Goal: Feedback & Contribution: Submit feedback/report problem

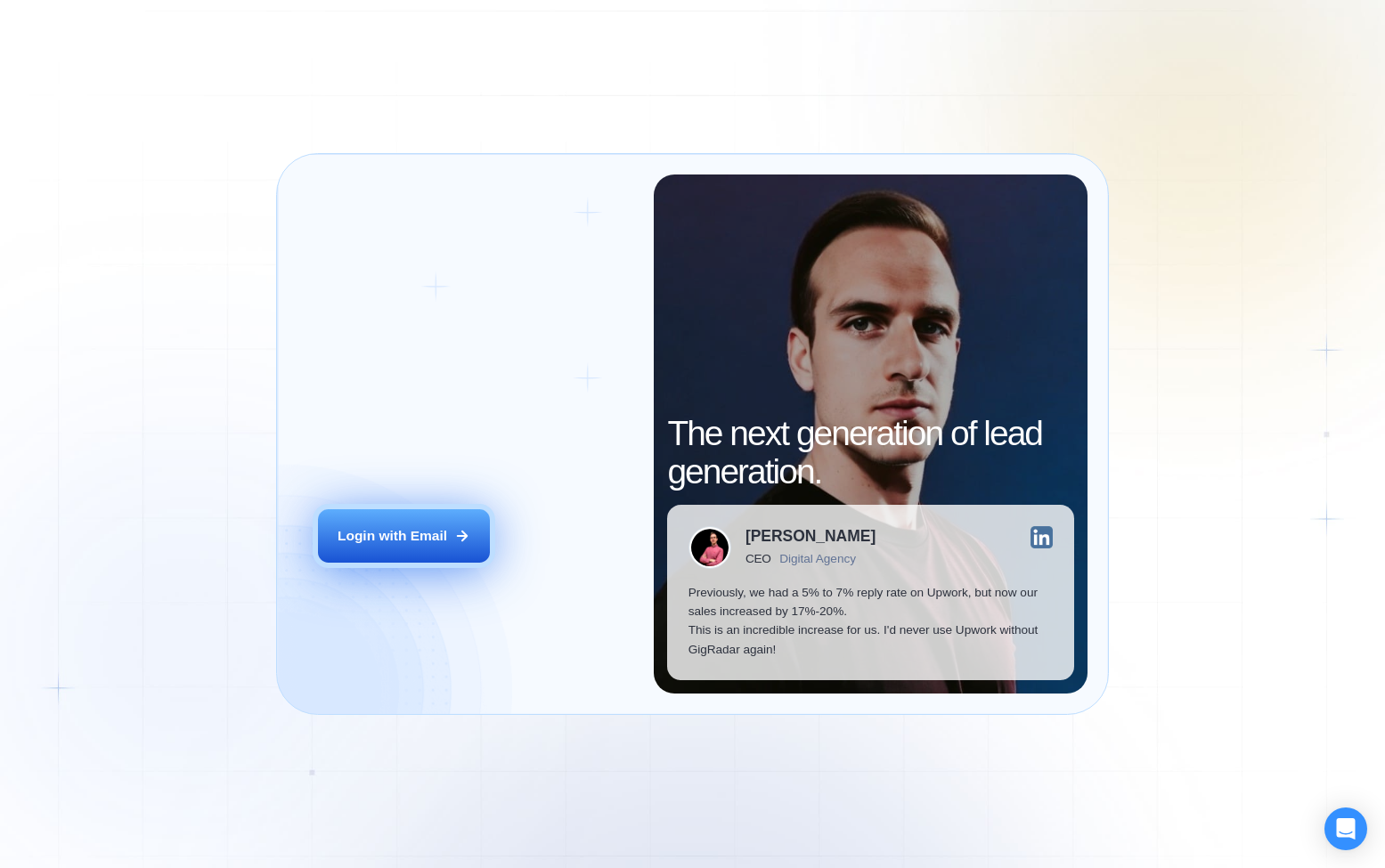
click at [416, 510] on button "Login with Email" at bounding box center [404, 536] width 171 height 53
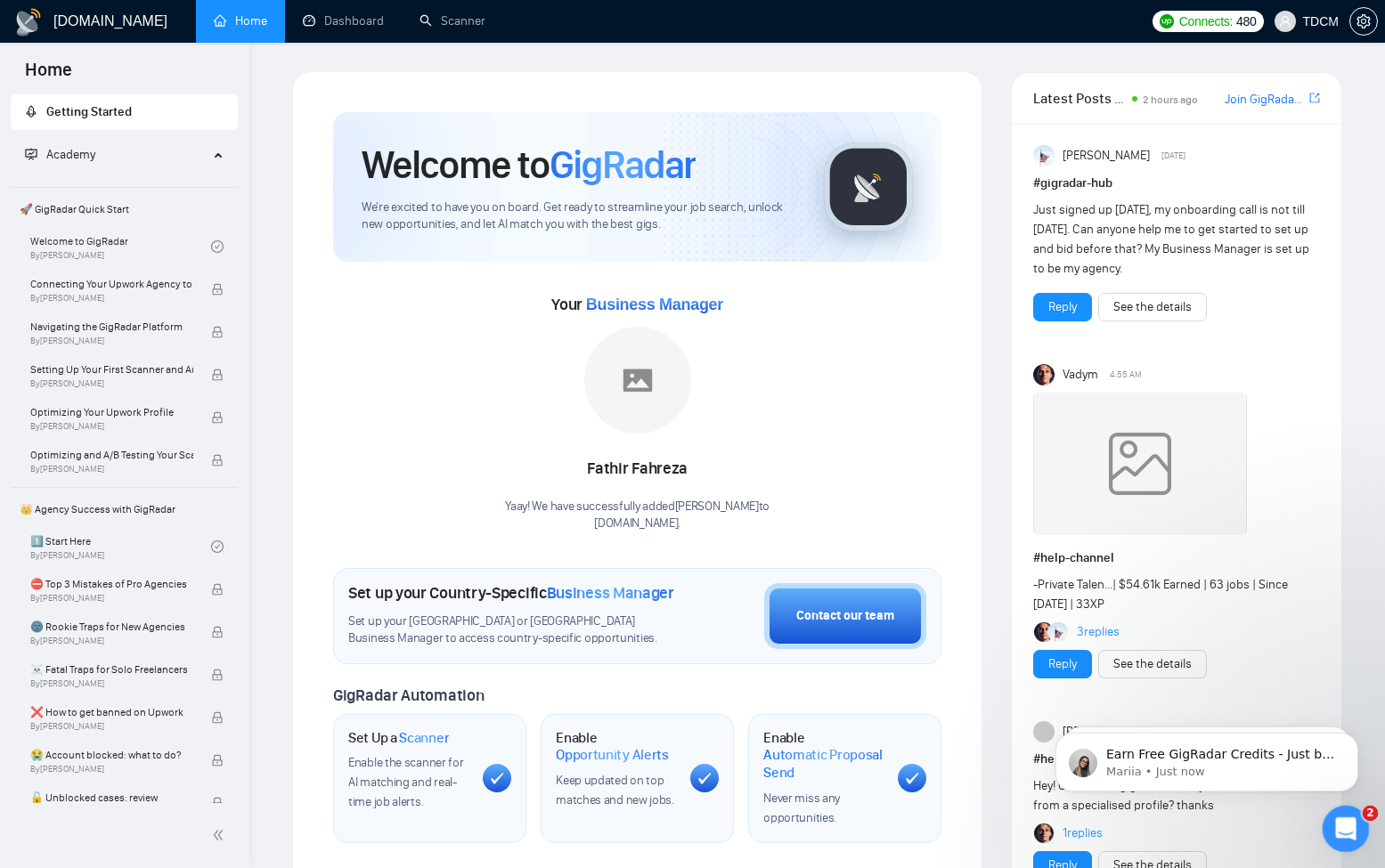
click at [1344, 829] on icon "Open Intercom Messenger" at bounding box center [1344, 827] width 29 height 29
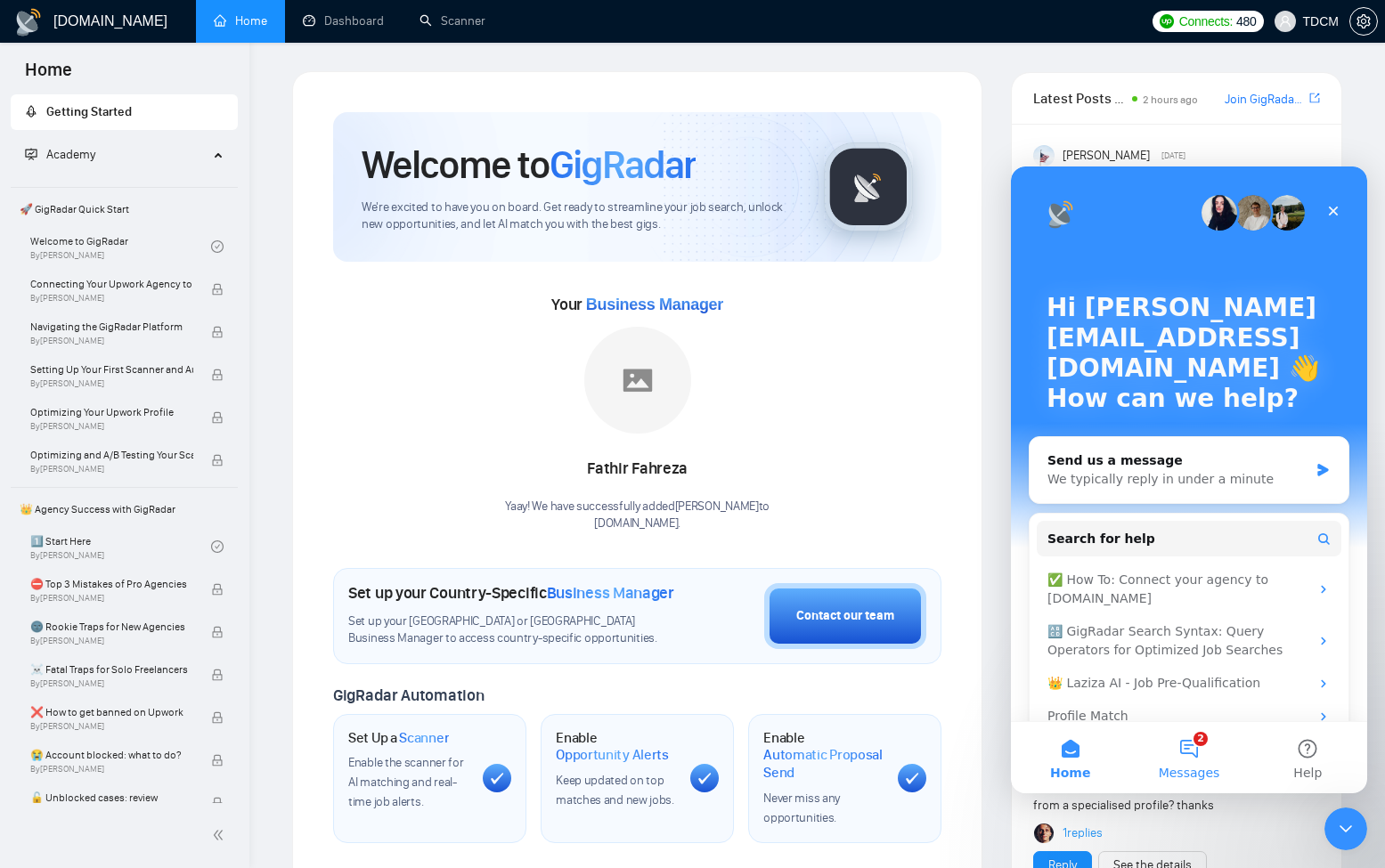
click at [1187, 757] on button "2 Messages" at bounding box center [1188, 757] width 119 height 71
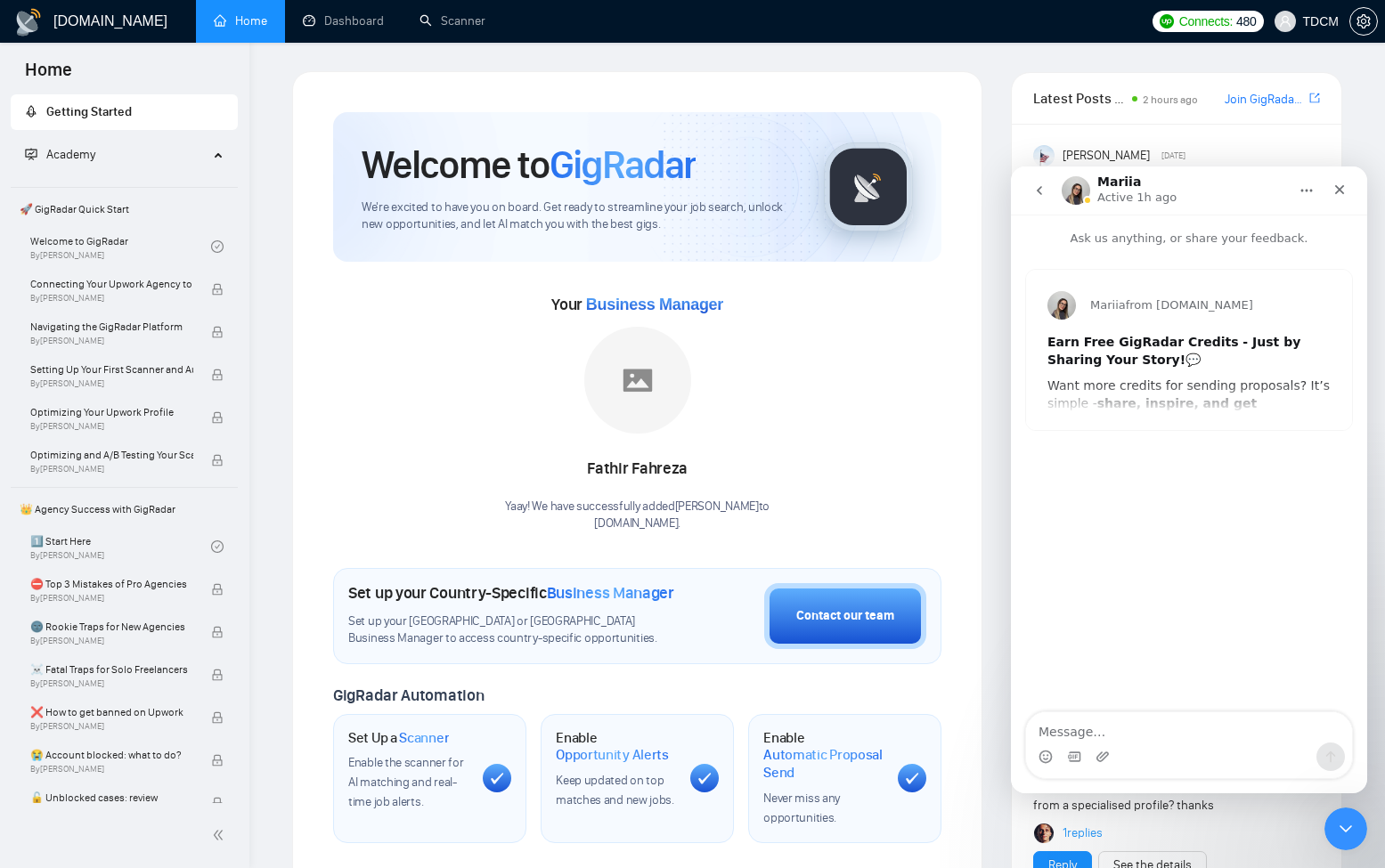
click at [1037, 197] on icon "go back" at bounding box center [1039, 190] width 14 height 14
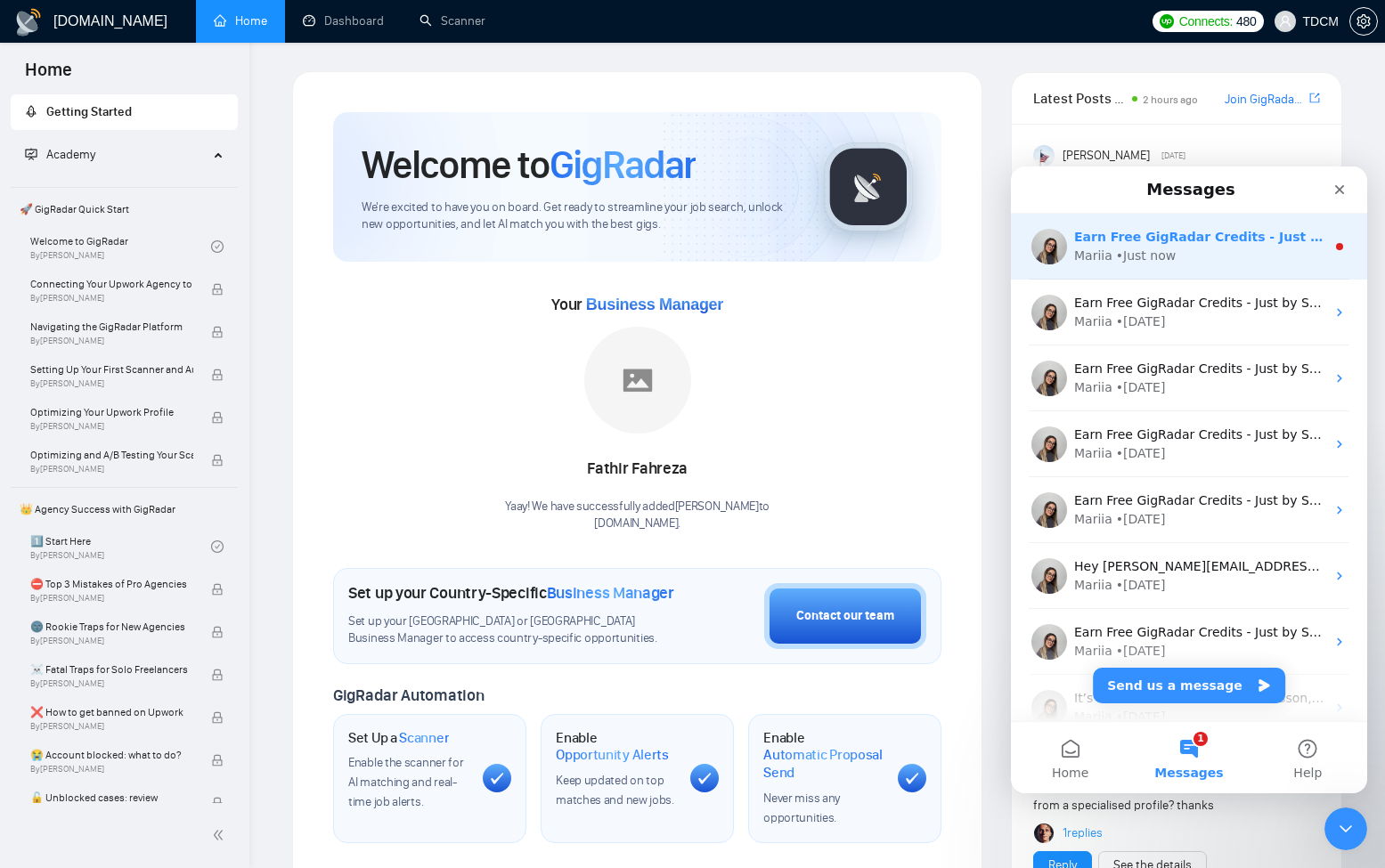
click at [1118, 252] on div "• Just now" at bounding box center [1145, 256] width 60 height 18
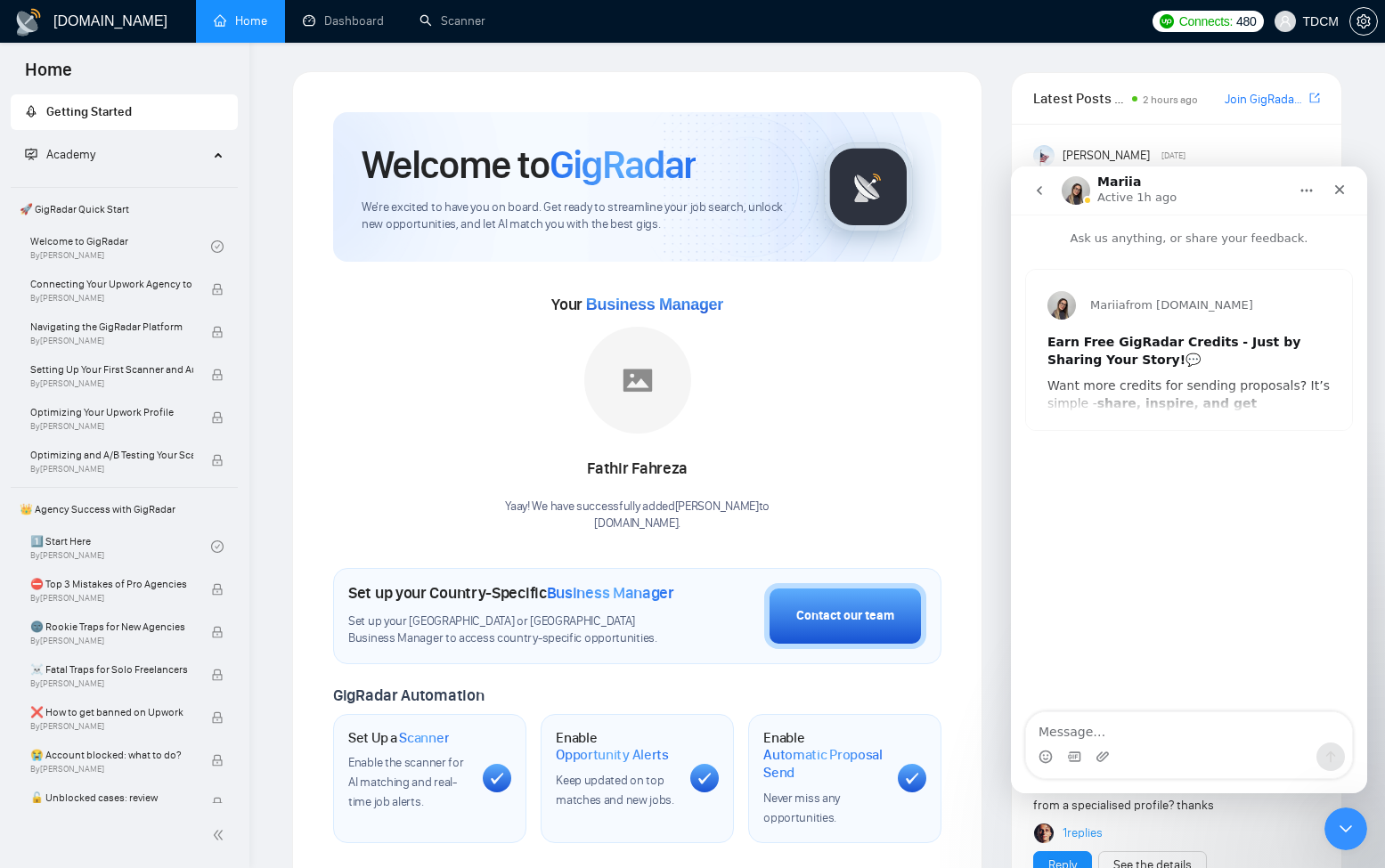
click at [1041, 197] on icon "go back" at bounding box center [1039, 190] width 14 height 14
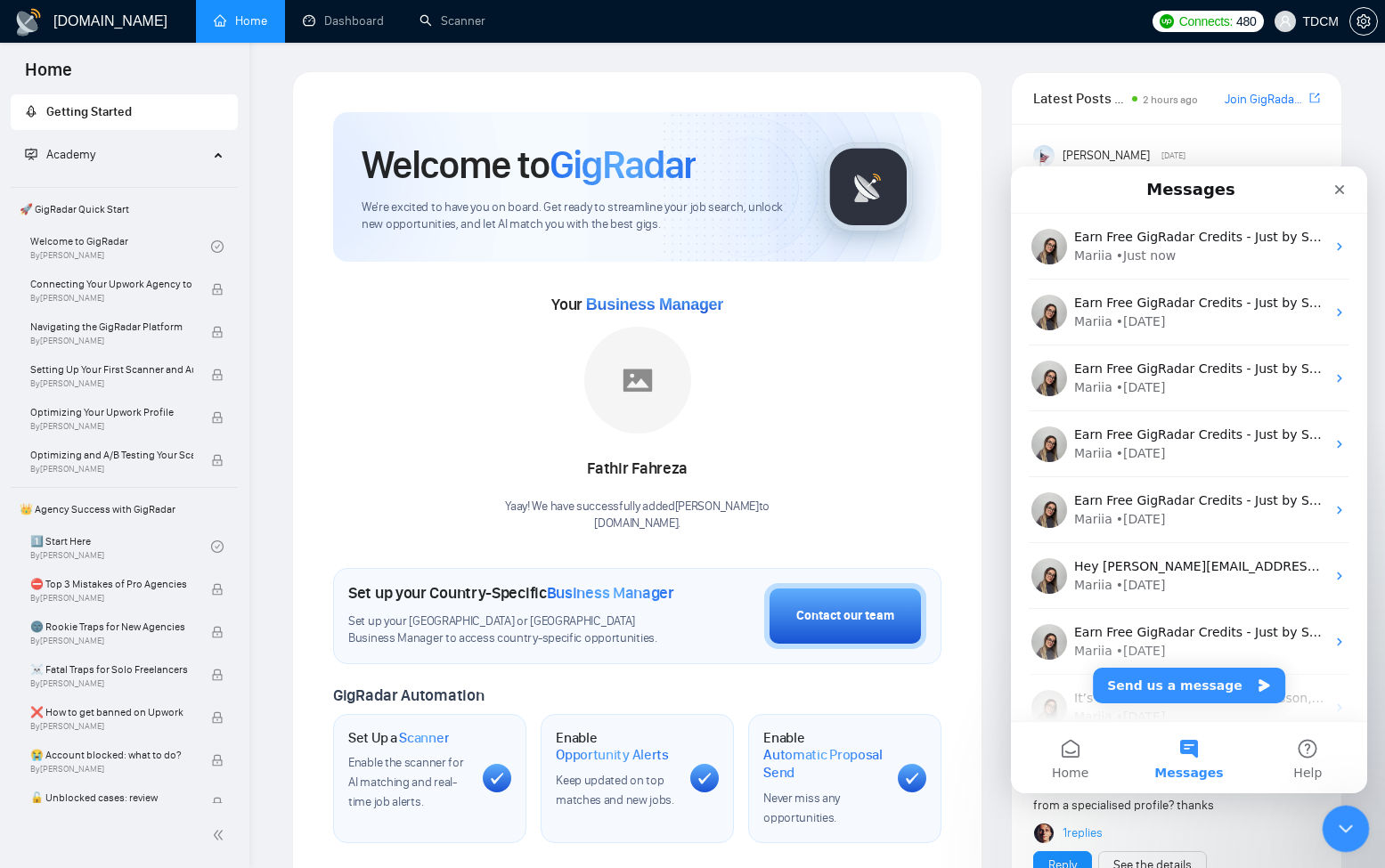
click at [1341, 828] on icon "Close Intercom Messenger" at bounding box center [1343, 826] width 21 height 21
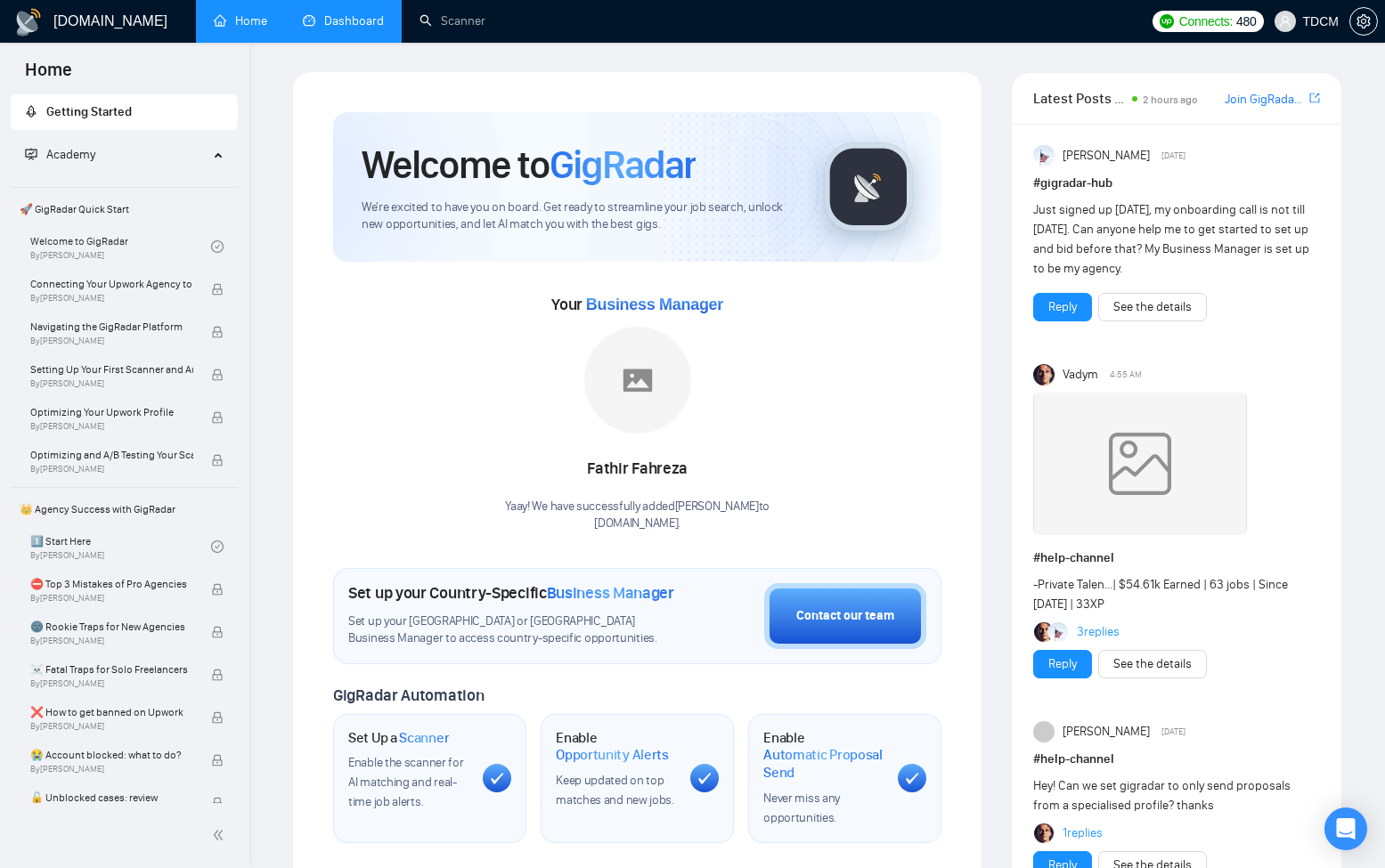
click at [373, 29] on link "Dashboard" at bounding box center [344, 20] width 81 height 15
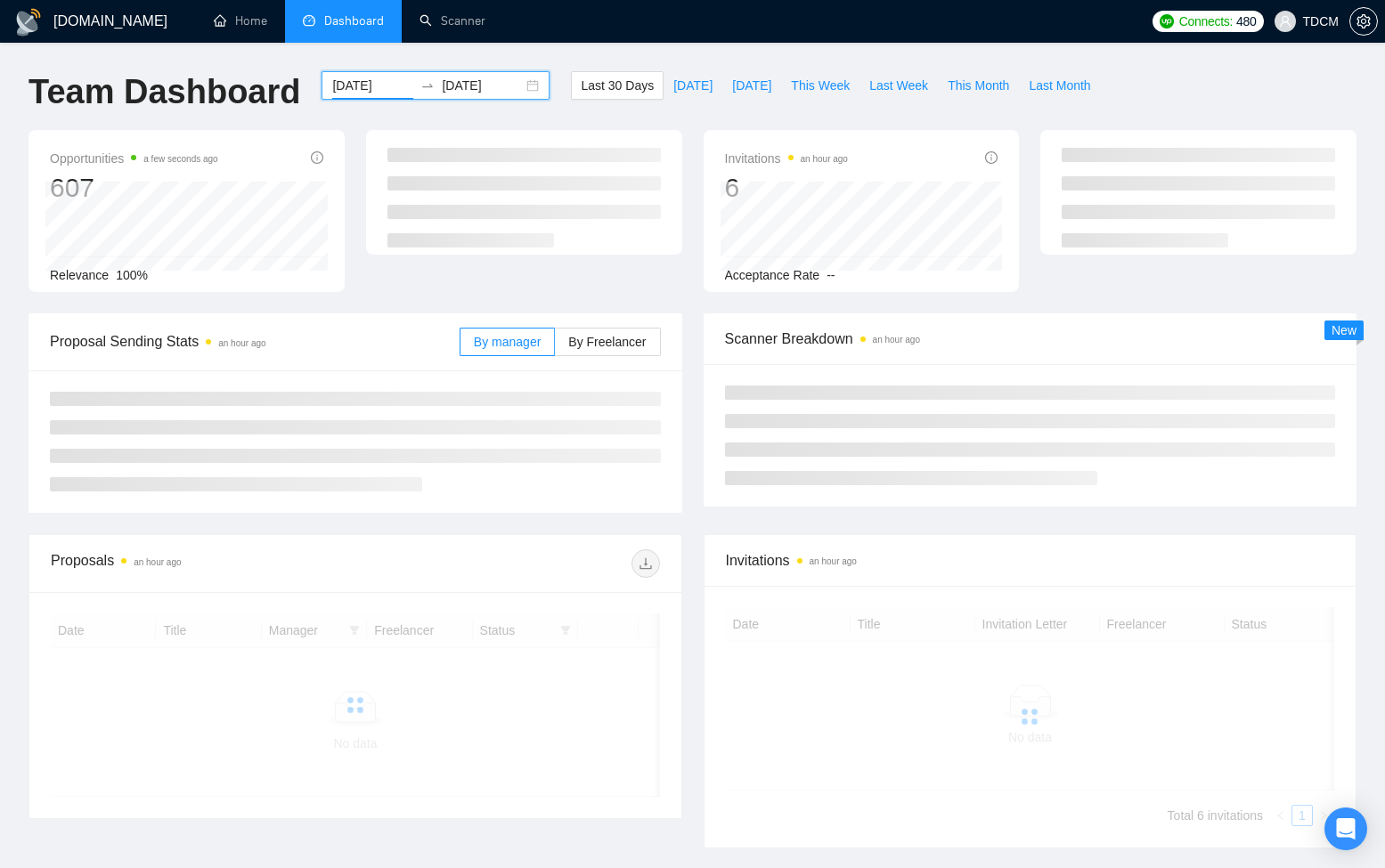
click at [377, 87] on input "2025-07-26" at bounding box center [372, 85] width 81 height 19
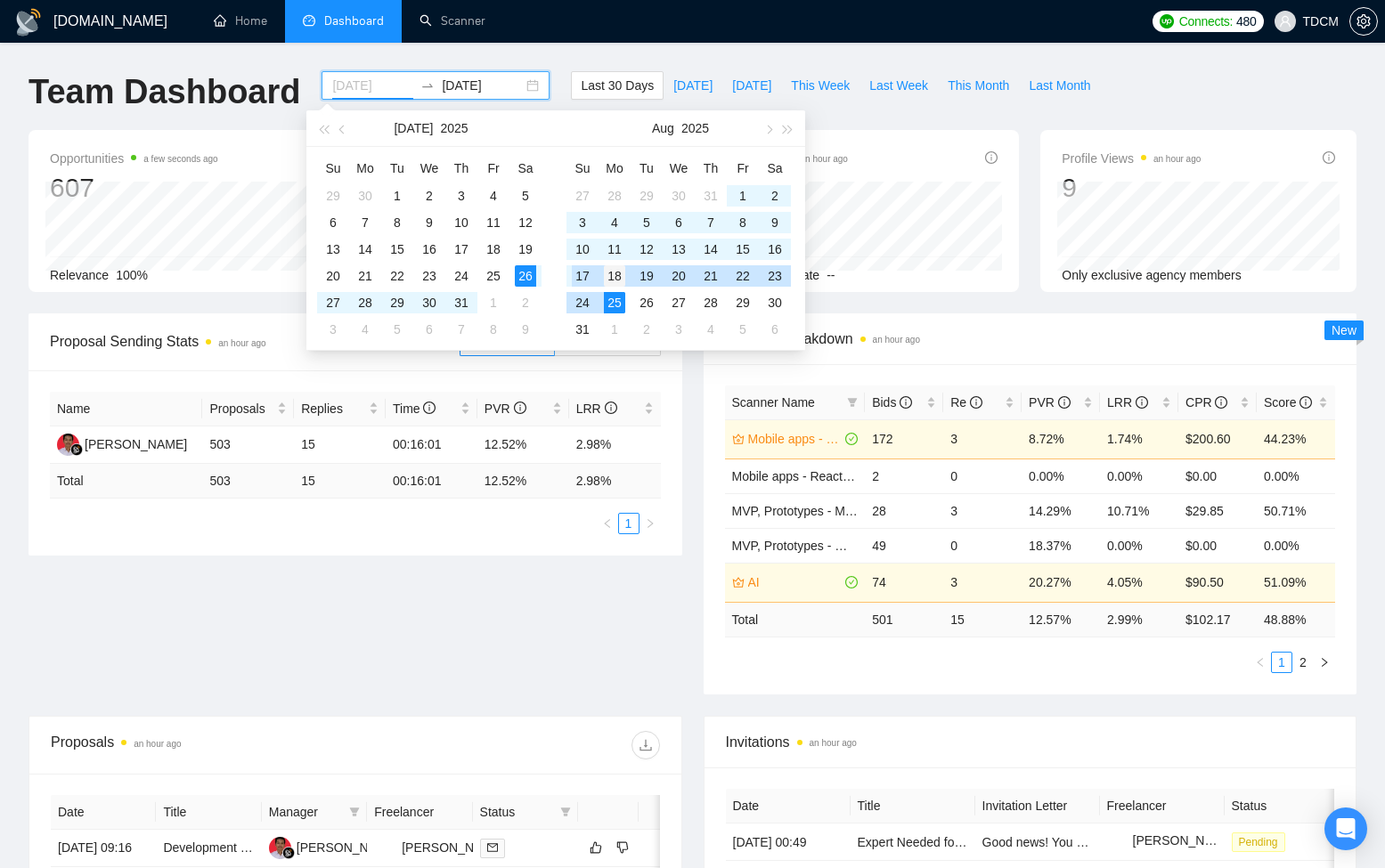
type input "2025-08-18"
click at [614, 282] on div "18" at bounding box center [614, 276] width 21 height 21
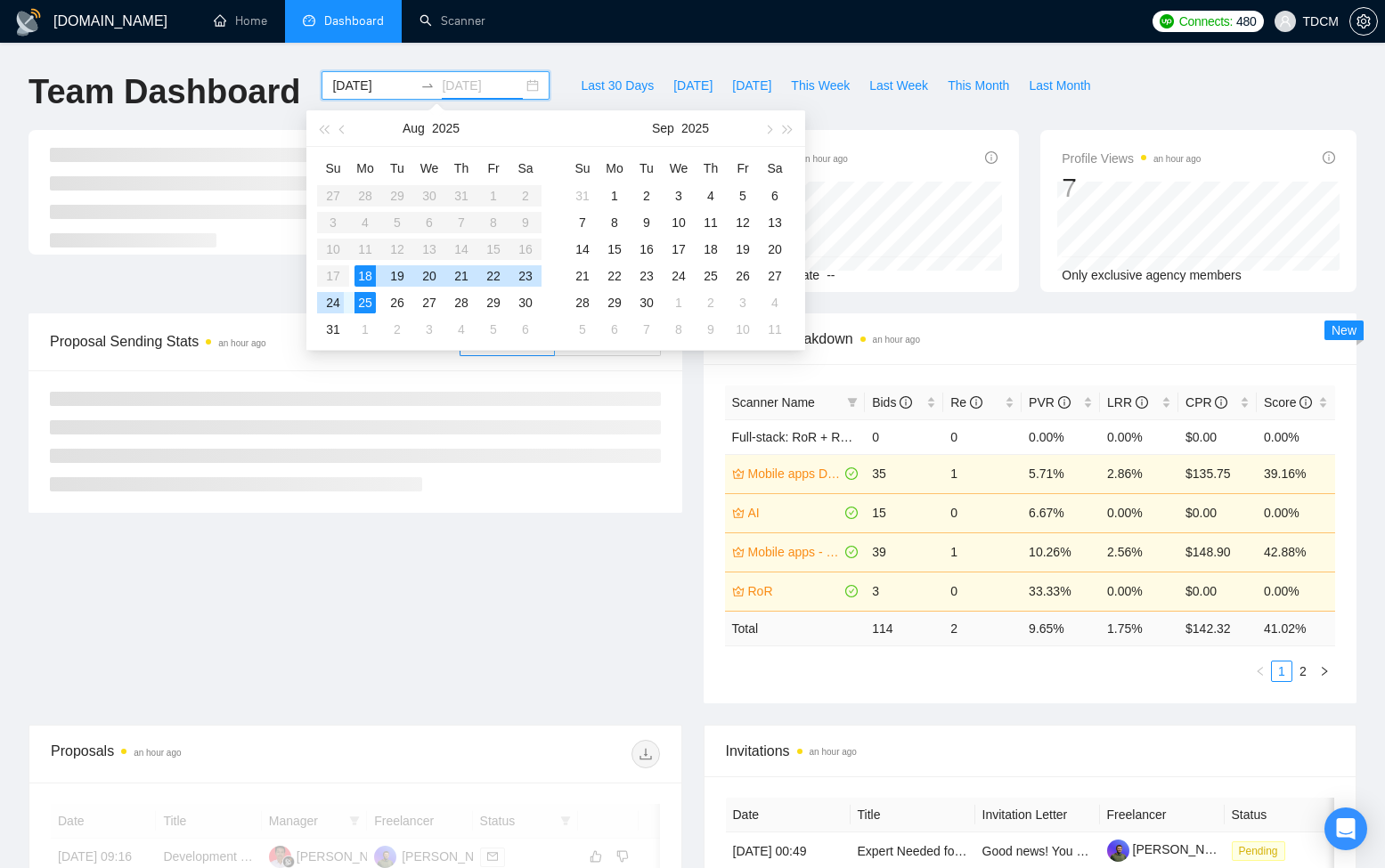
type input "2025-08-24"
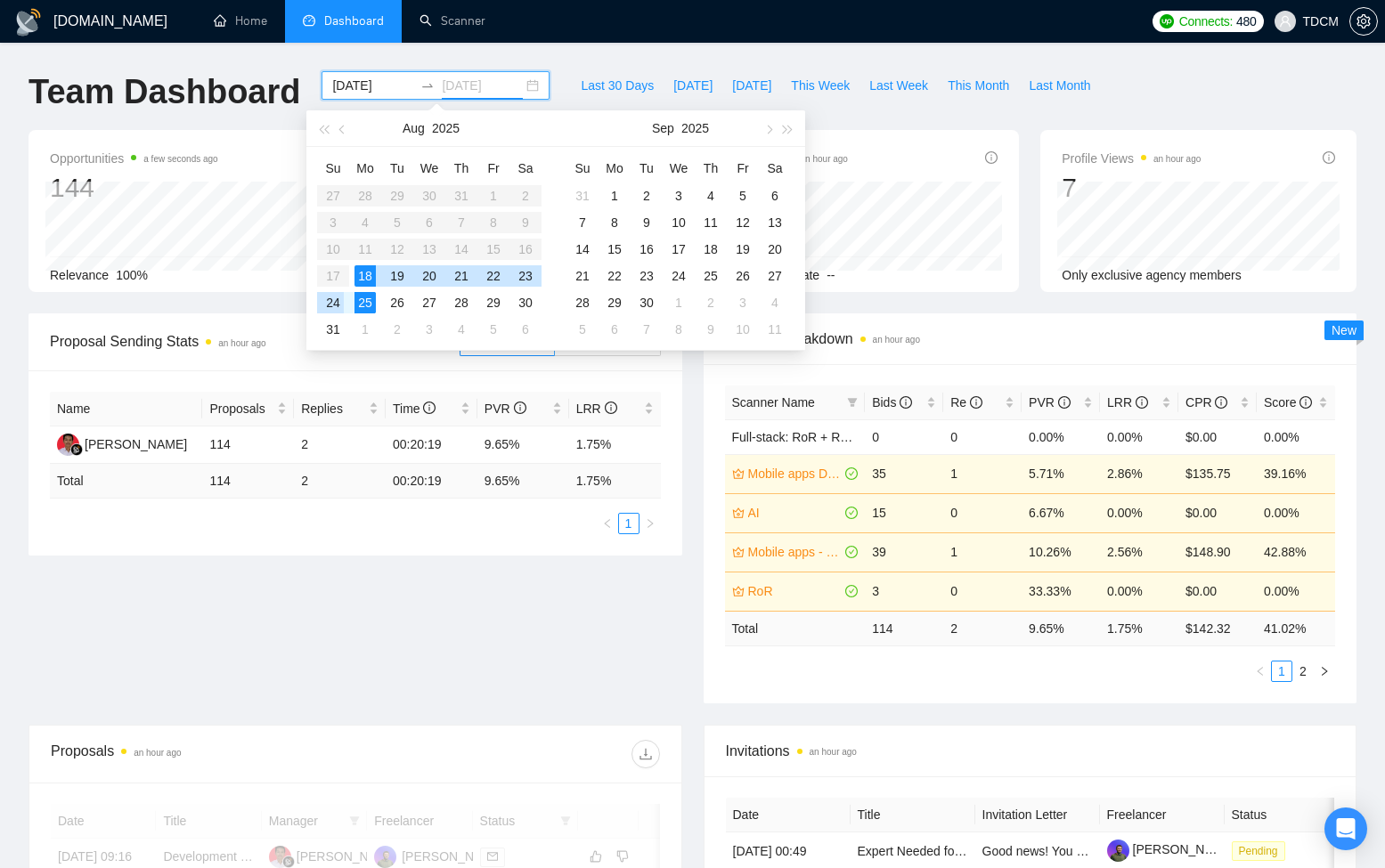
click at [335, 302] on div "24" at bounding box center [333, 302] width 21 height 21
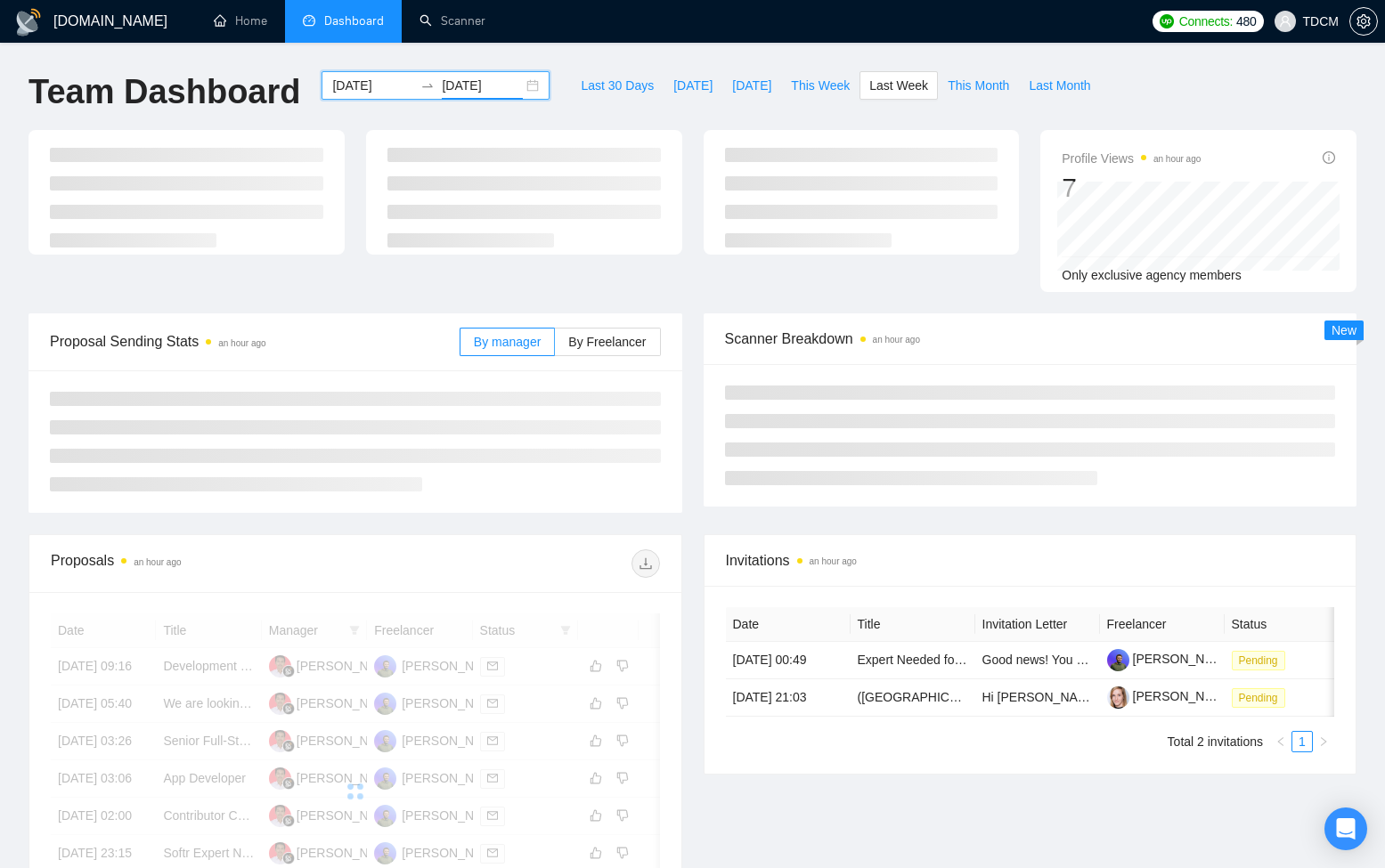
scroll to position [1, 0]
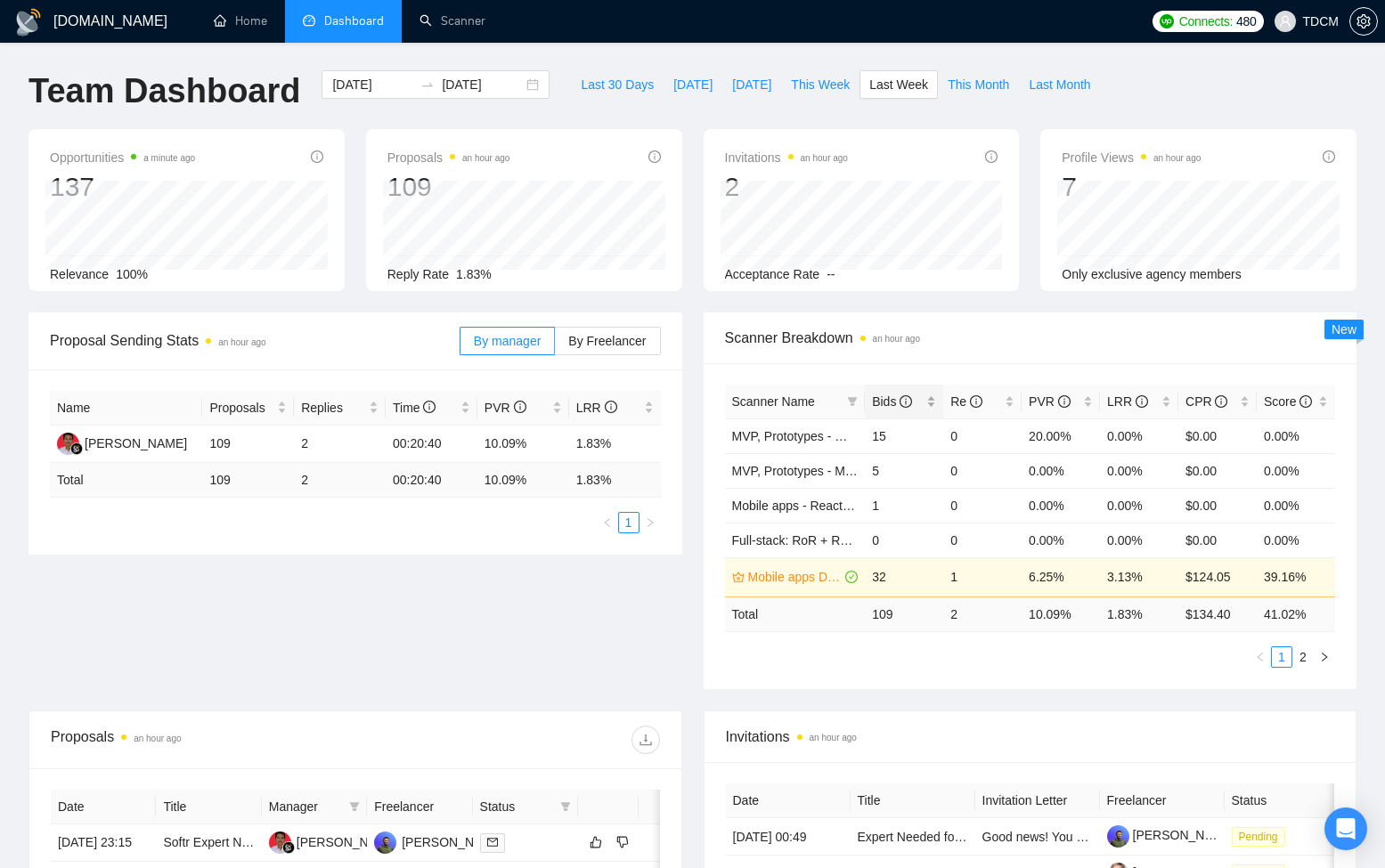
click at [926, 403] on div "Bids" at bounding box center [904, 401] width 65 height 19
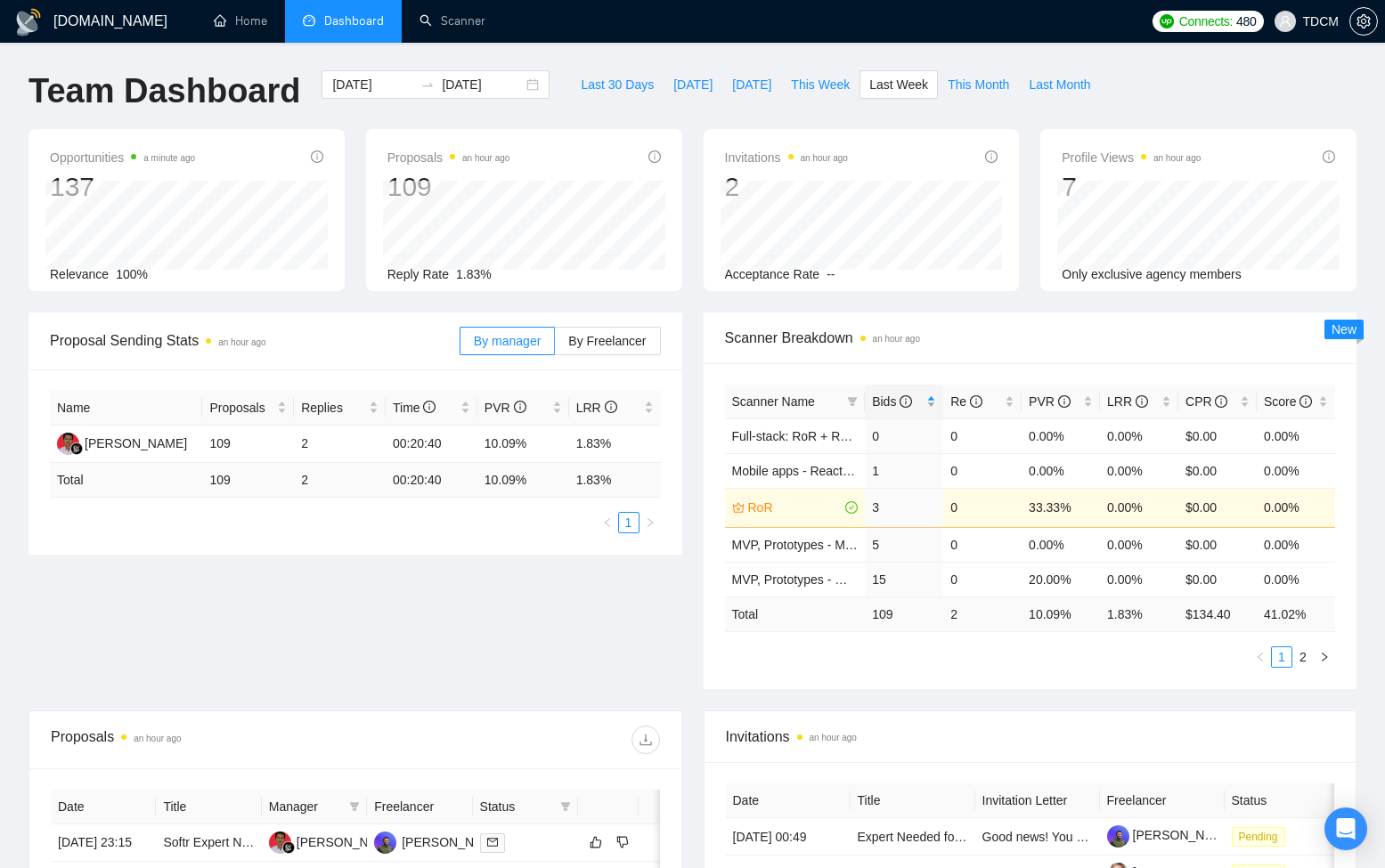
click at [933, 405] on div "Bids" at bounding box center [904, 401] width 65 height 19
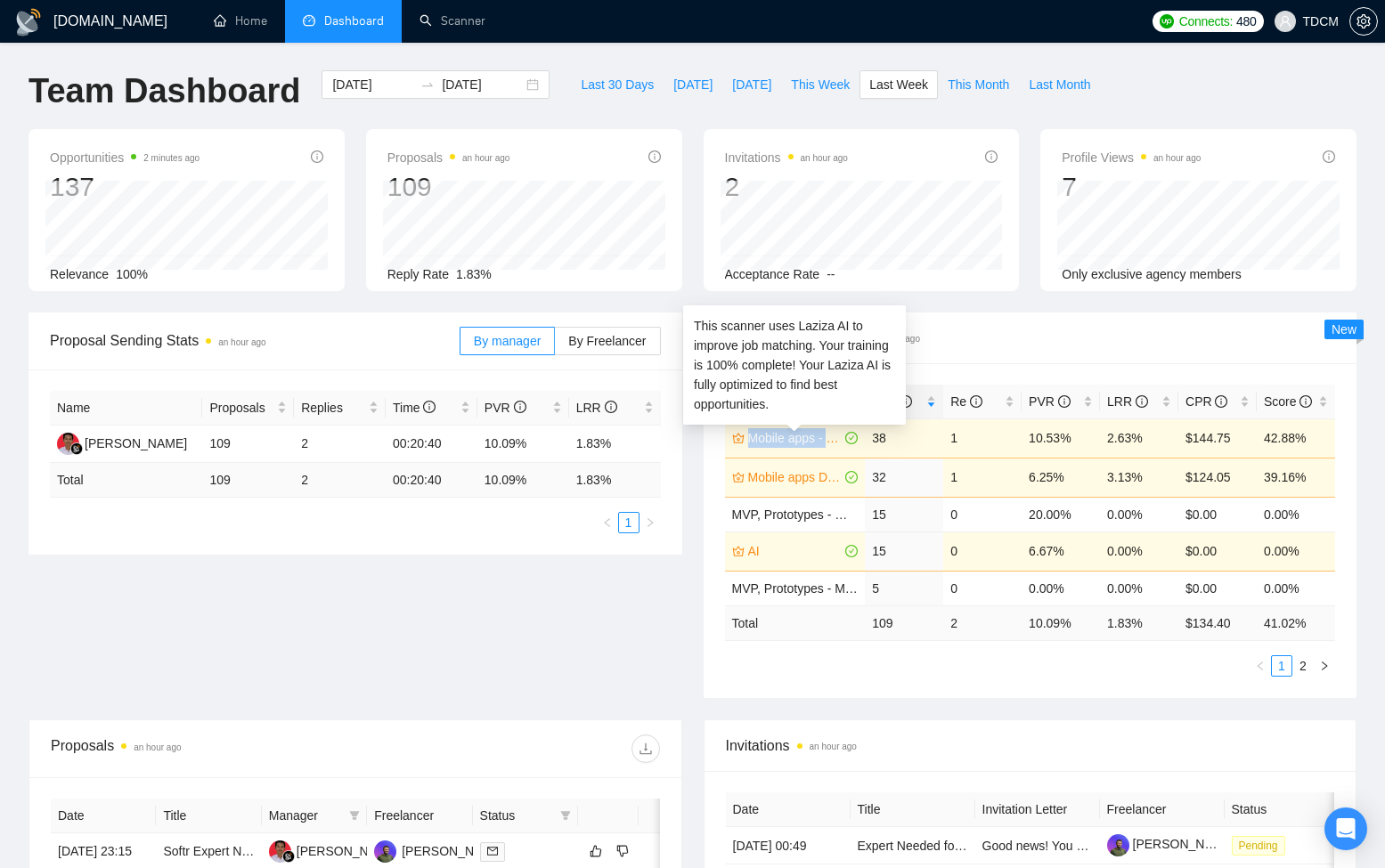
copy link "Mobile apps - React Native"
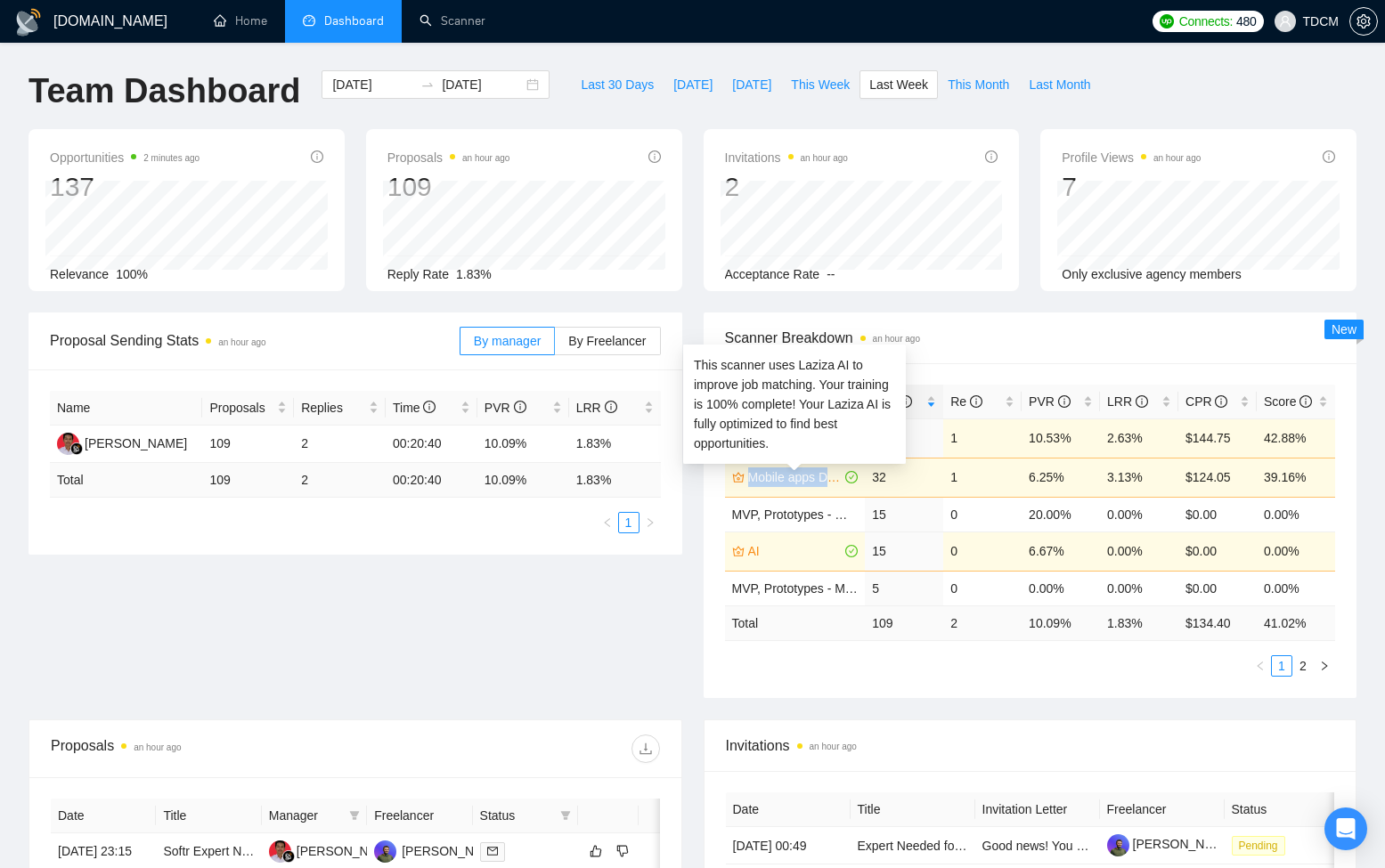
copy link "Mobile apps Development"
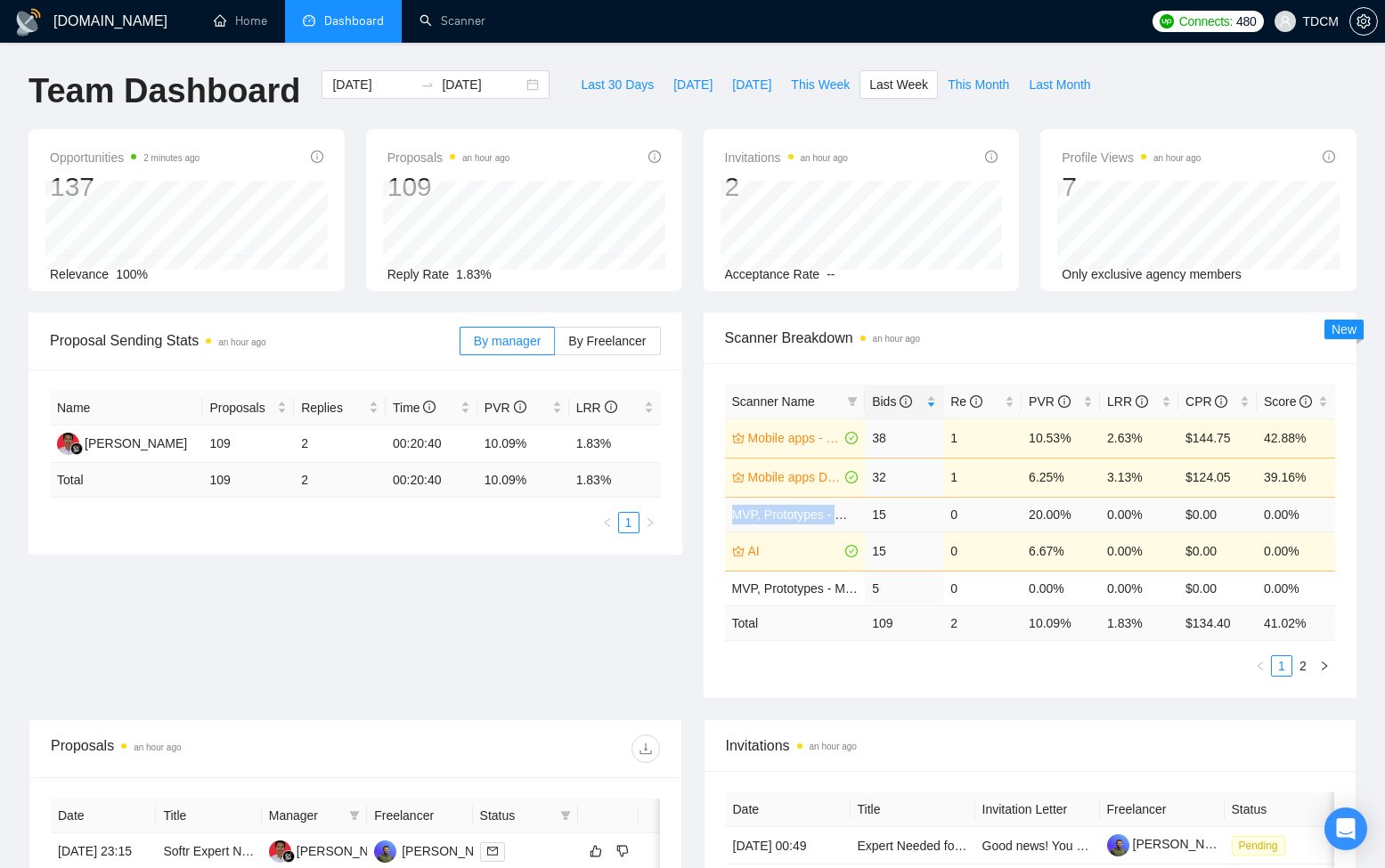
copy link "MVP, Prototypes - Web Apps"
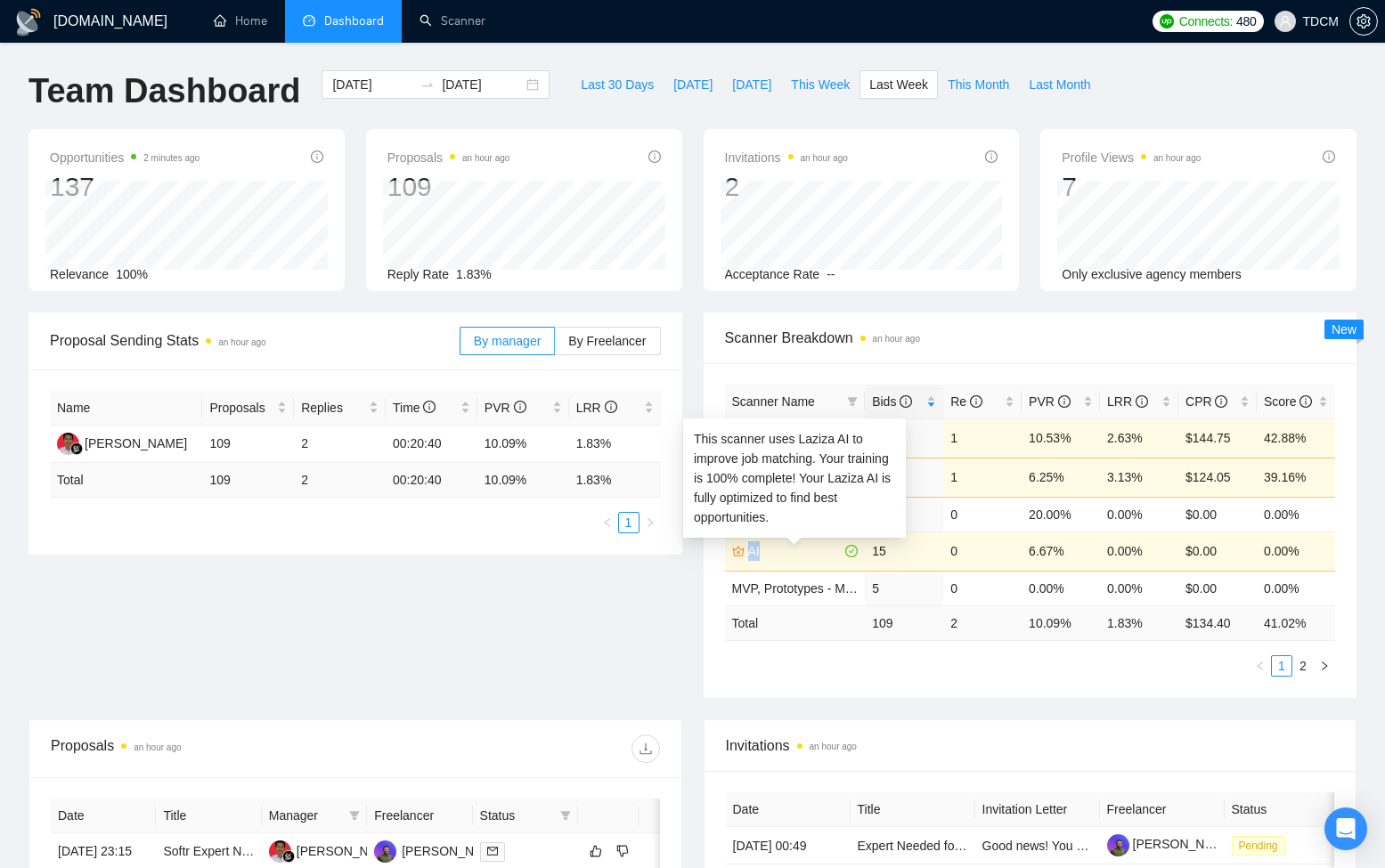
copy link "AI"
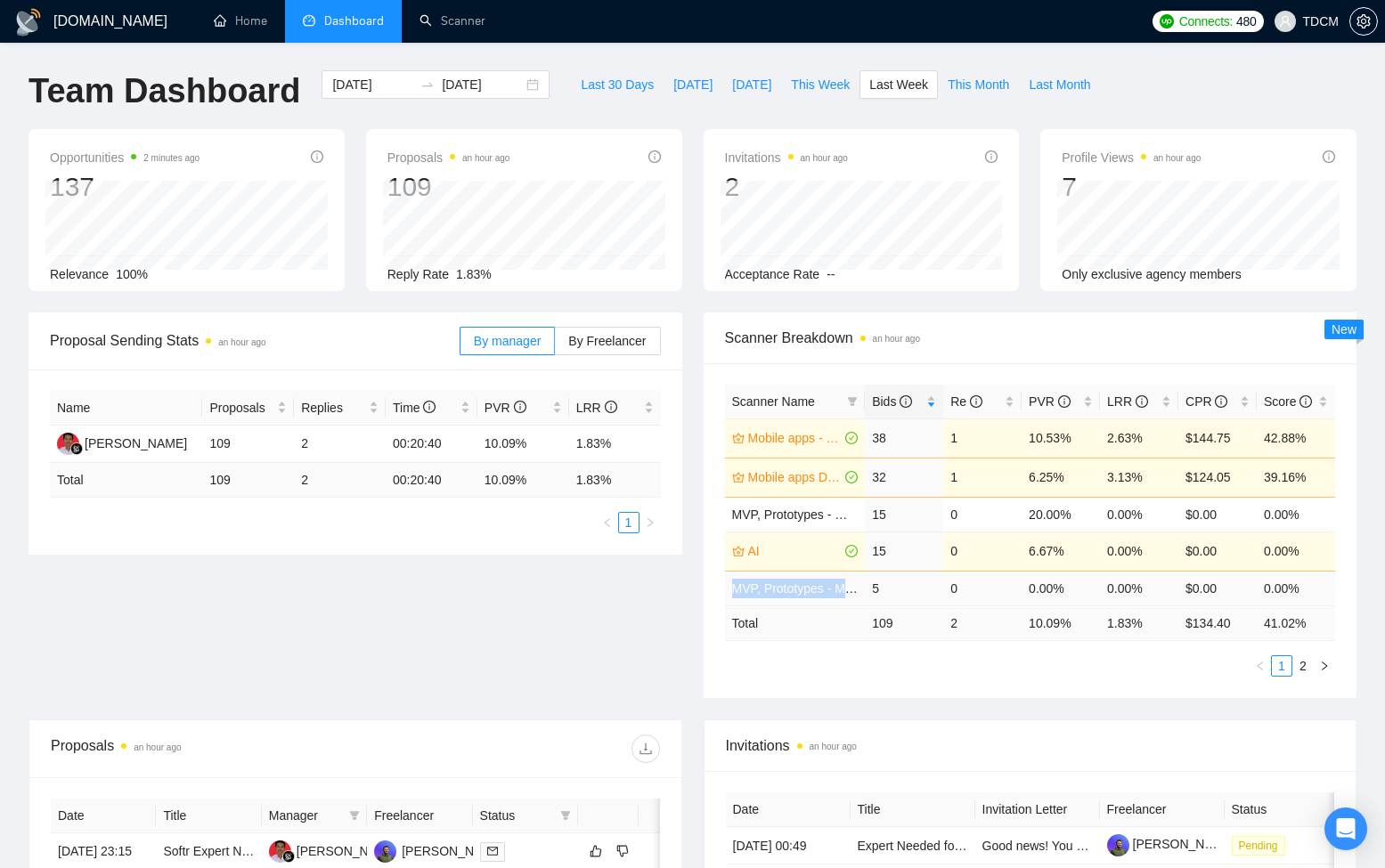
copy link "MVP, Prototypes - Mobile Apps"
click at [1303, 664] on link "2" at bounding box center [1302, 665] width 19 height 19
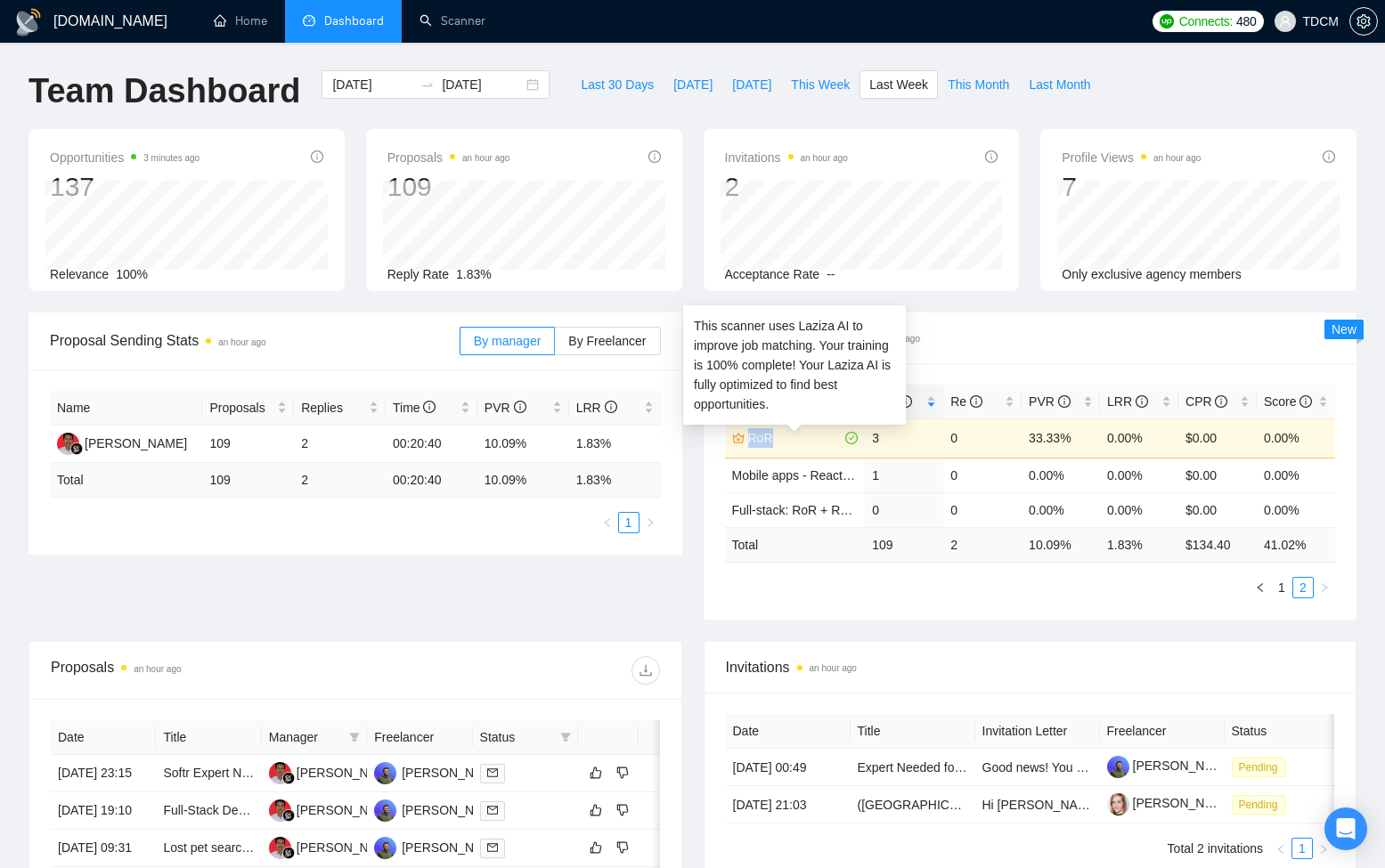
copy link "RoR"
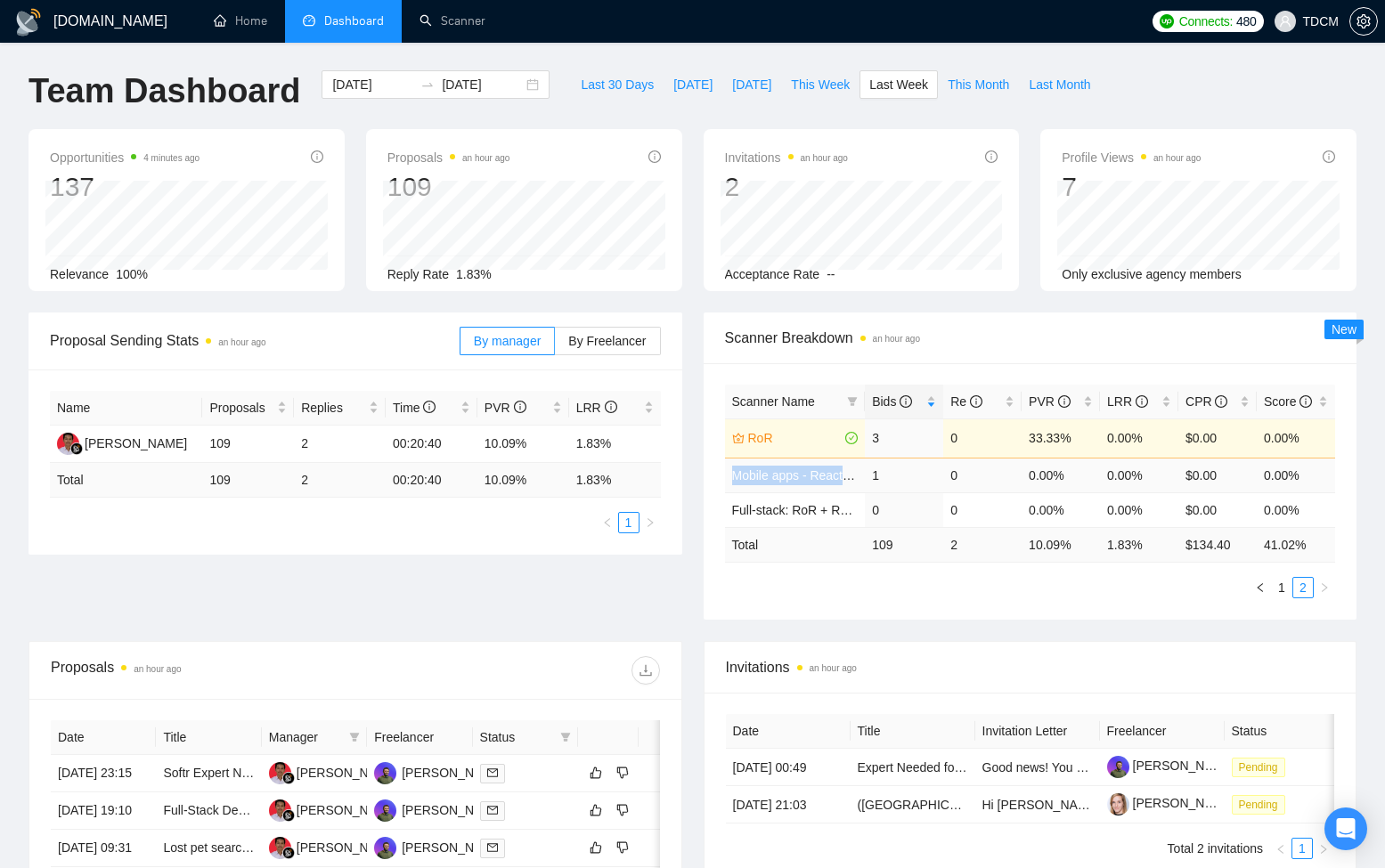
copy link "Mobile apps - React Native - Music"
copy link "Full-stack: RoR + React"
click at [393, 78] on input "2025-08-18" at bounding box center [372, 84] width 81 height 19
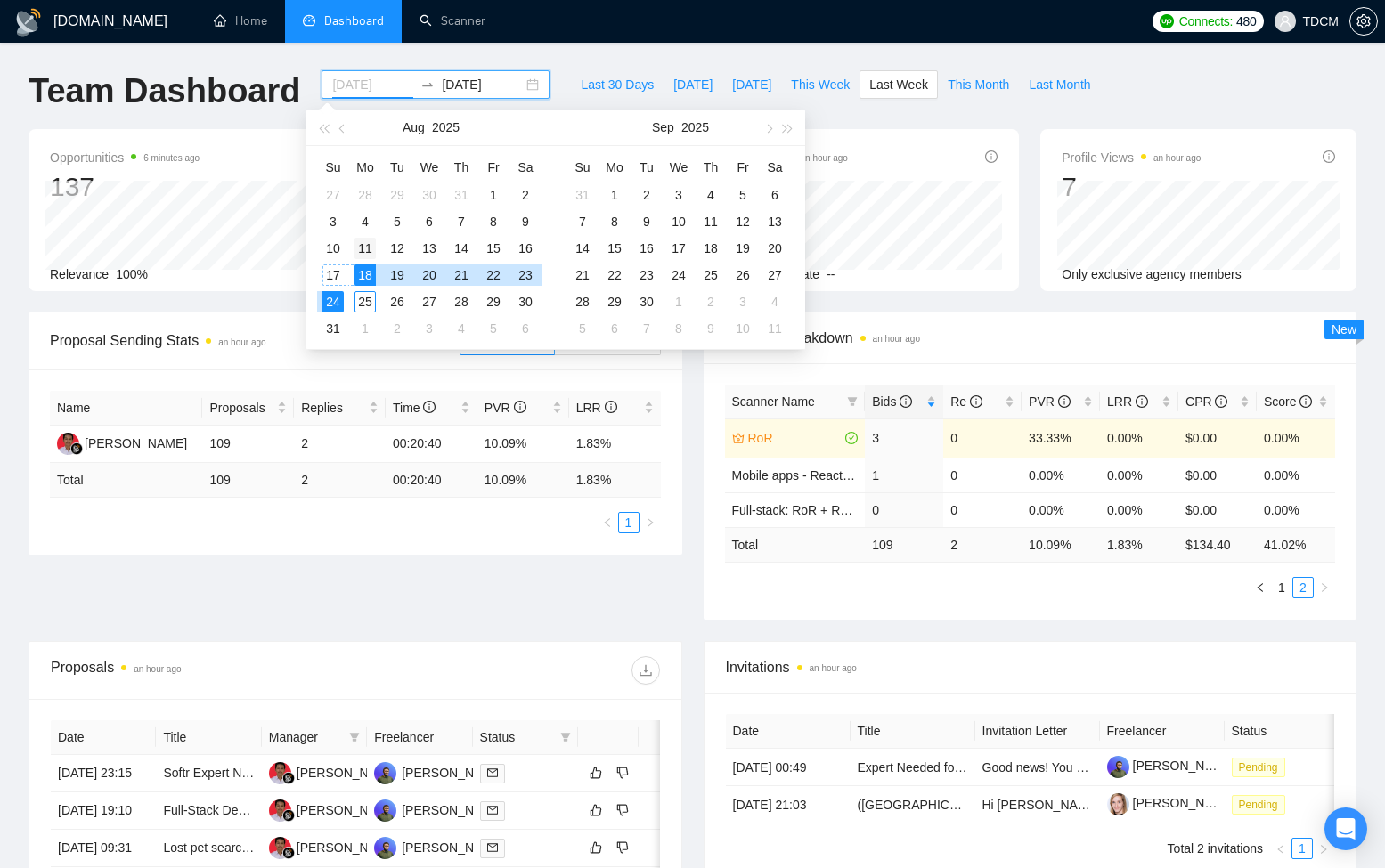
type input "2025-08-11"
click at [358, 246] on div "11" at bounding box center [365, 248] width 21 height 21
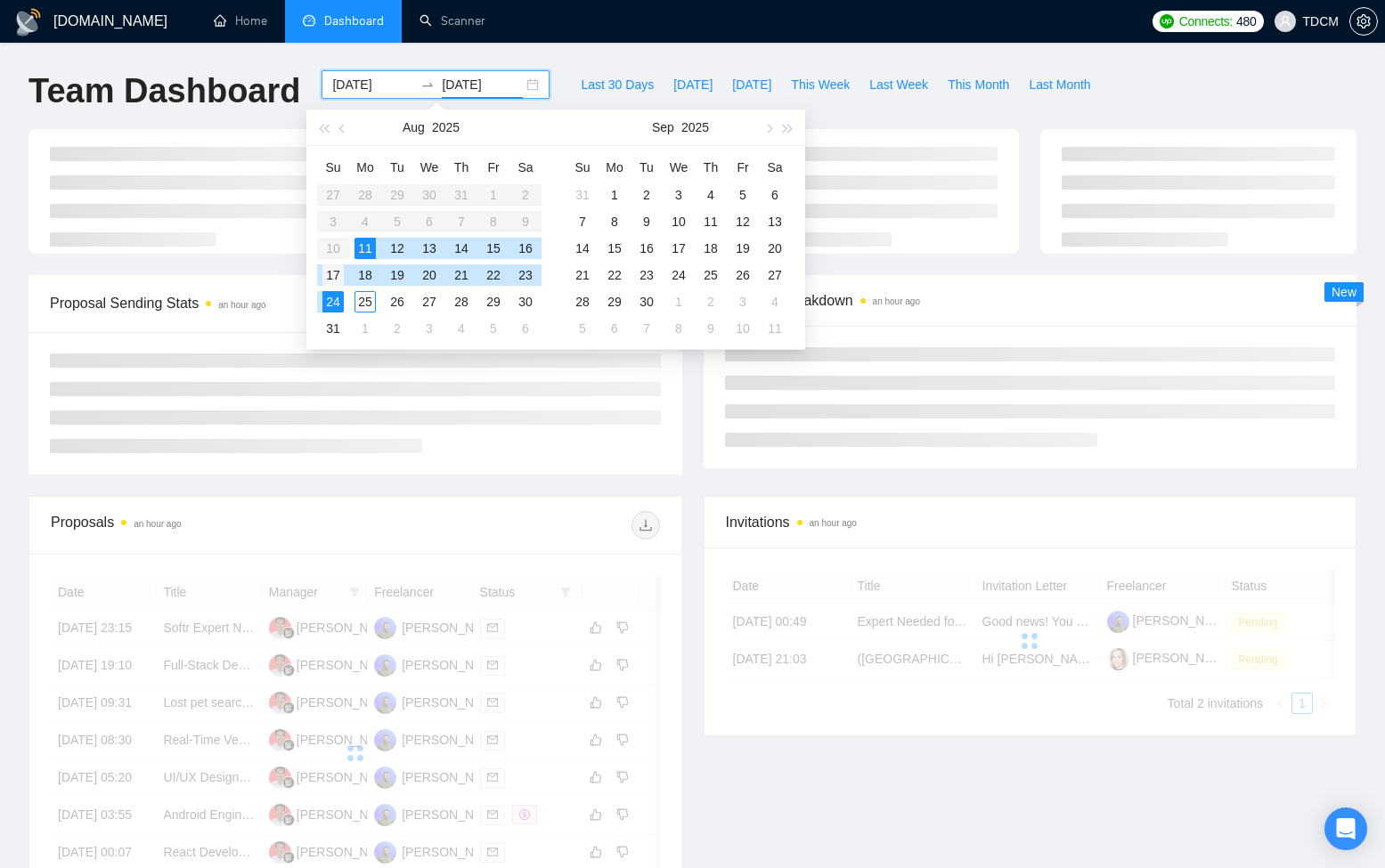
type input "2025-08-17"
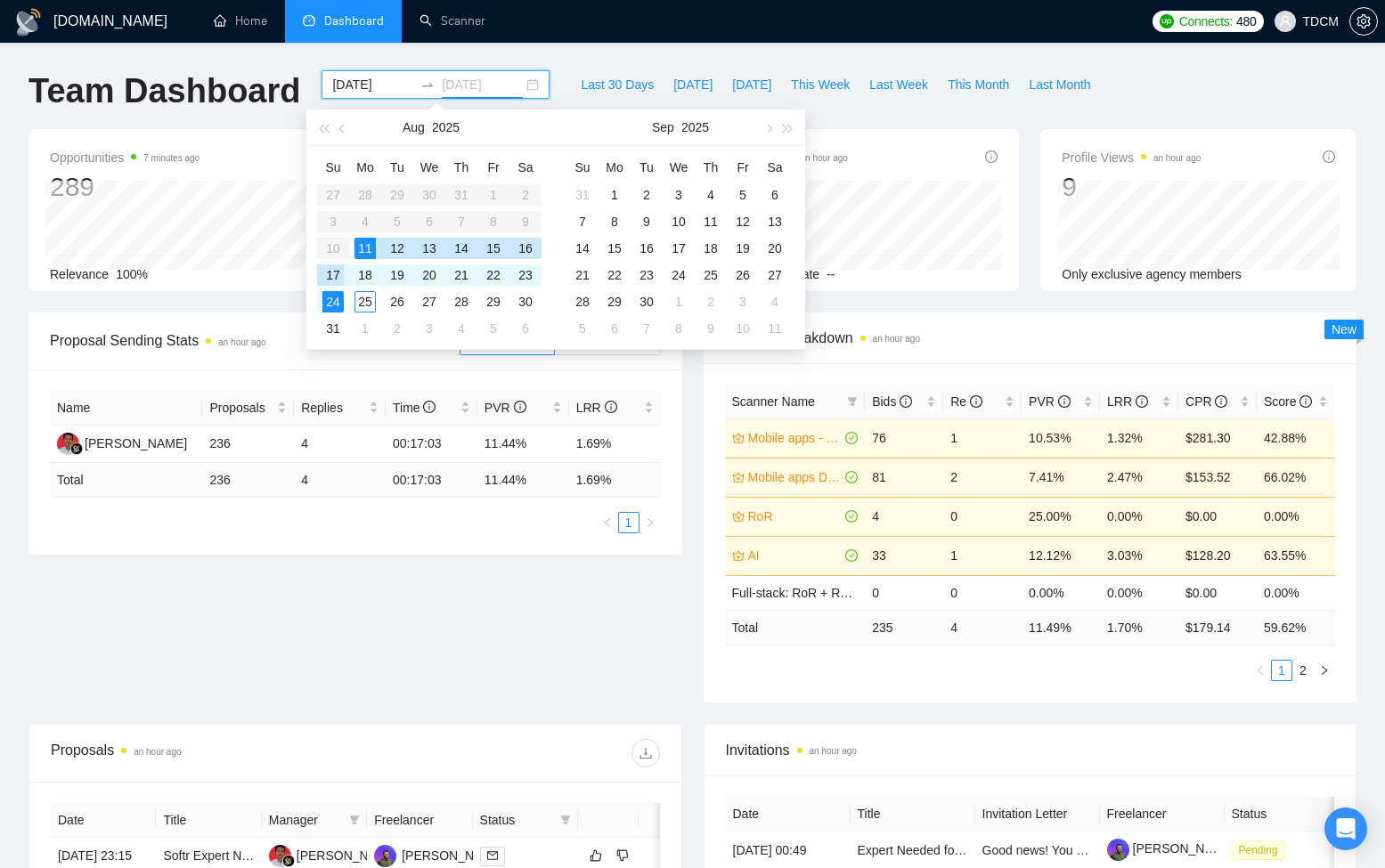
click at [335, 276] on div "17" at bounding box center [333, 275] width 21 height 21
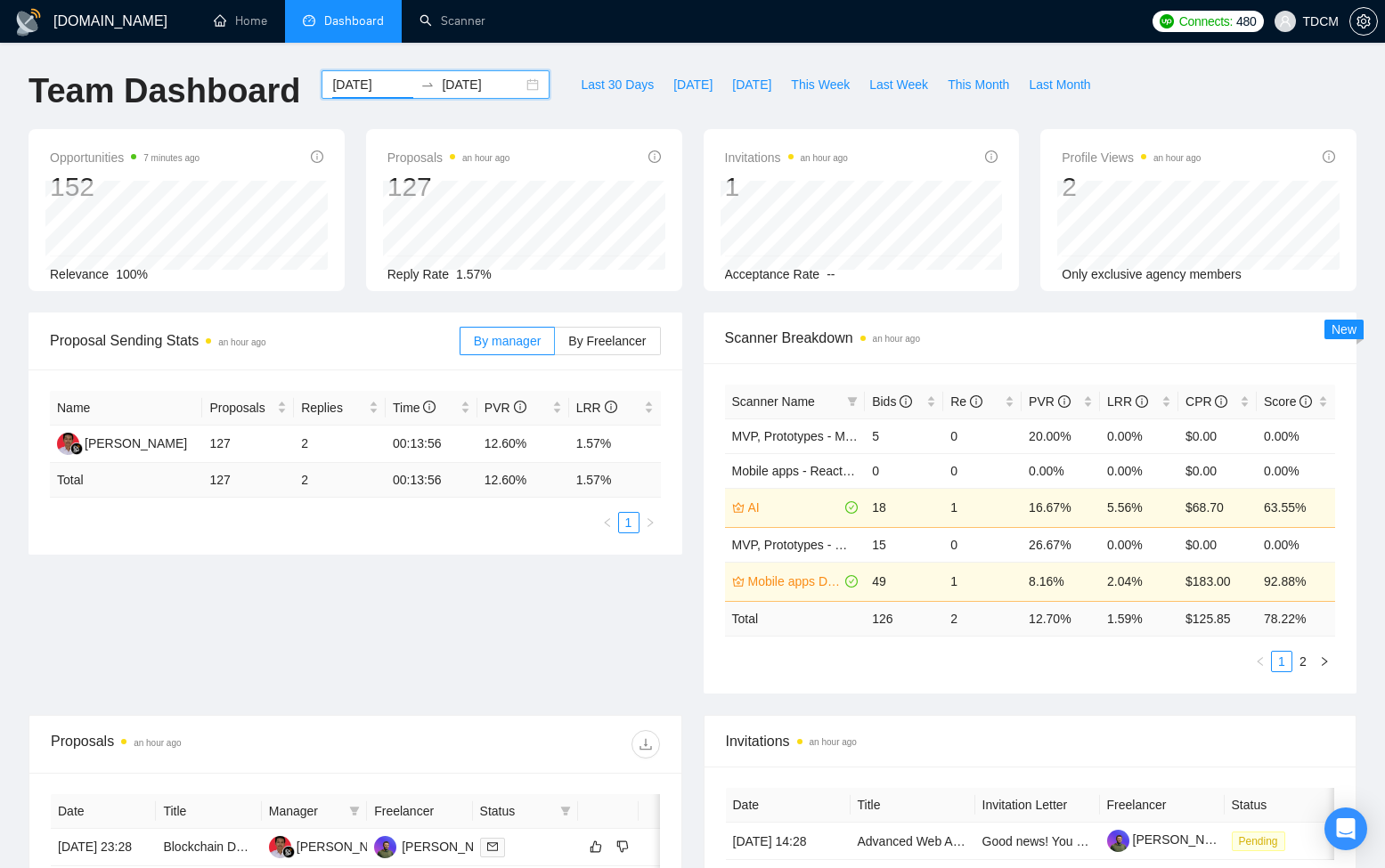
click at [376, 80] on input "2025-08-11" at bounding box center [372, 84] width 81 height 19
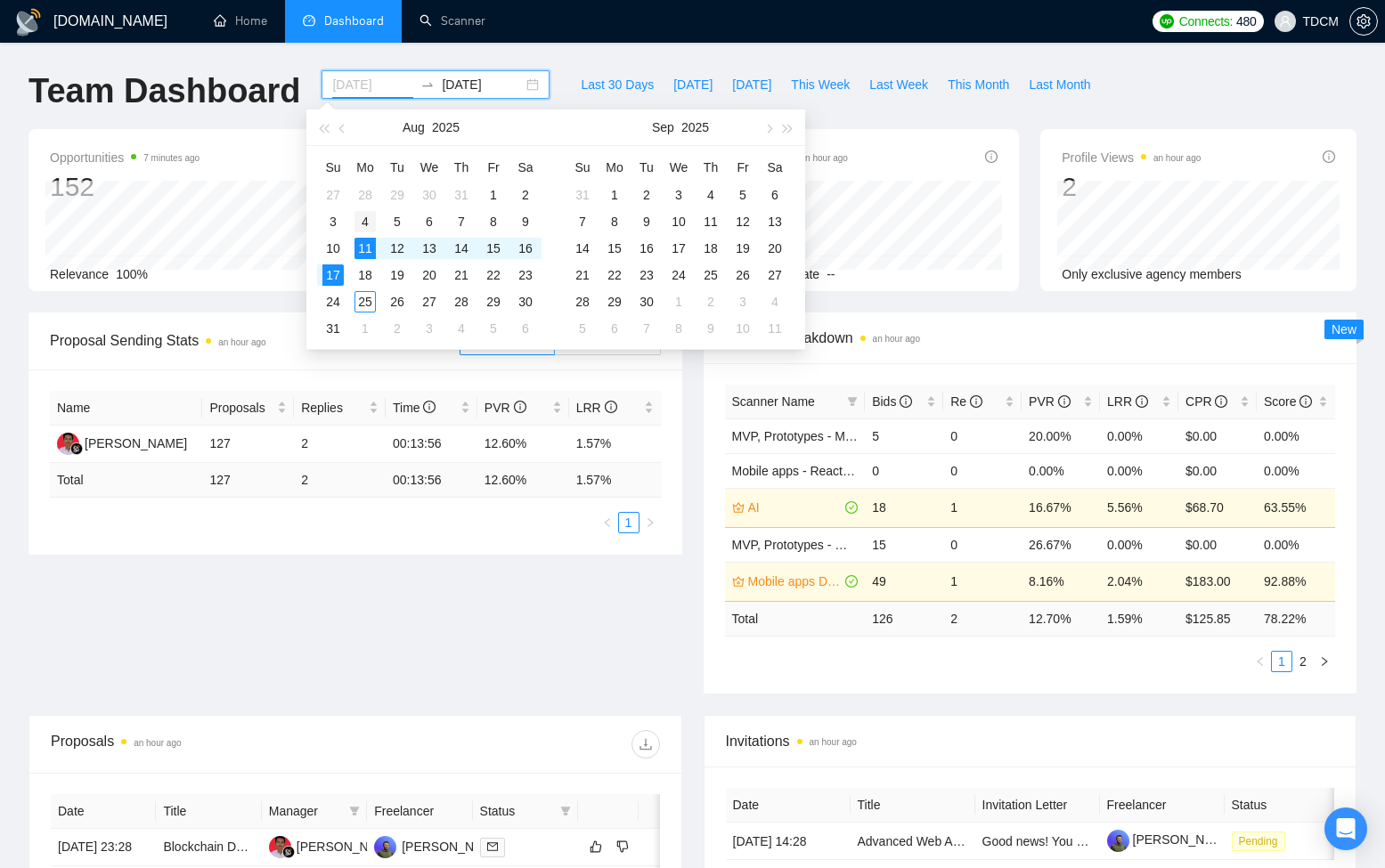
type input "2025-08-04"
click at [365, 219] on div "4" at bounding box center [365, 221] width 21 height 21
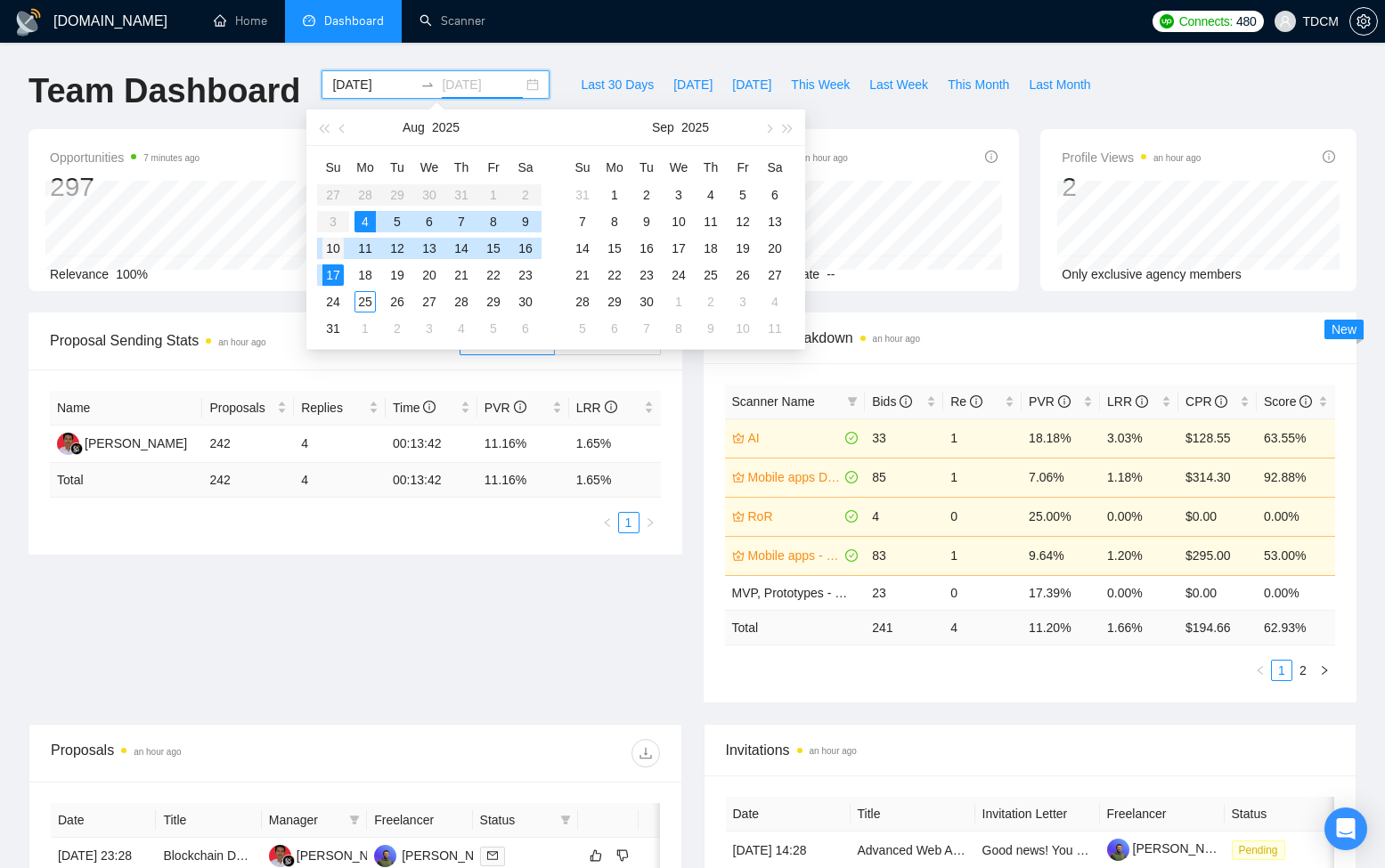
type input "2025-08-10"
click at [338, 245] on div "10" at bounding box center [333, 248] width 21 height 21
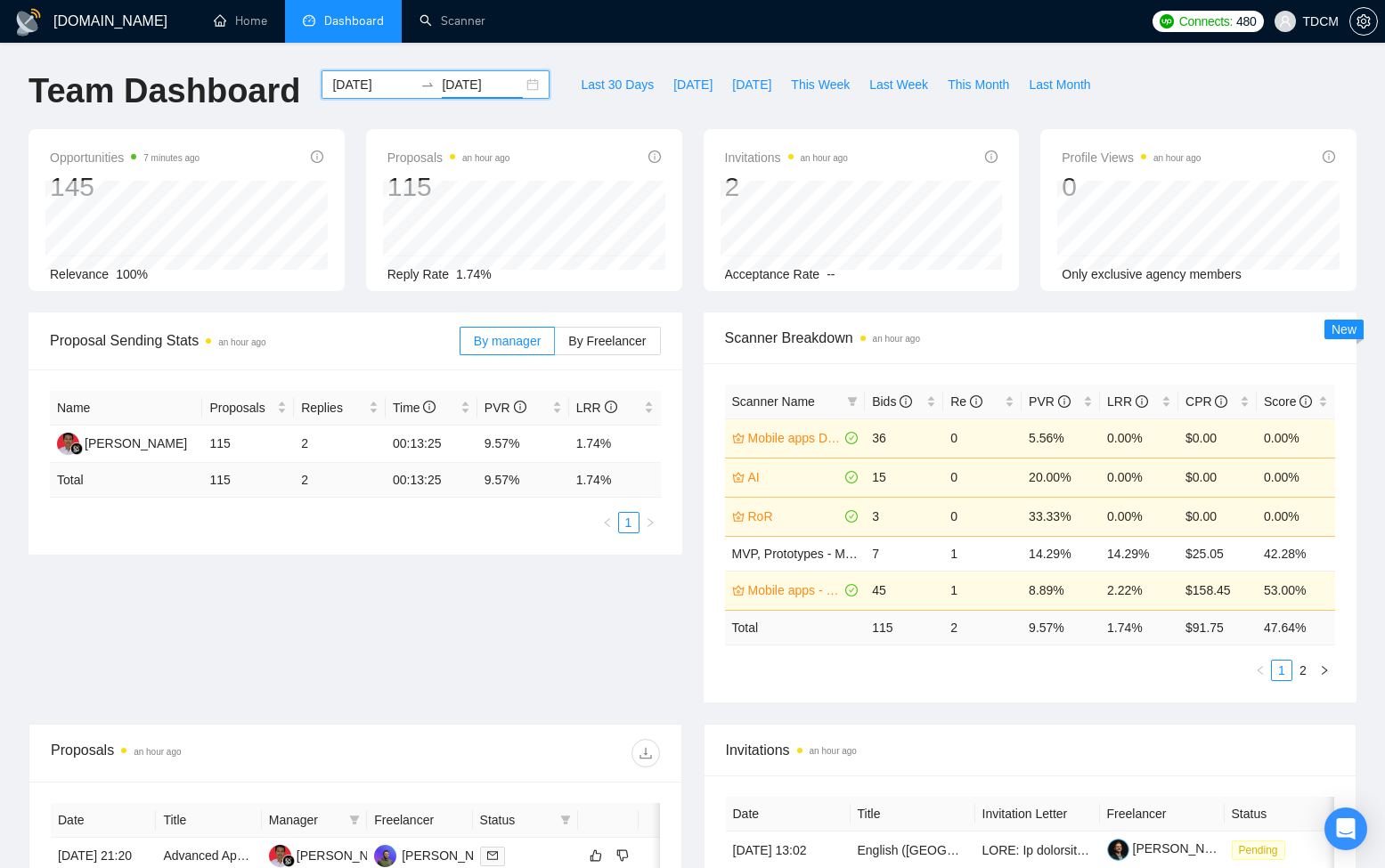
click at [352, 88] on input "2025-08-04" at bounding box center [372, 84] width 81 height 19
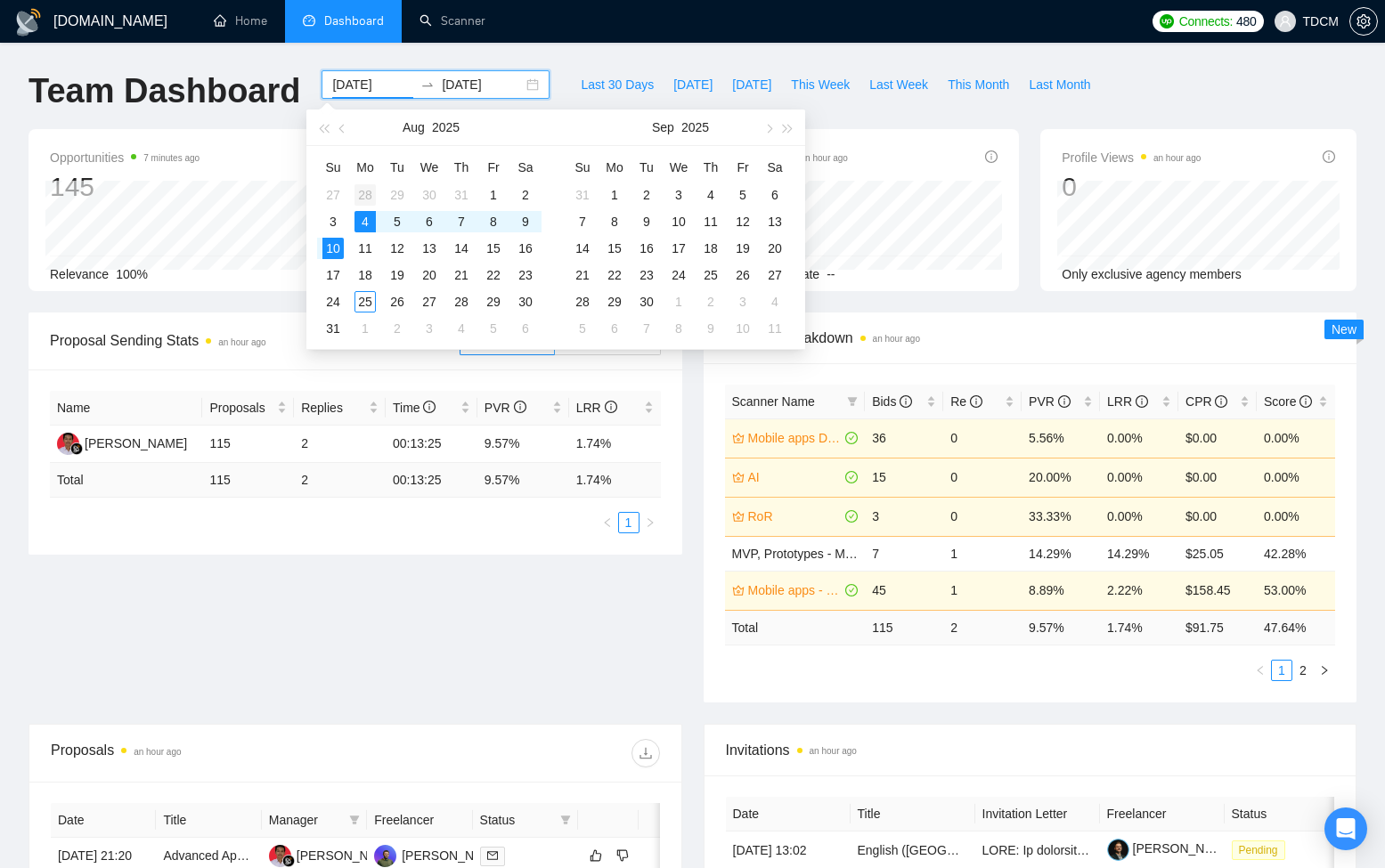
type input "2025-07-28"
click at [358, 193] on div "28" at bounding box center [365, 194] width 21 height 21
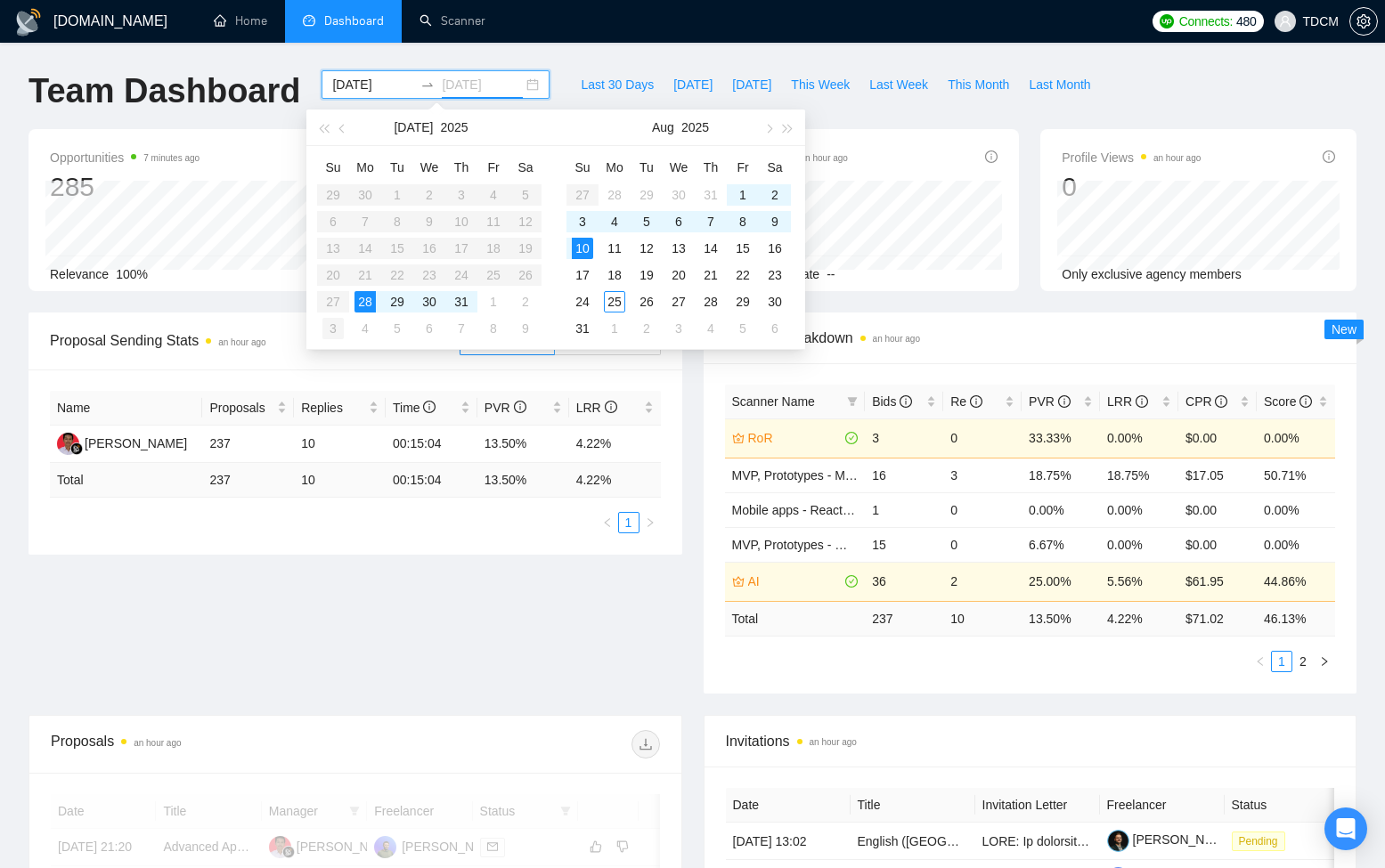
type input "2025-08-03"
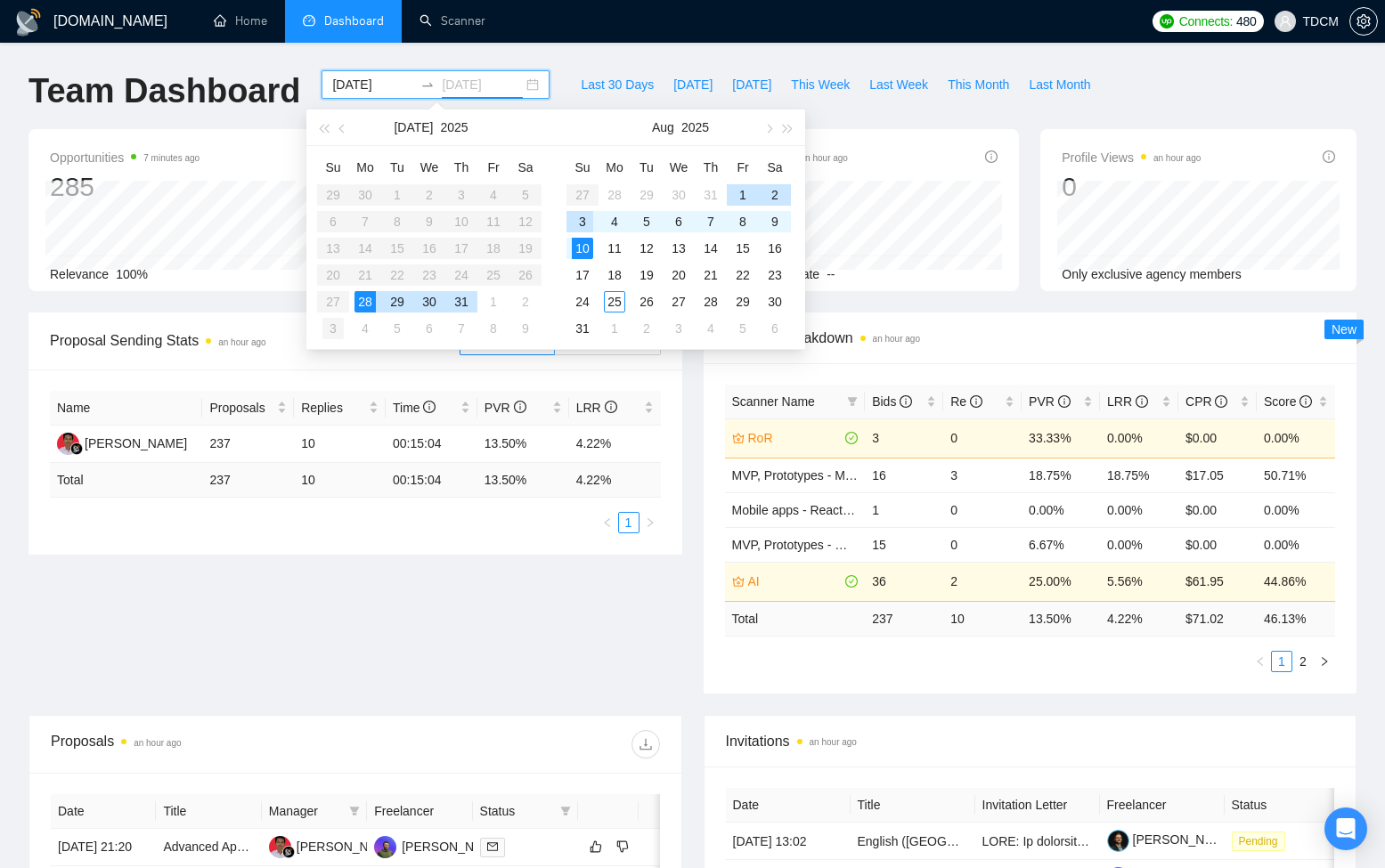
click at [329, 331] on div "3" at bounding box center [333, 328] width 21 height 21
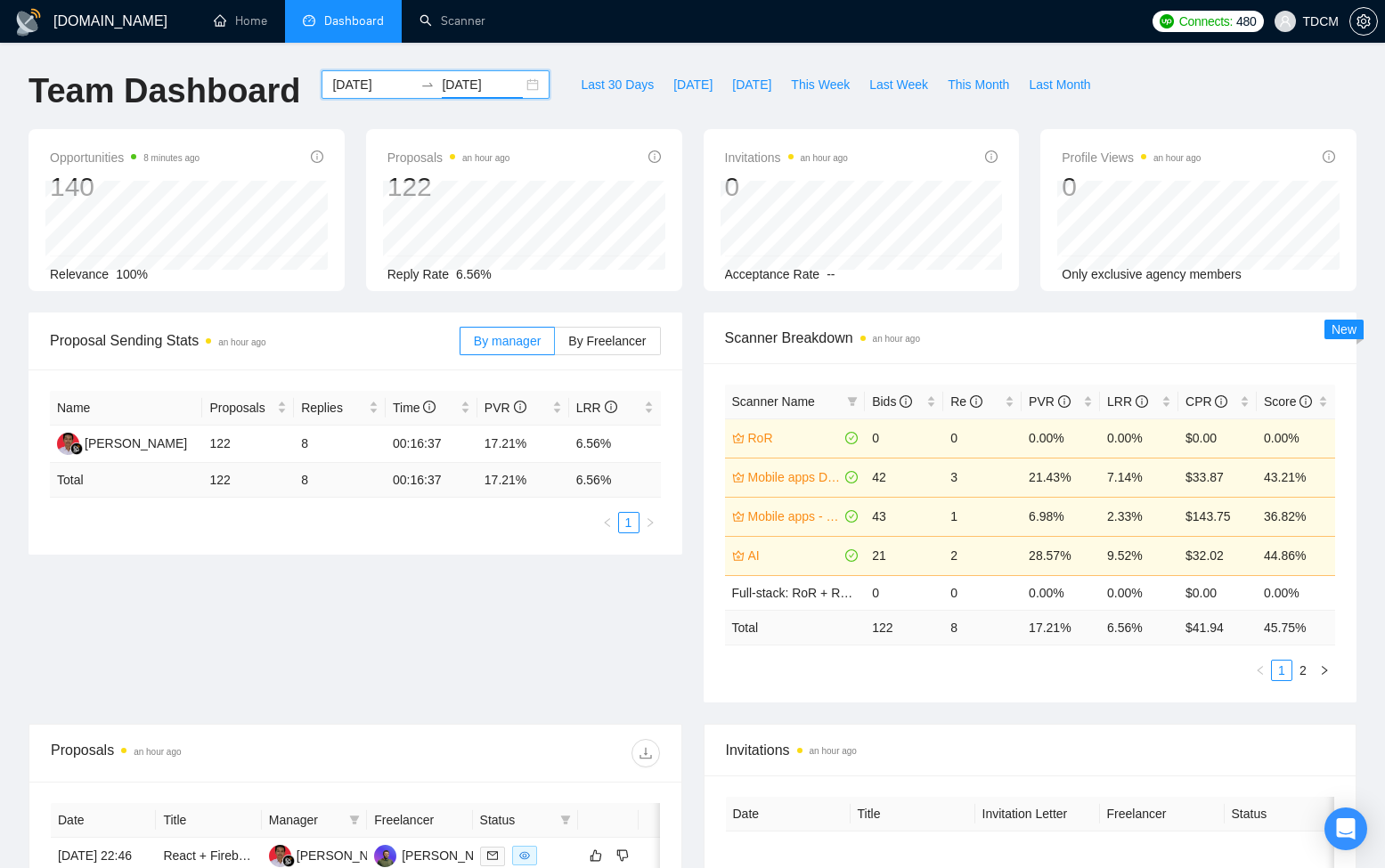
click at [367, 83] on input "2025-07-28" at bounding box center [372, 84] width 81 height 19
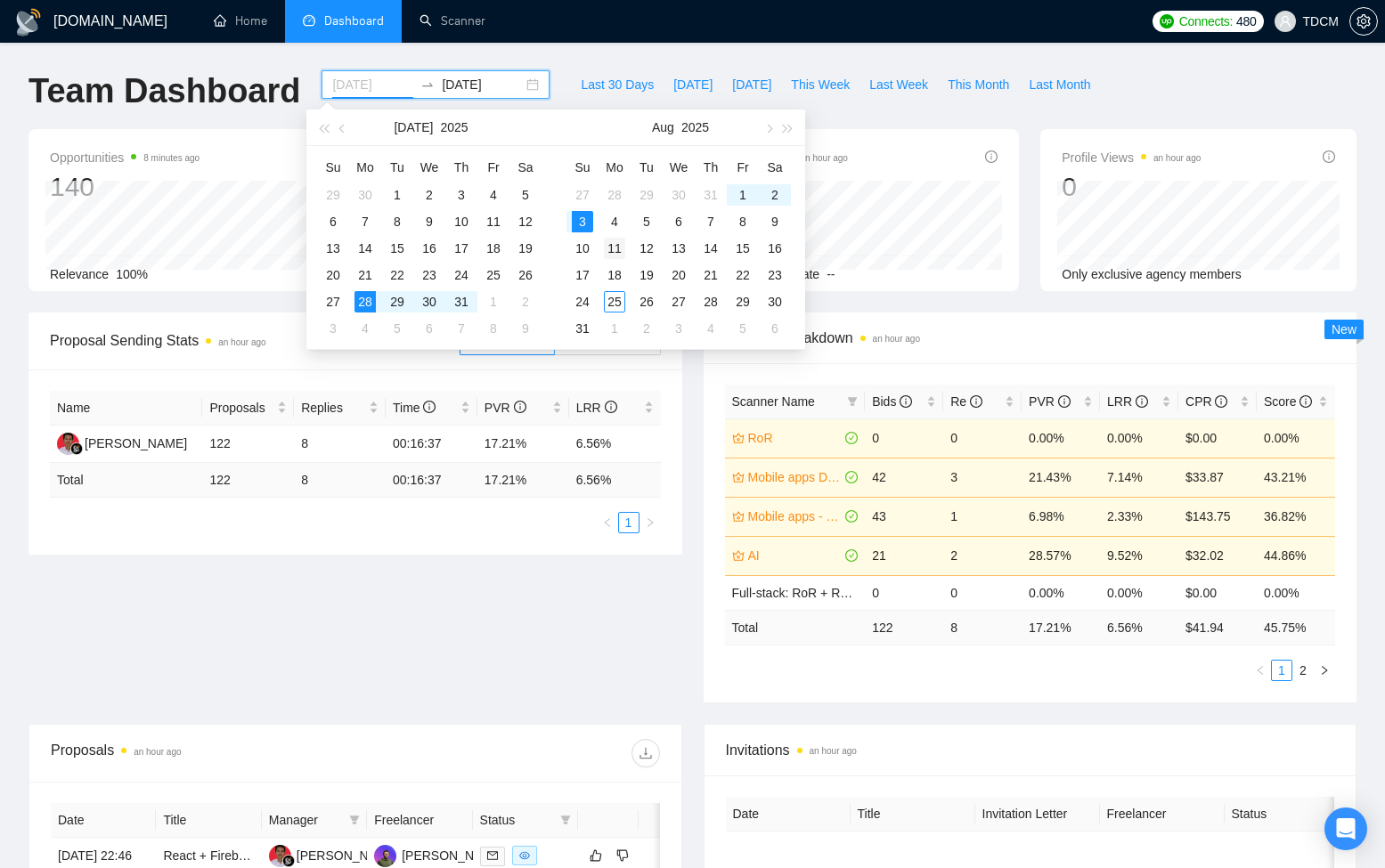
type input "2025-08-11"
click at [614, 246] on div "11" at bounding box center [614, 248] width 21 height 21
type input "2025-08-24"
click at [581, 305] on div "24" at bounding box center [581, 301] width 21 height 21
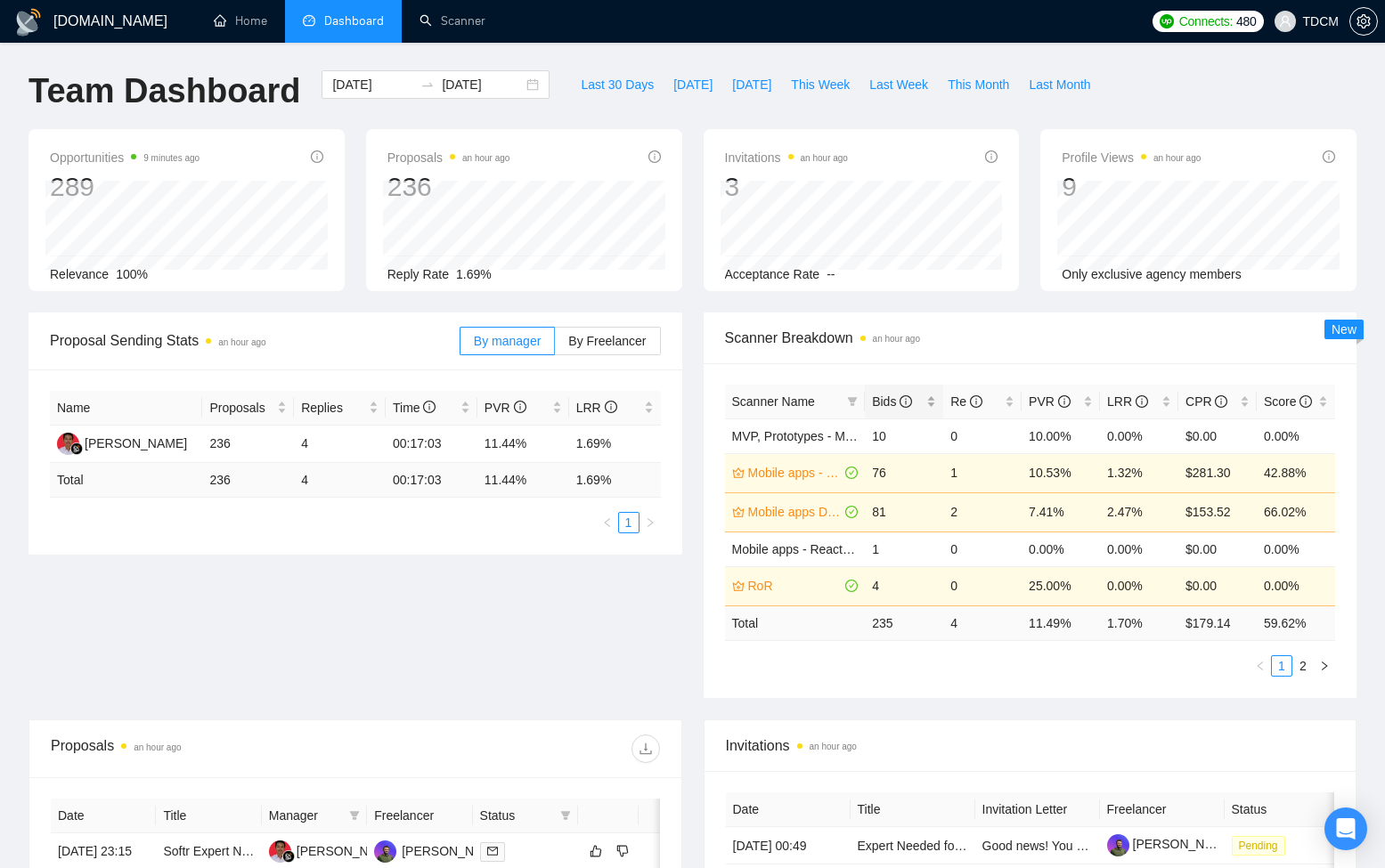
click at [933, 405] on div "Bids" at bounding box center [904, 401] width 65 height 19
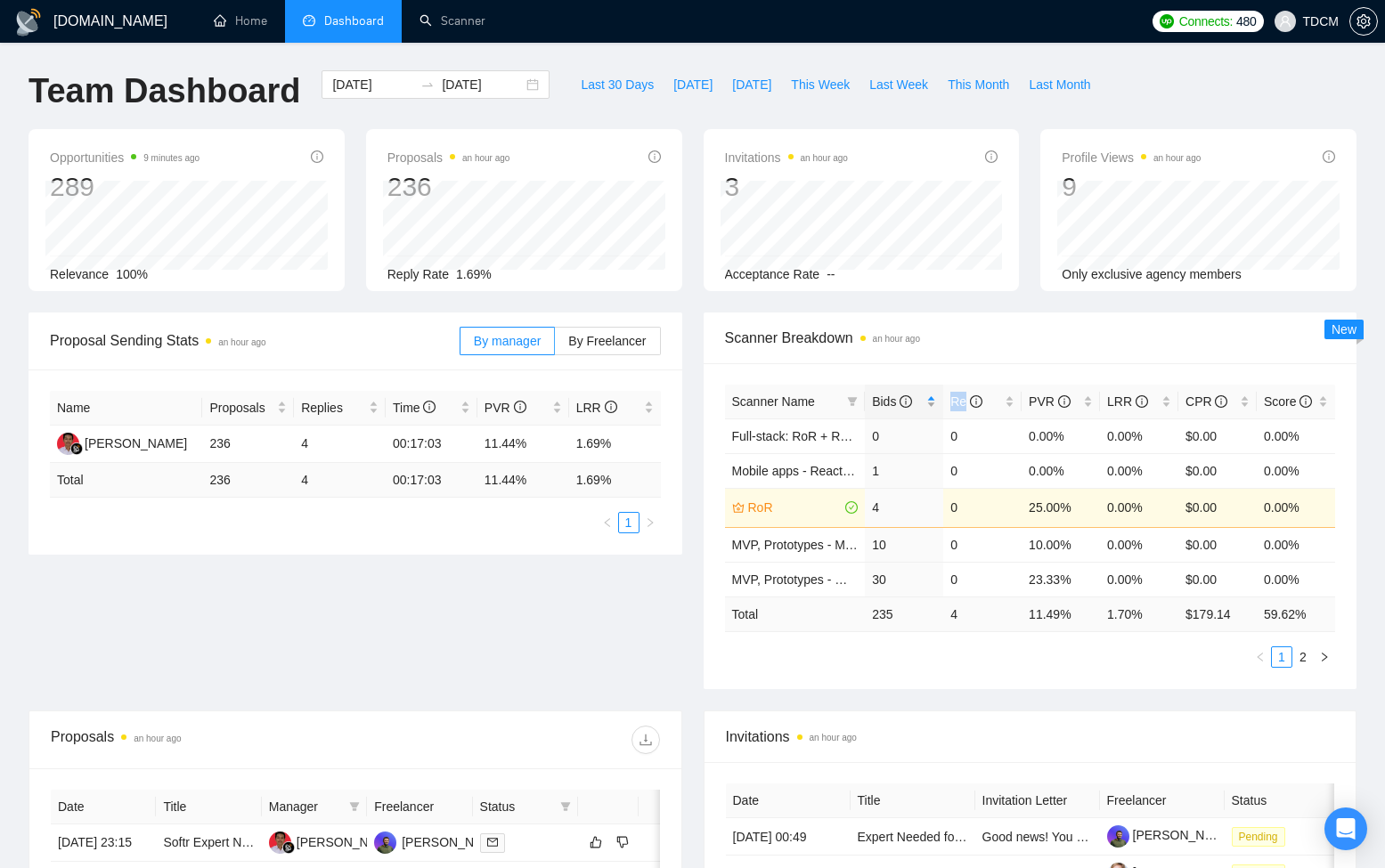
click at [933, 405] on div "Bids" at bounding box center [904, 401] width 65 height 19
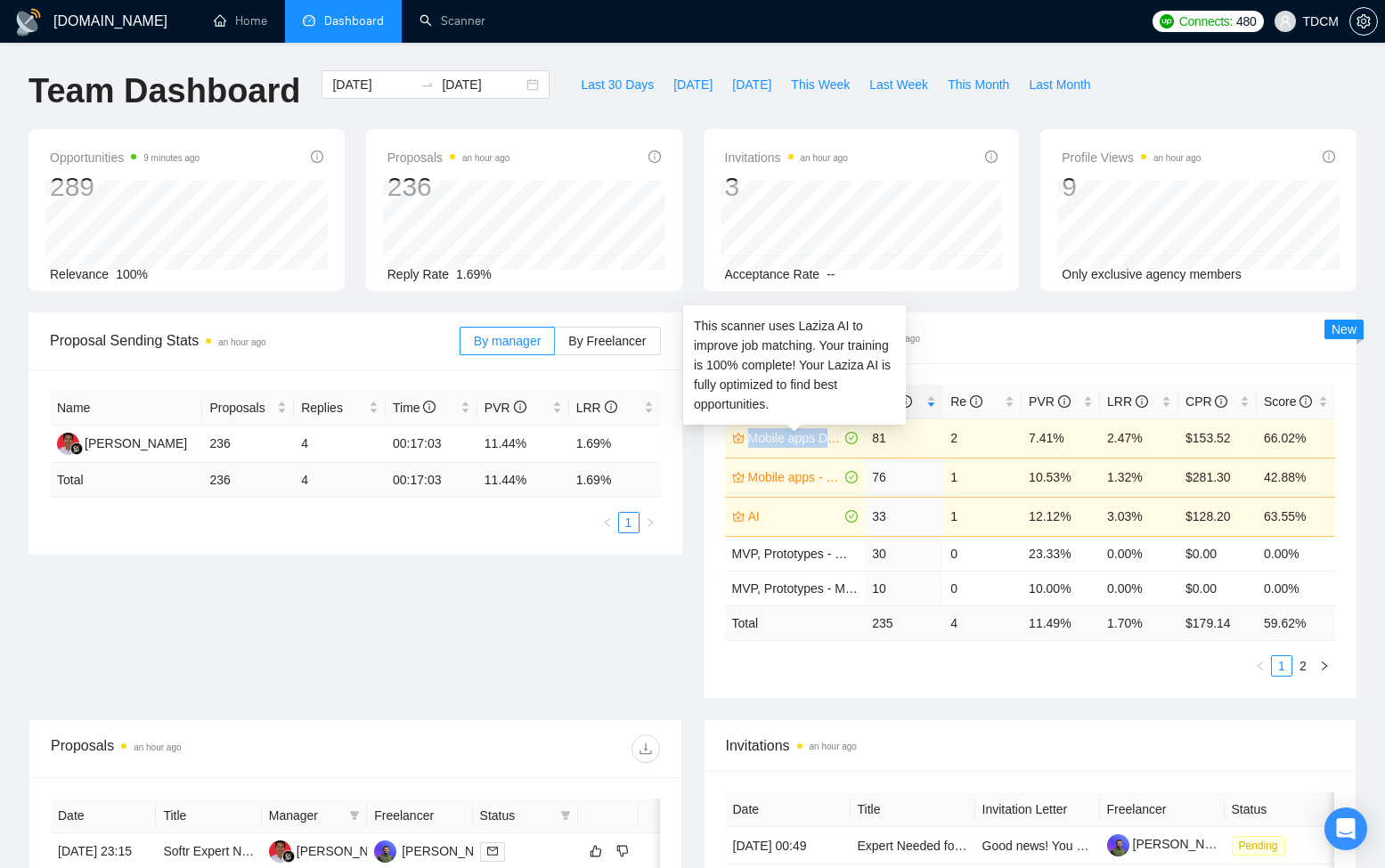
copy link "Mobile apps Development"
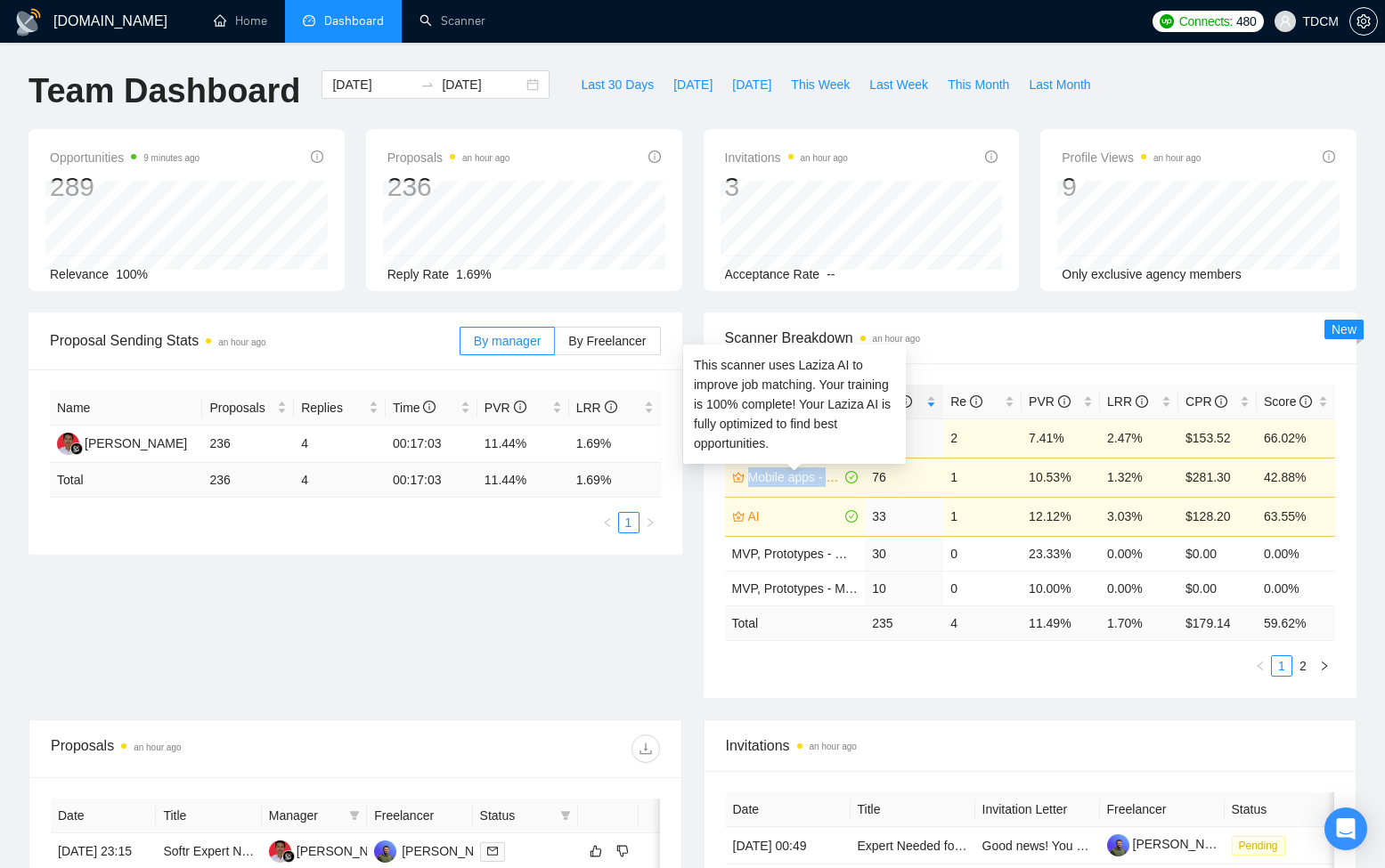
copy link "Mobile apps - React Native"
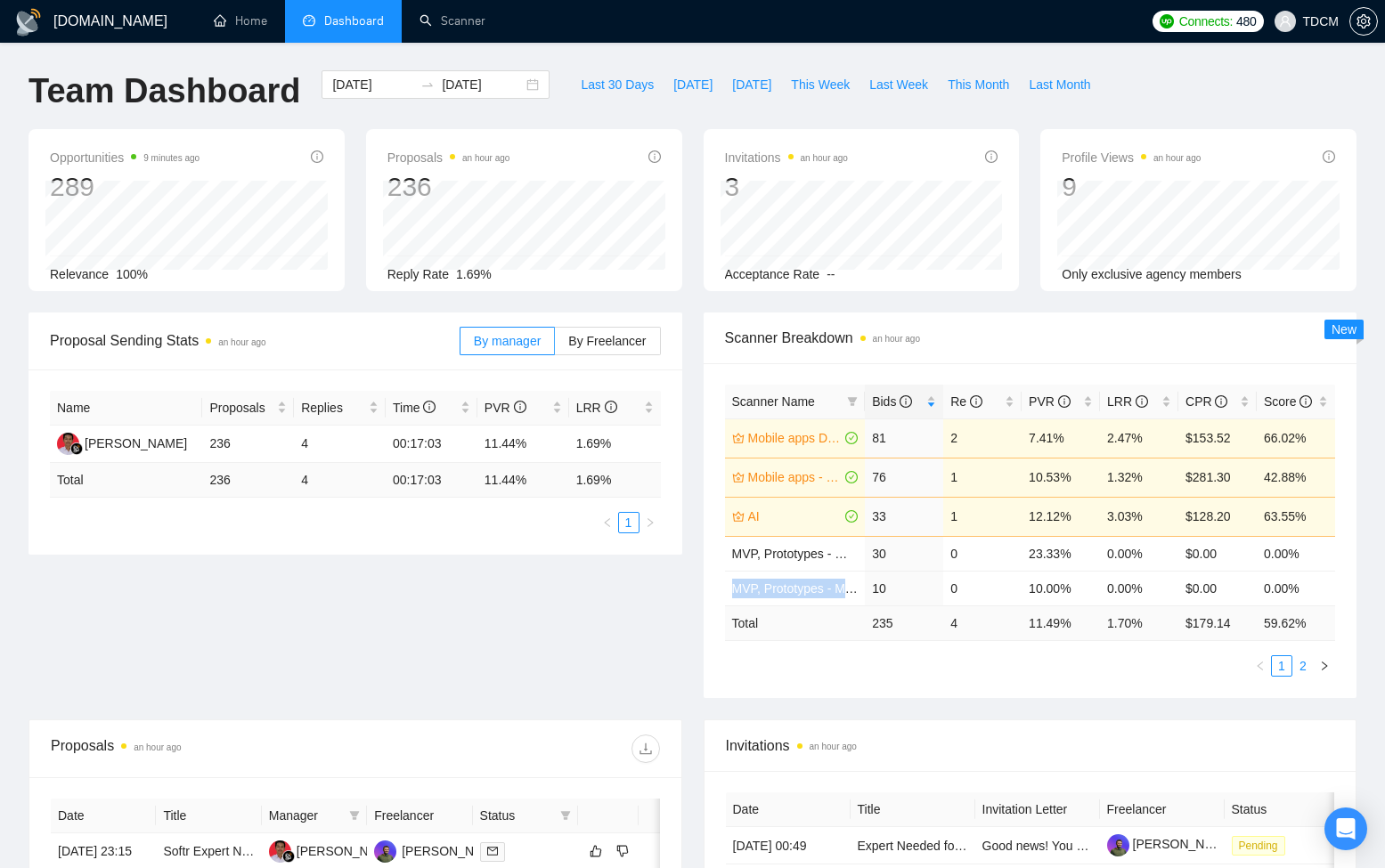
click at [1304, 671] on link "2" at bounding box center [1302, 665] width 19 height 19
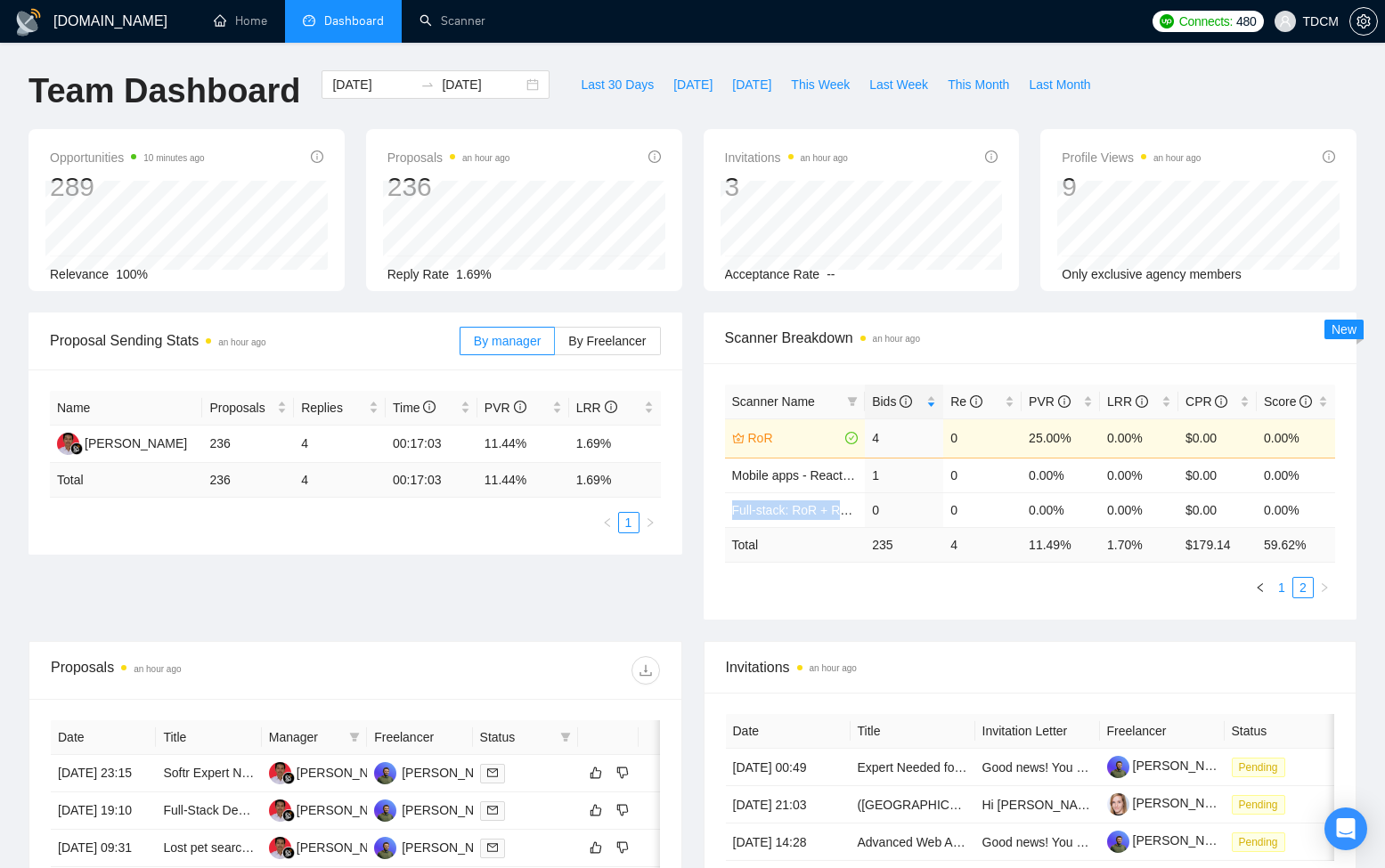
click at [1283, 588] on link "1" at bounding box center [1281, 587] width 19 height 19
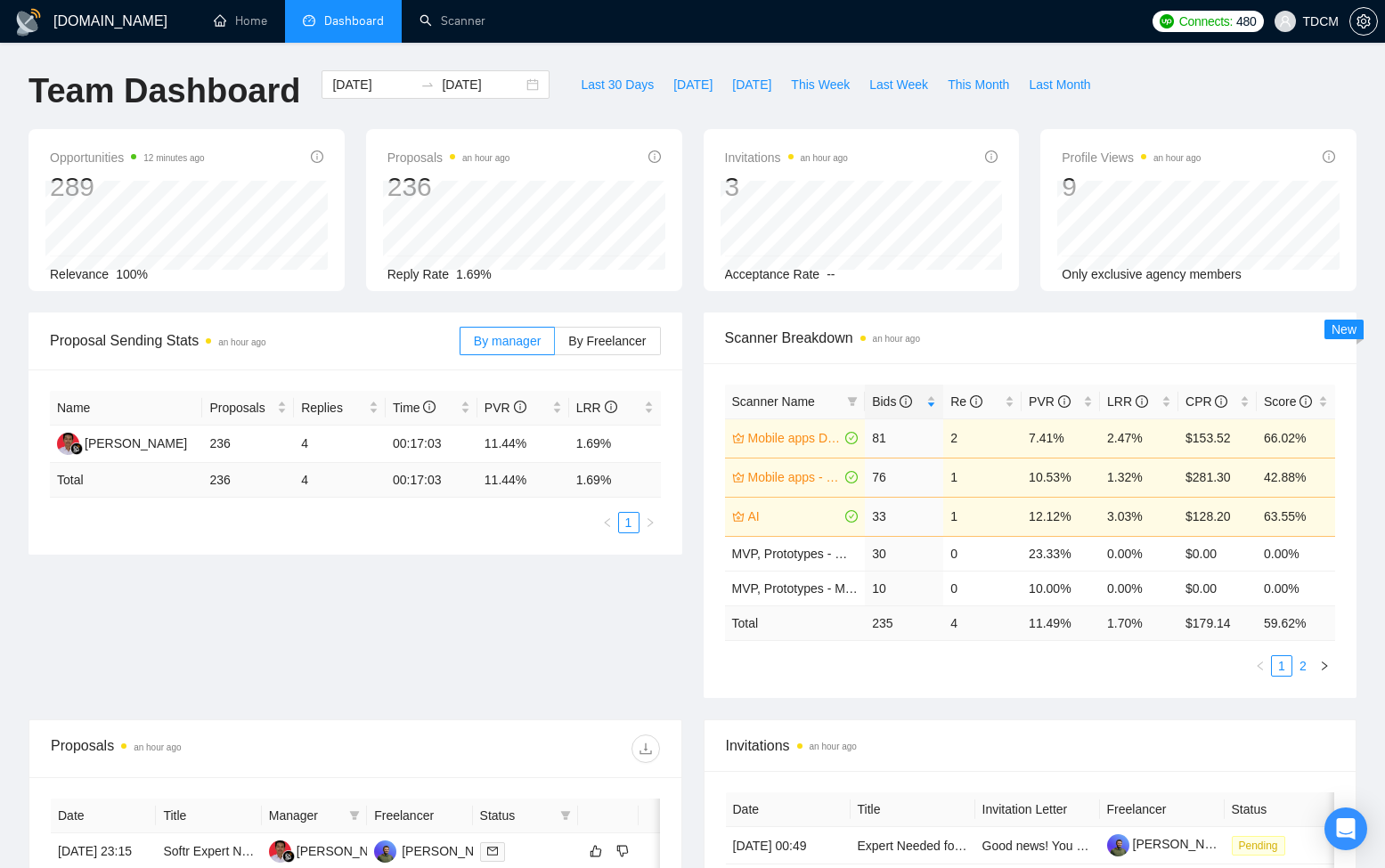
click at [1299, 667] on link "2" at bounding box center [1302, 665] width 19 height 19
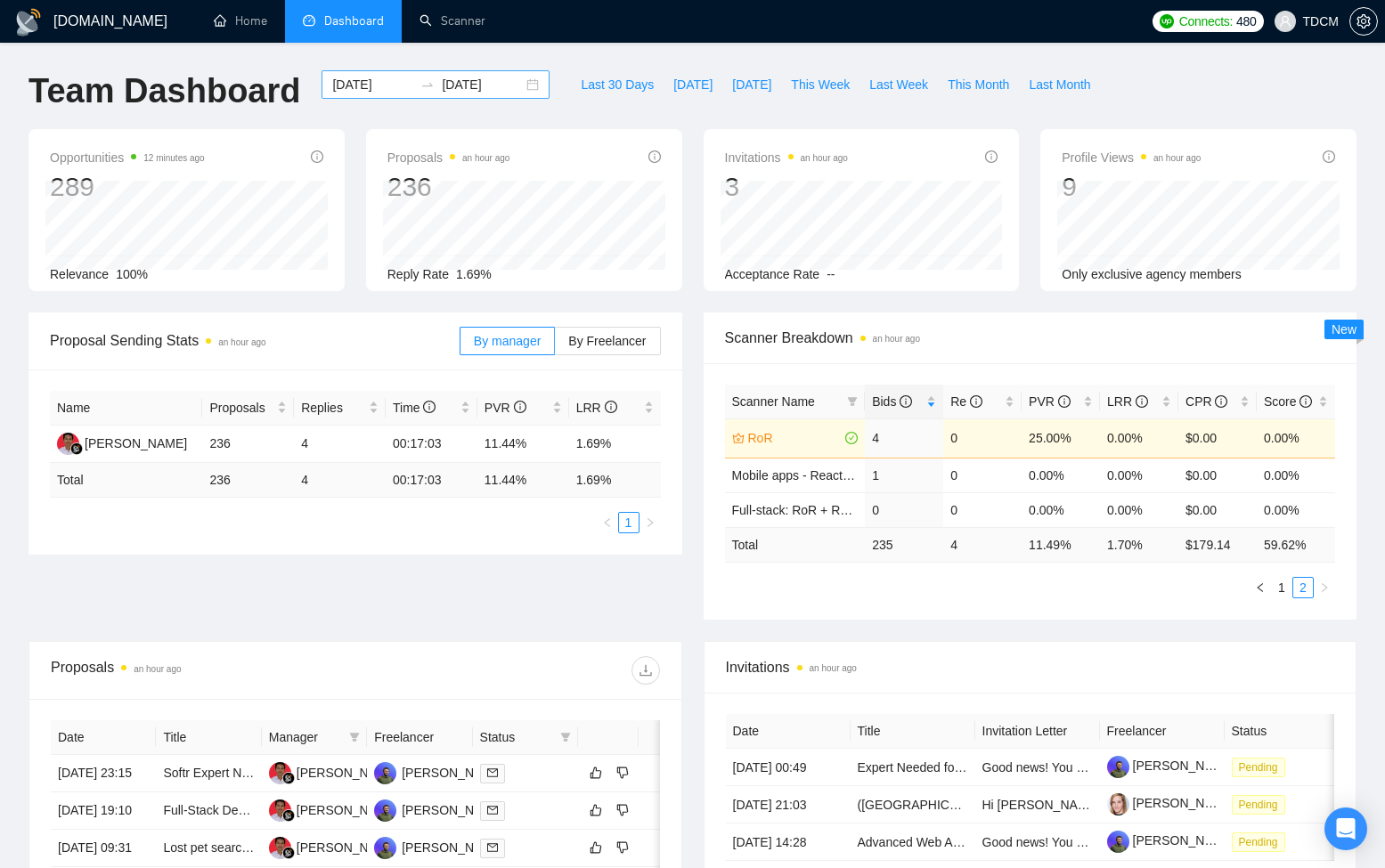
click at [371, 84] on input "2025-08-11" at bounding box center [372, 84] width 81 height 19
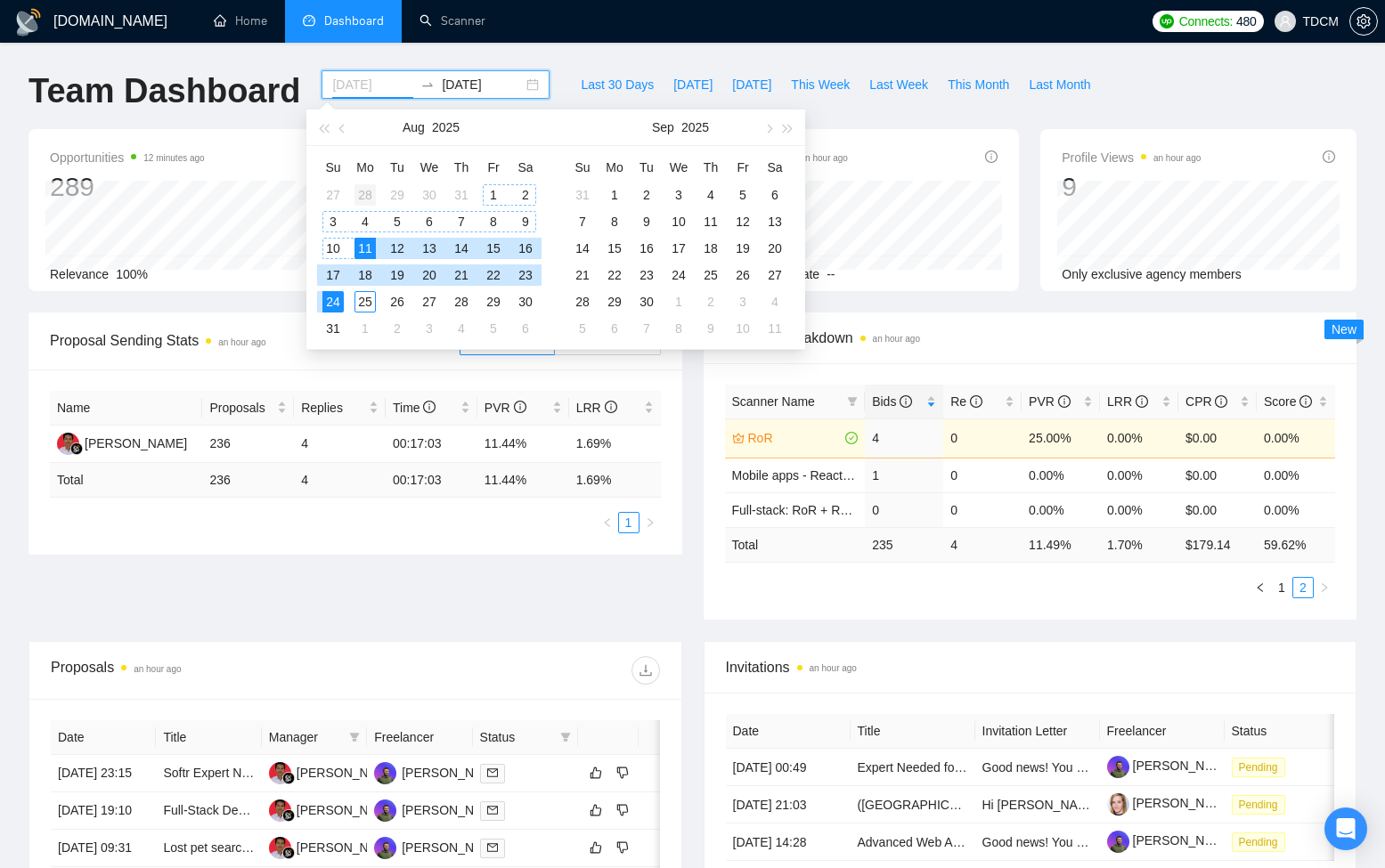
type input "2025-07-28"
click at [366, 189] on div "28" at bounding box center [365, 194] width 21 height 21
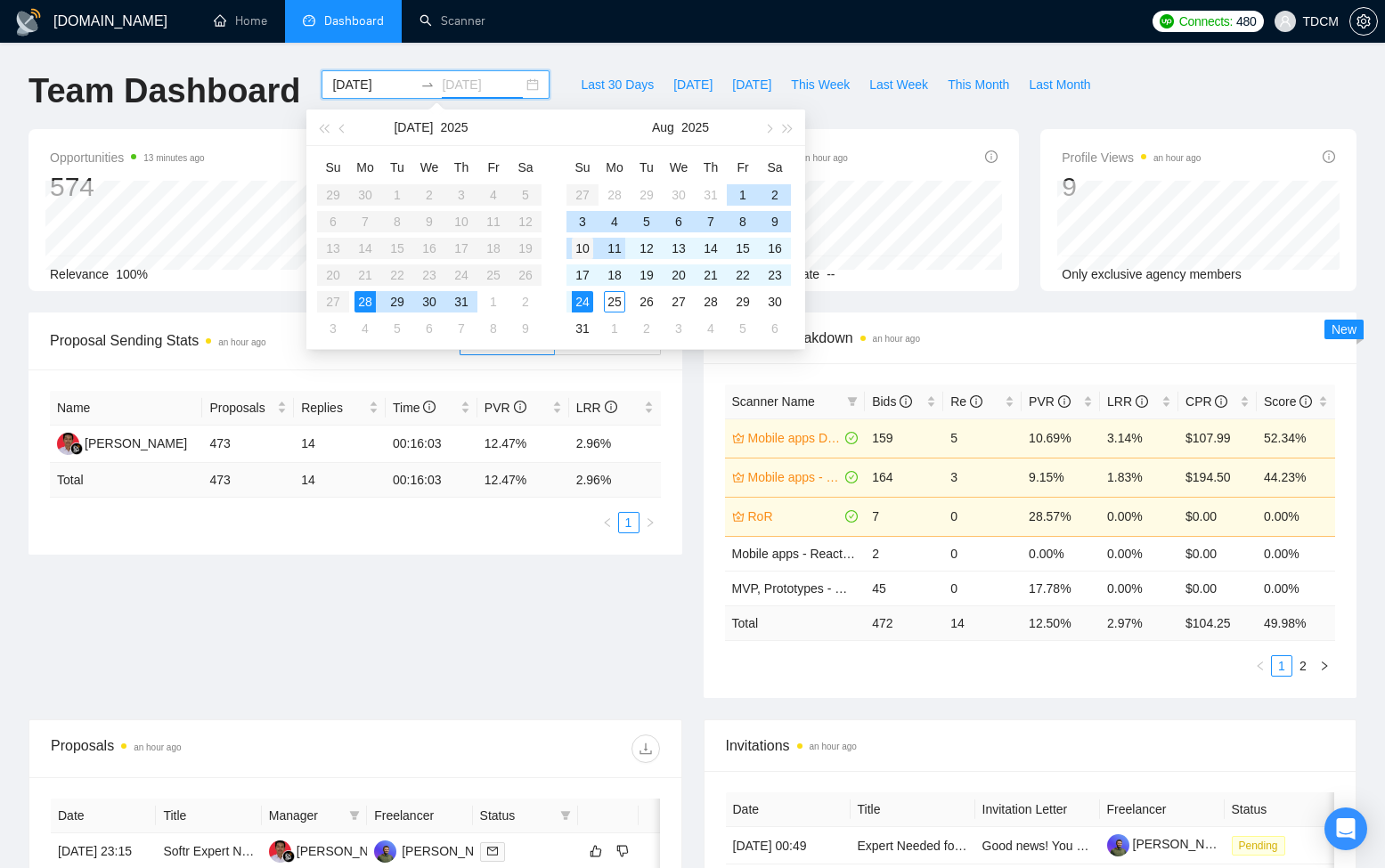
type input "2025-08-10"
click at [576, 245] on div "10" at bounding box center [581, 248] width 21 height 21
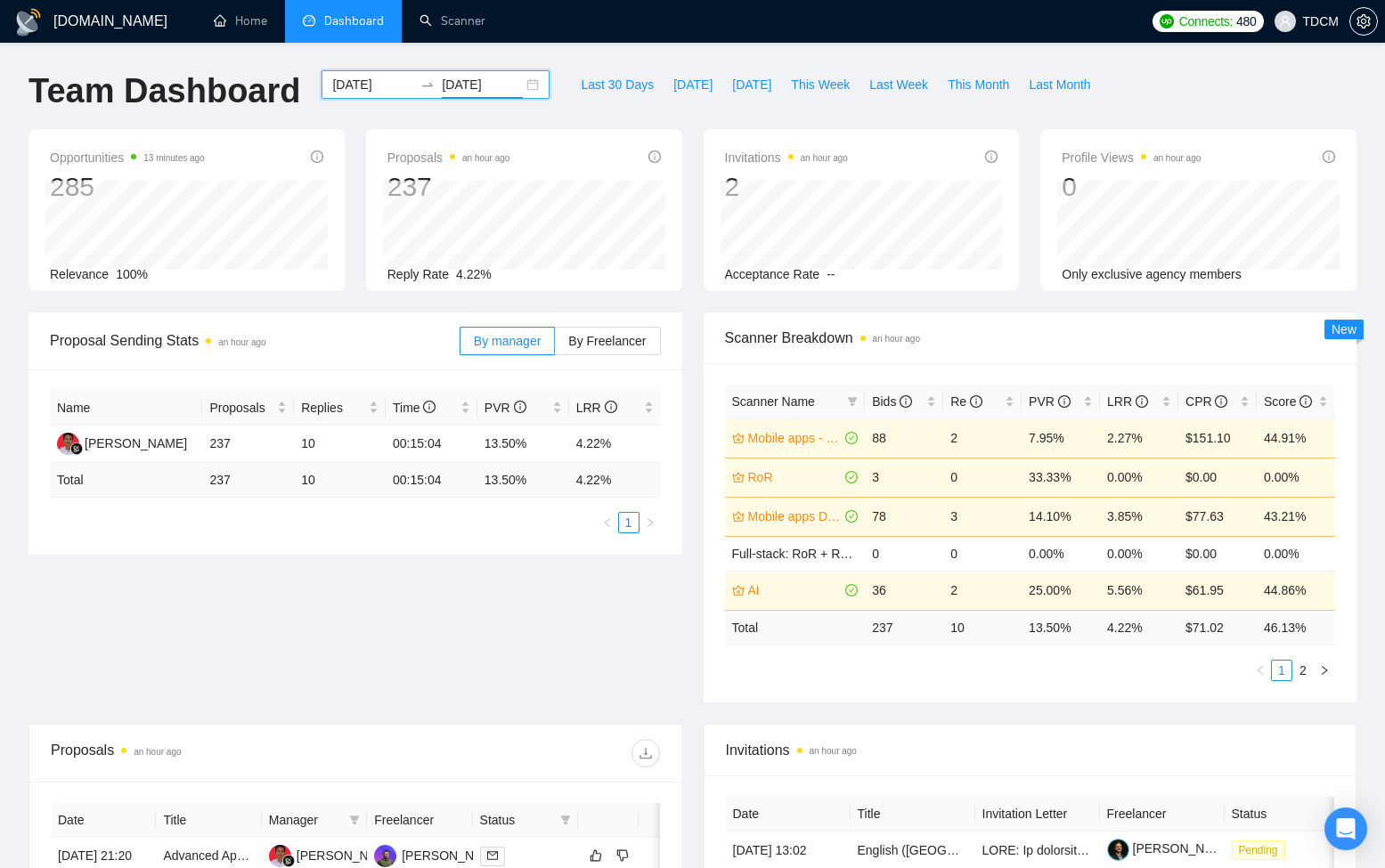
click at [380, 90] on input "2025-07-28" at bounding box center [372, 84] width 81 height 19
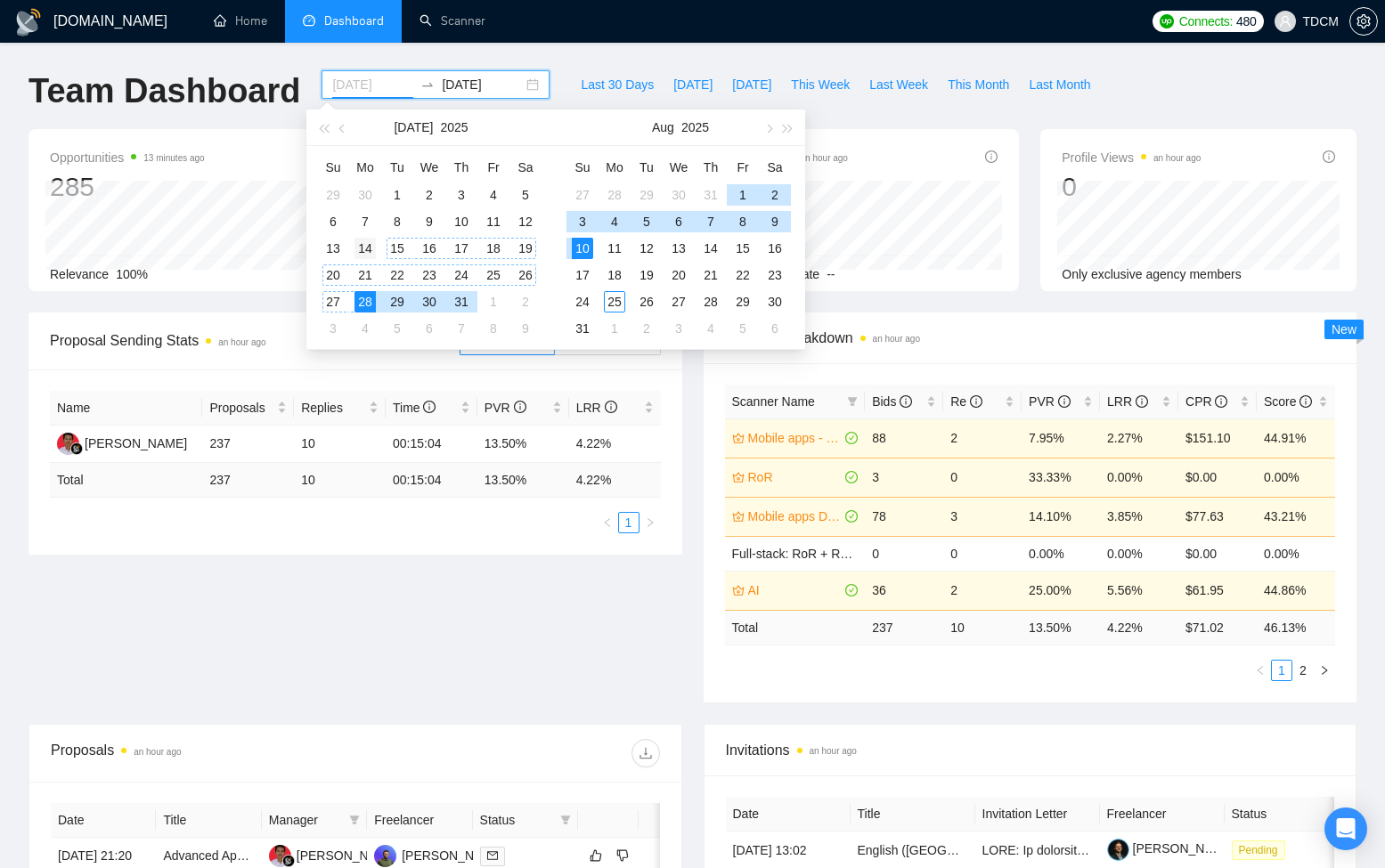
type input "2025-07-14"
click at [374, 250] on div "14" at bounding box center [365, 248] width 21 height 21
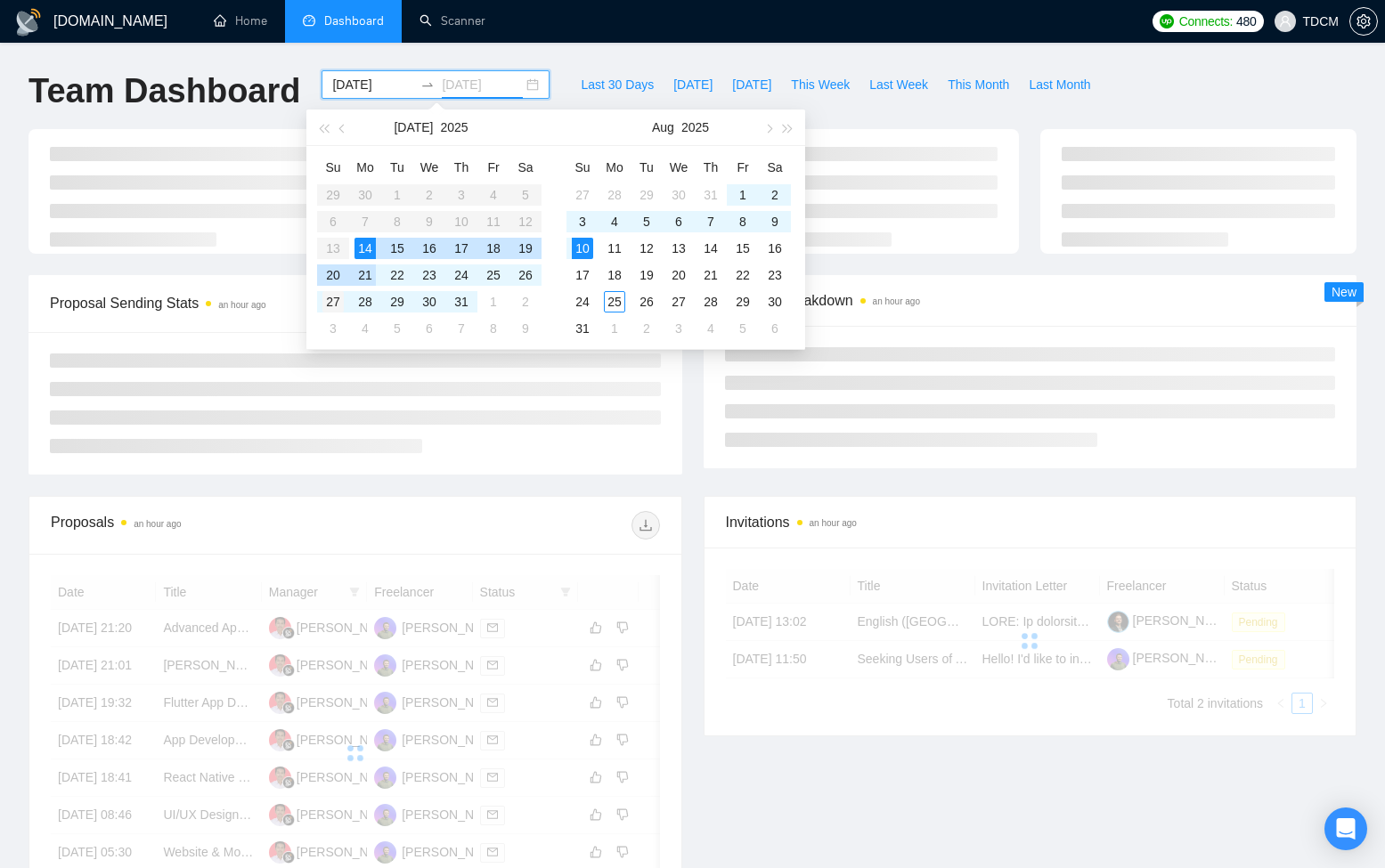
type input "2025-07-27"
click at [335, 299] on div "27" at bounding box center [333, 301] width 21 height 21
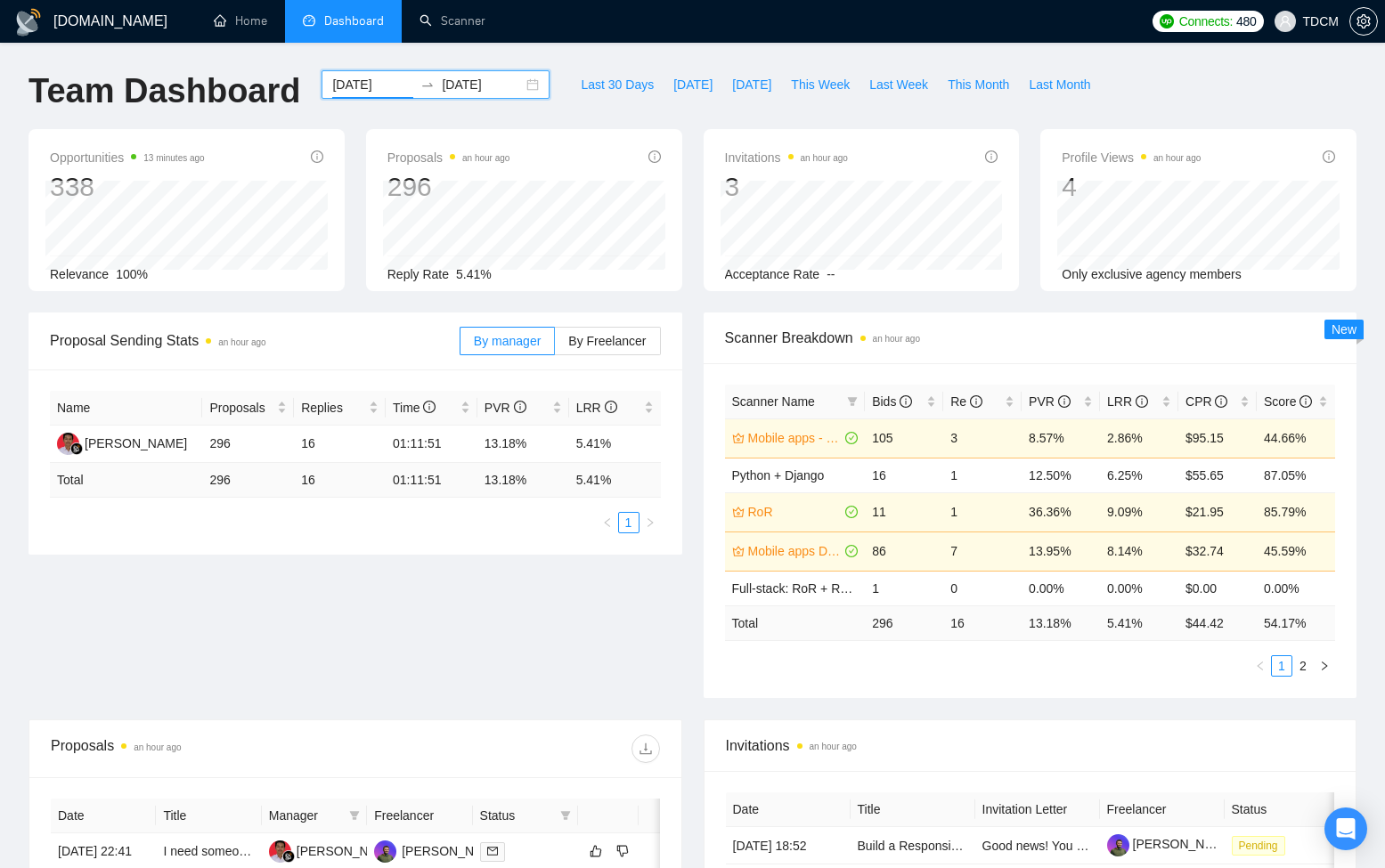
click at [383, 89] on input "2025-07-14" at bounding box center [372, 84] width 81 height 19
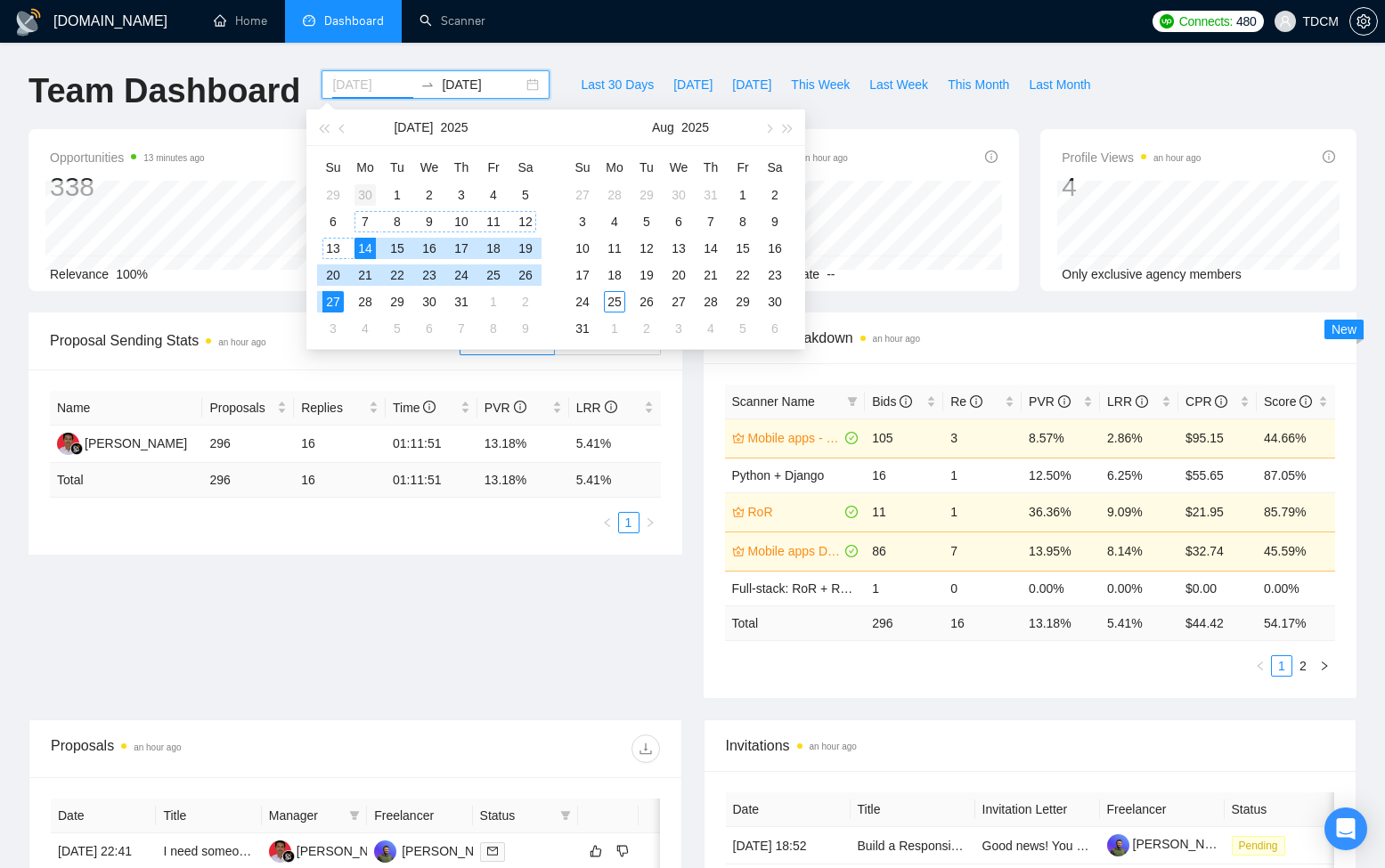
type input "2025-06-30"
click at [372, 194] on div "30" at bounding box center [365, 194] width 21 height 21
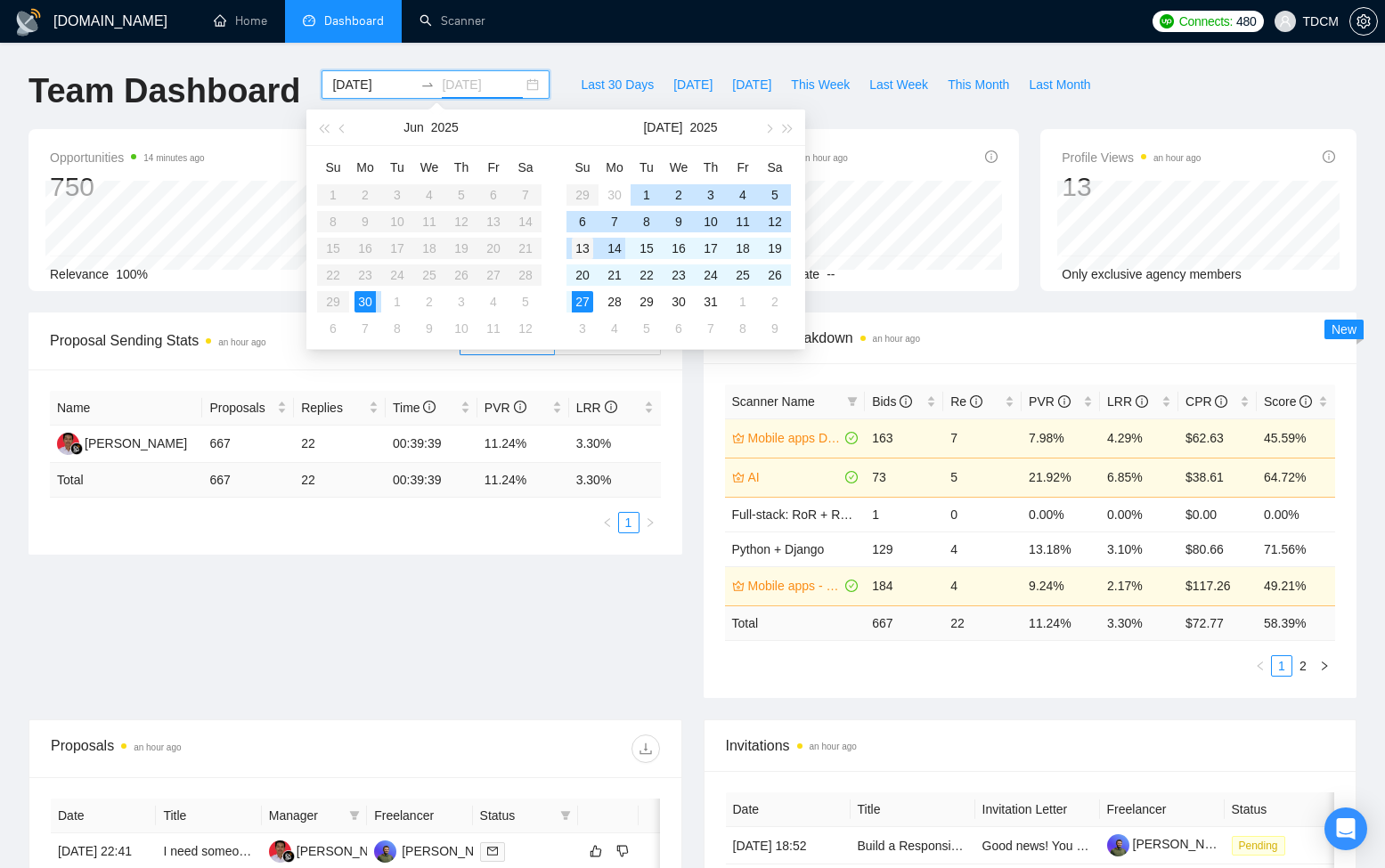
type input "2025-07-13"
click at [588, 245] on div "13" at bounding box center [581, 248] width 21 height 21
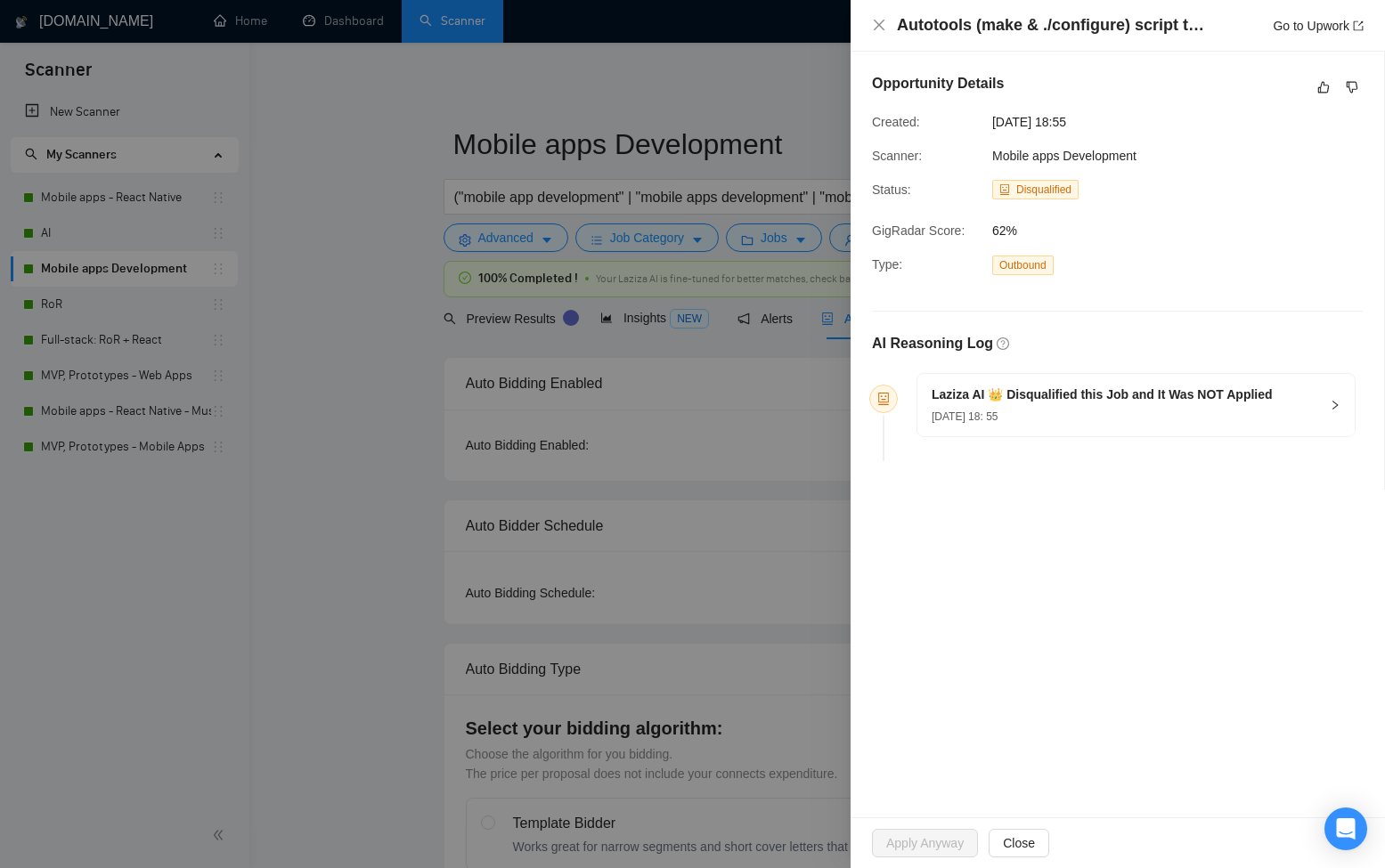
drag, startPoint x: 1061, startPoint y: 393, endPoint x: 1067, endPoint y: 383, distance: 11.7
click at [1061, 393] on h5 "Laziza AI 👑 Disqualified this Job and It Was NOT Applied" at bounding box center [1102, 394] width 341 height 18
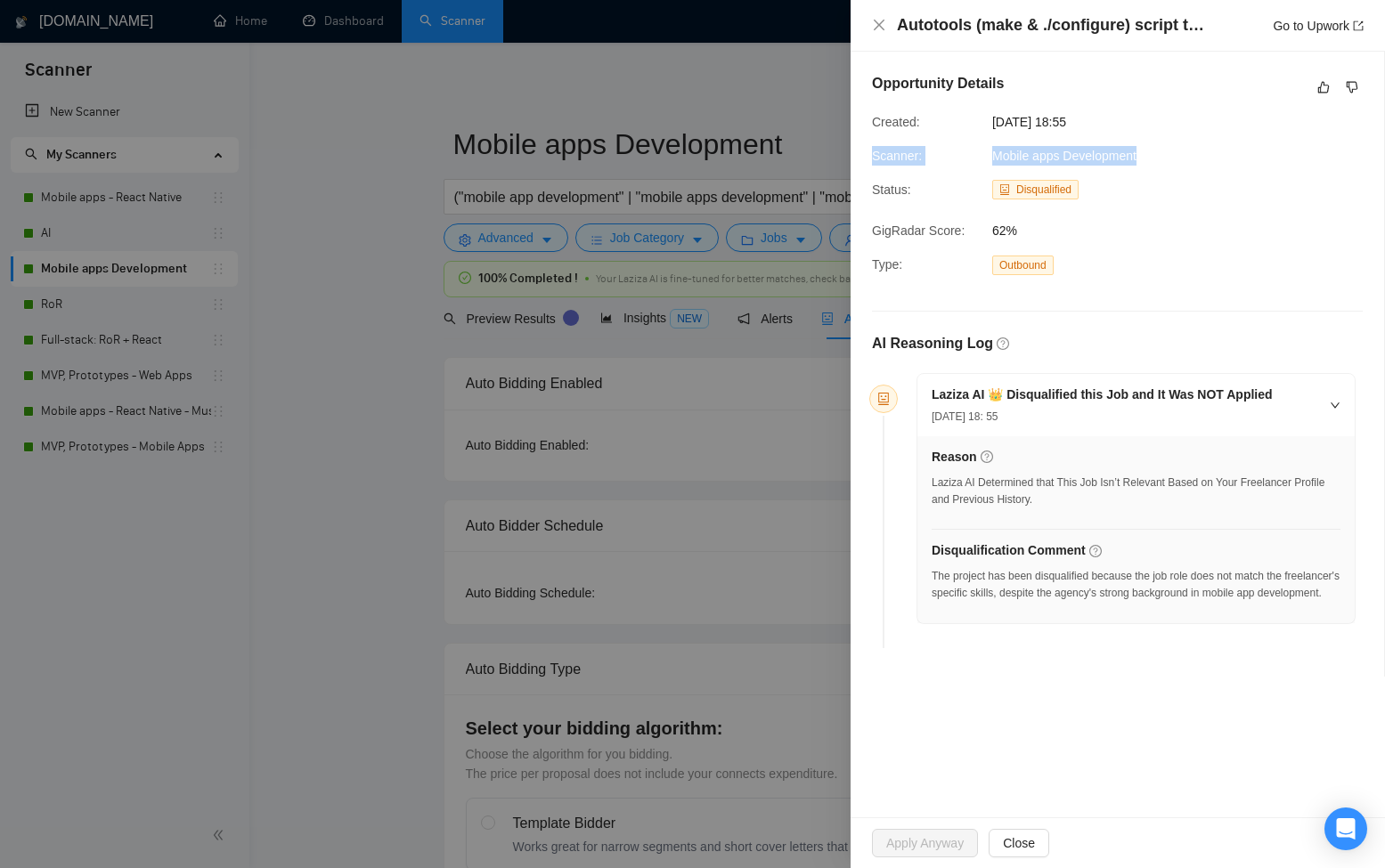
drag, startPoint x: 1144, startPoint y: 157, endPoint x: 870, endPoint y: 150, distance: 274.1
click at [870, 150] on div "Scanner: Mobile apps Development" at bounding box center [1044, 155] width 360 height 19
copy div "Scanner: Mobile apps Development"
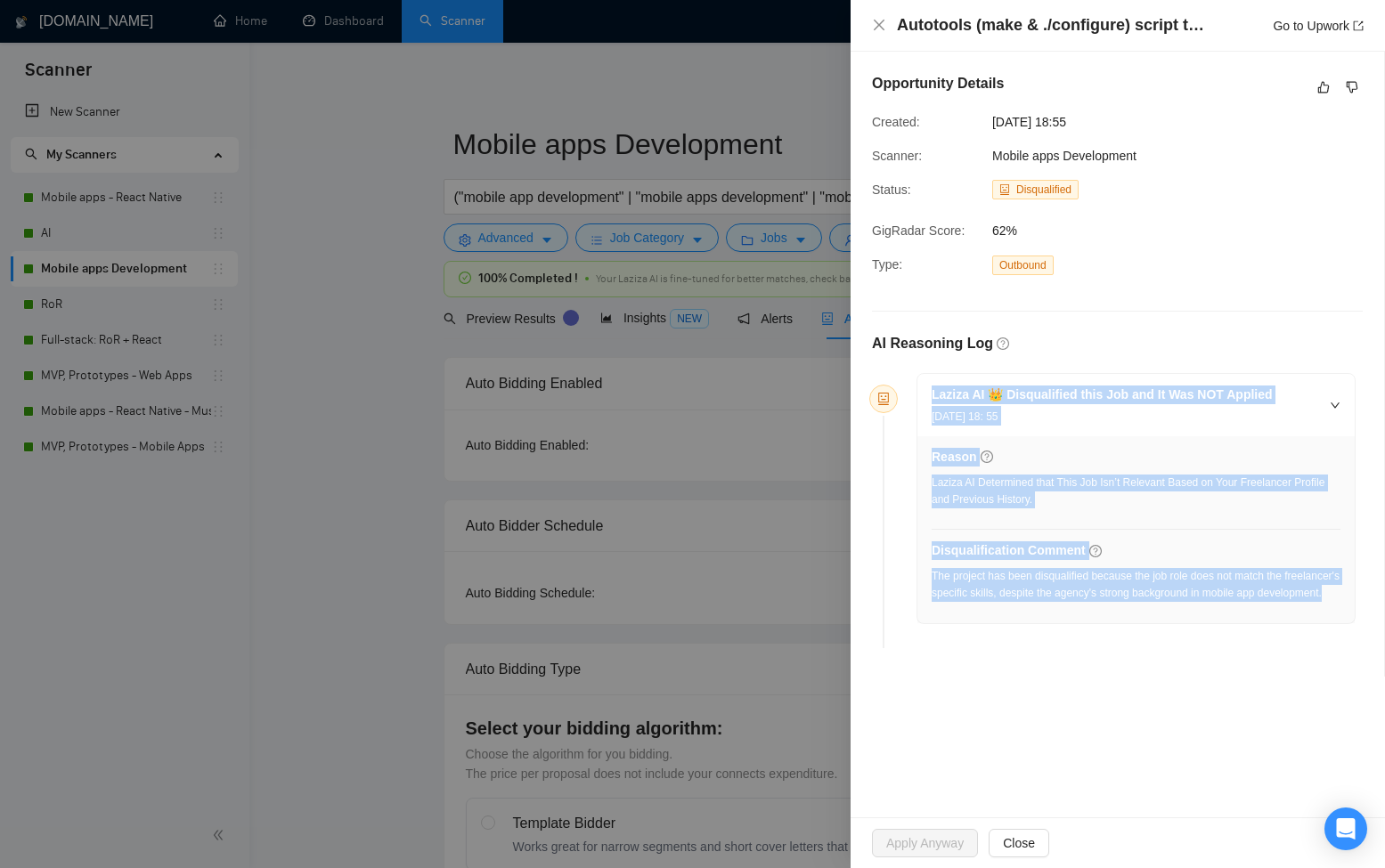
drag, startPoint x: 1028, startPoint y: 587, endPoint x: 921, endPoint y: 397, distance: 218.1
click at [921, 397] on div "Laziza AI 👑 Disqualified this Job and It Was NOT Applied 22 Aug, 2025 18: 55 Re…" at bounding box center [1135, 499] width 437 height 249
copy div "Laziza AI 👑 Disqualified this Job and It Was NOT Applied 22 Aug, 2025 18: 55 Re…"
click at [1323, 31] on link "Go to Upwork" at bounding box center [1318, 25] width 91 height 14
click at [1322, 90] on icon "like" at bounding box center [1323, 87] width 13 height 14
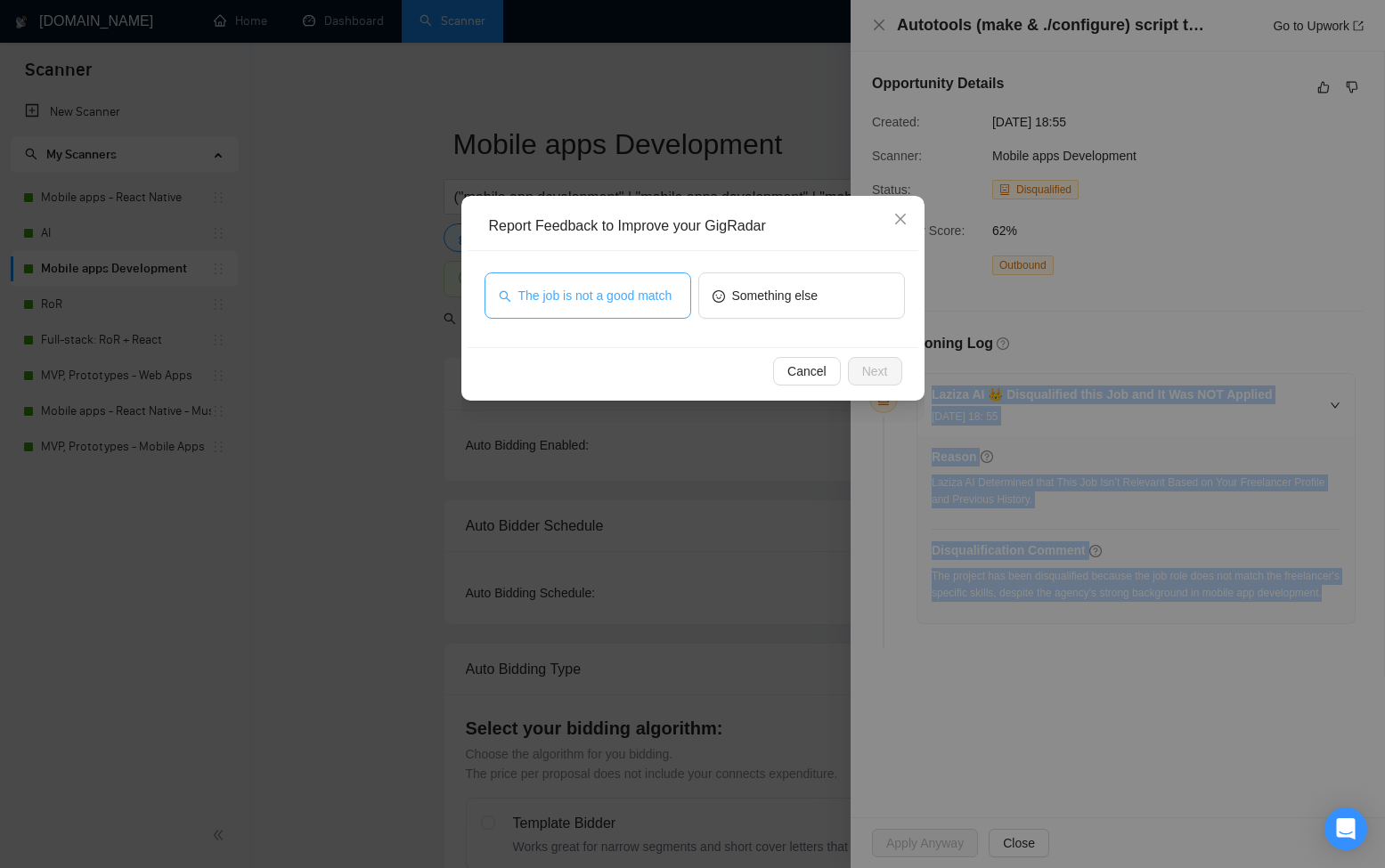
click at [605, 297] on span "The job is not a good match" at bounding box center [594, 295] width 154 height 19
click at [898, 381] on button "Next" at bounding box center [874, 370] width 54 height 29
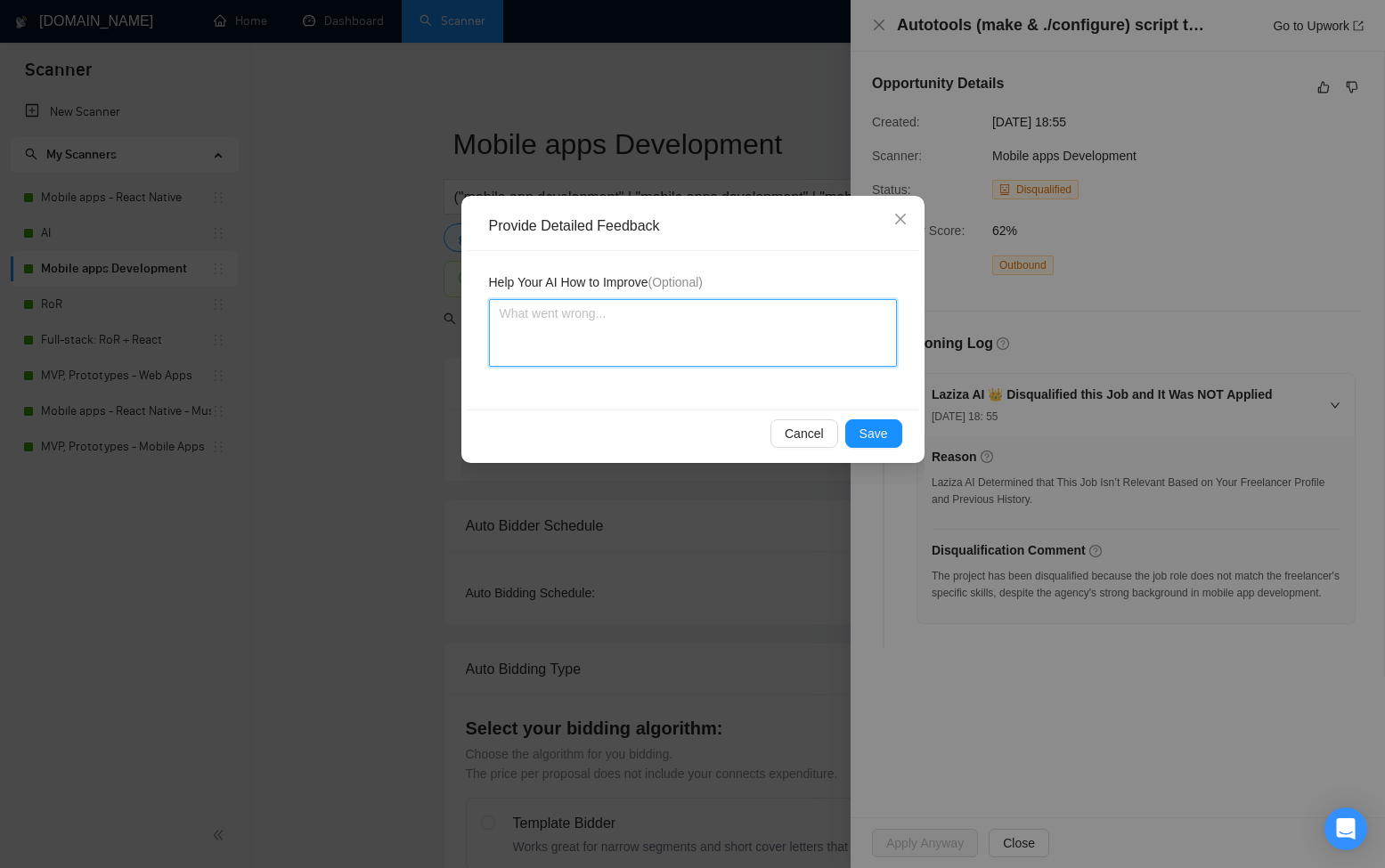
drag, startPoint x: 642, startPoint y: 364, endPoint x: 630, endPoint y: 363, distance: 12.0
click at [636, 364] on textarea at bounding box center [693, 333] width 408 height 67
paste textarea "This was the correct disqualification. Although the project references iOS, the…"
type textarea "This was the correct disqualification. Although the project references iOS, the…"
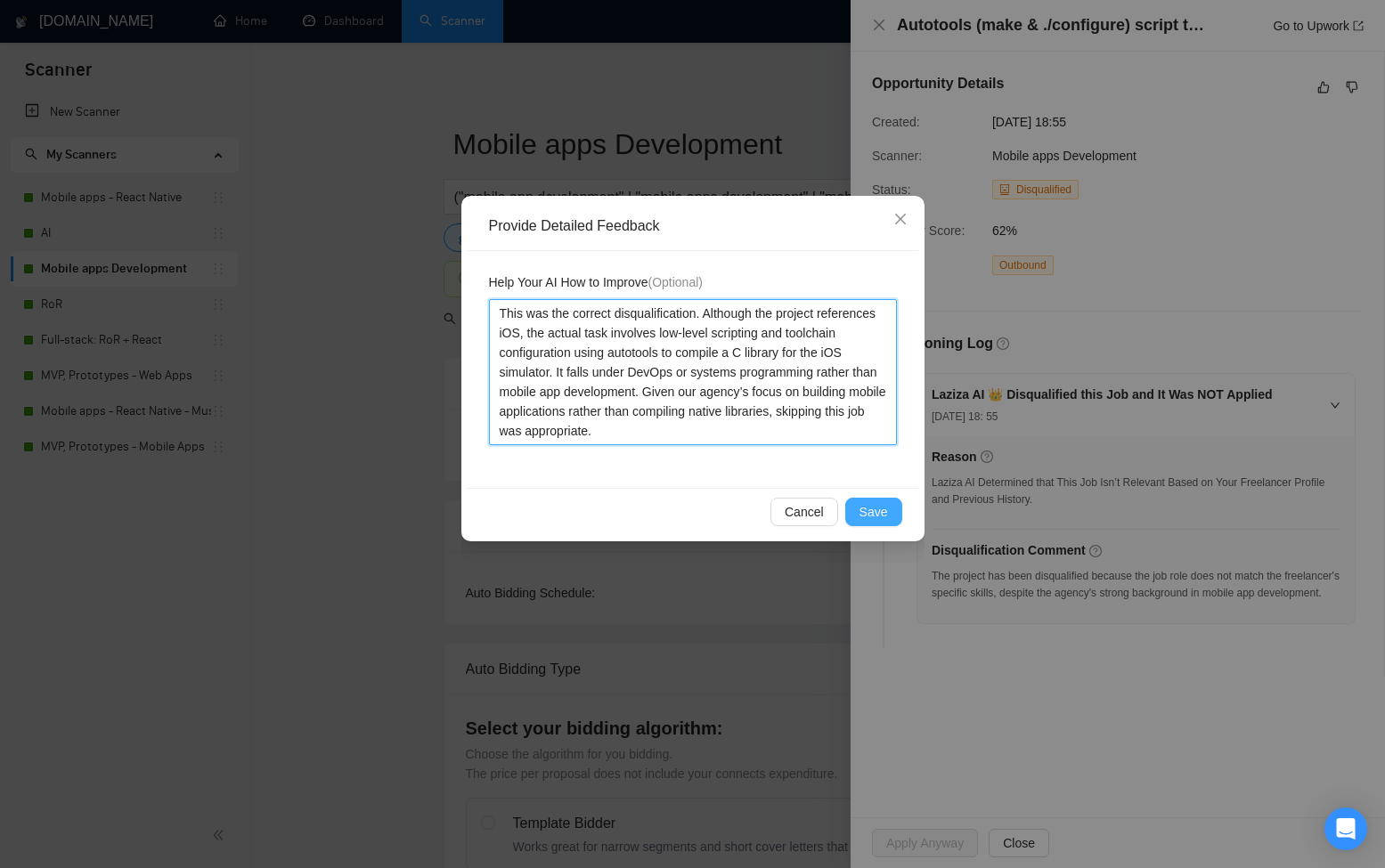
type textarea "This was the correct disqualification. Although the project references iOS, the…"
click at [893, 524] on button "Save" at bounding box center [874, 511] width 57 height 29
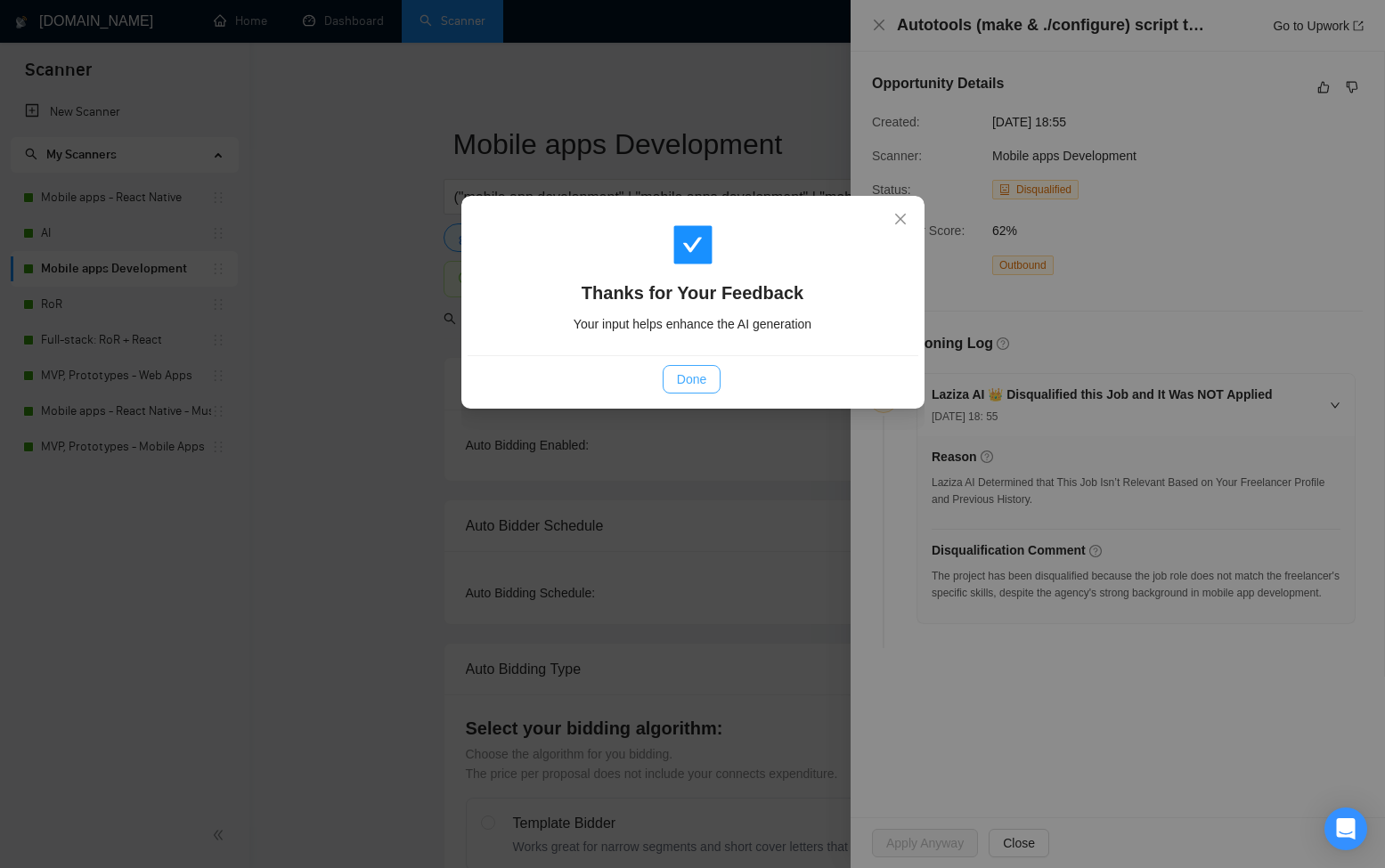
drag, startPoint x: 691, startPoint y: 369, endPoint x: 832, endPoint y: 200, distance: 220.1
click at [691, 369] on span "Done" at bounding box center [691, 379] width 29 height 19
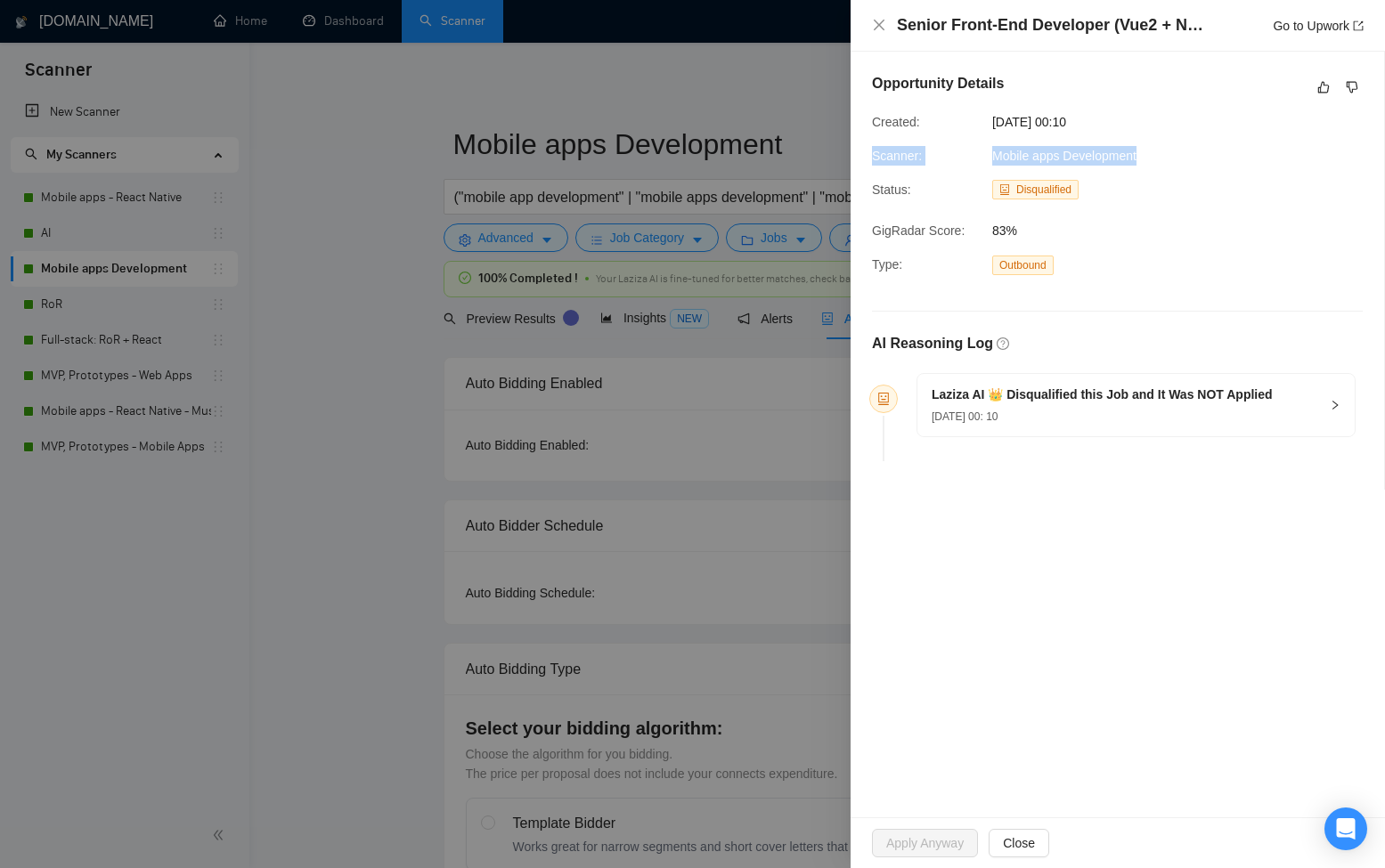
drag, startPoint x: 1019, startPoint y: 145, endPoint x: 876, endPoint y: 143, distance: 143.0
click at [871, 142] on div "Opportunity Details Created: 23 Aug, 2025 00:10 Scanner: Mobile apps Developmen…" at bounding box center [1117, 270] width 534 height 438
copy div "Scanner: Mobile apps Development"
click at [973, 410] on span "23 Aug, 2025 00: 10" at bounding box center [965, 416] width 66 height 13
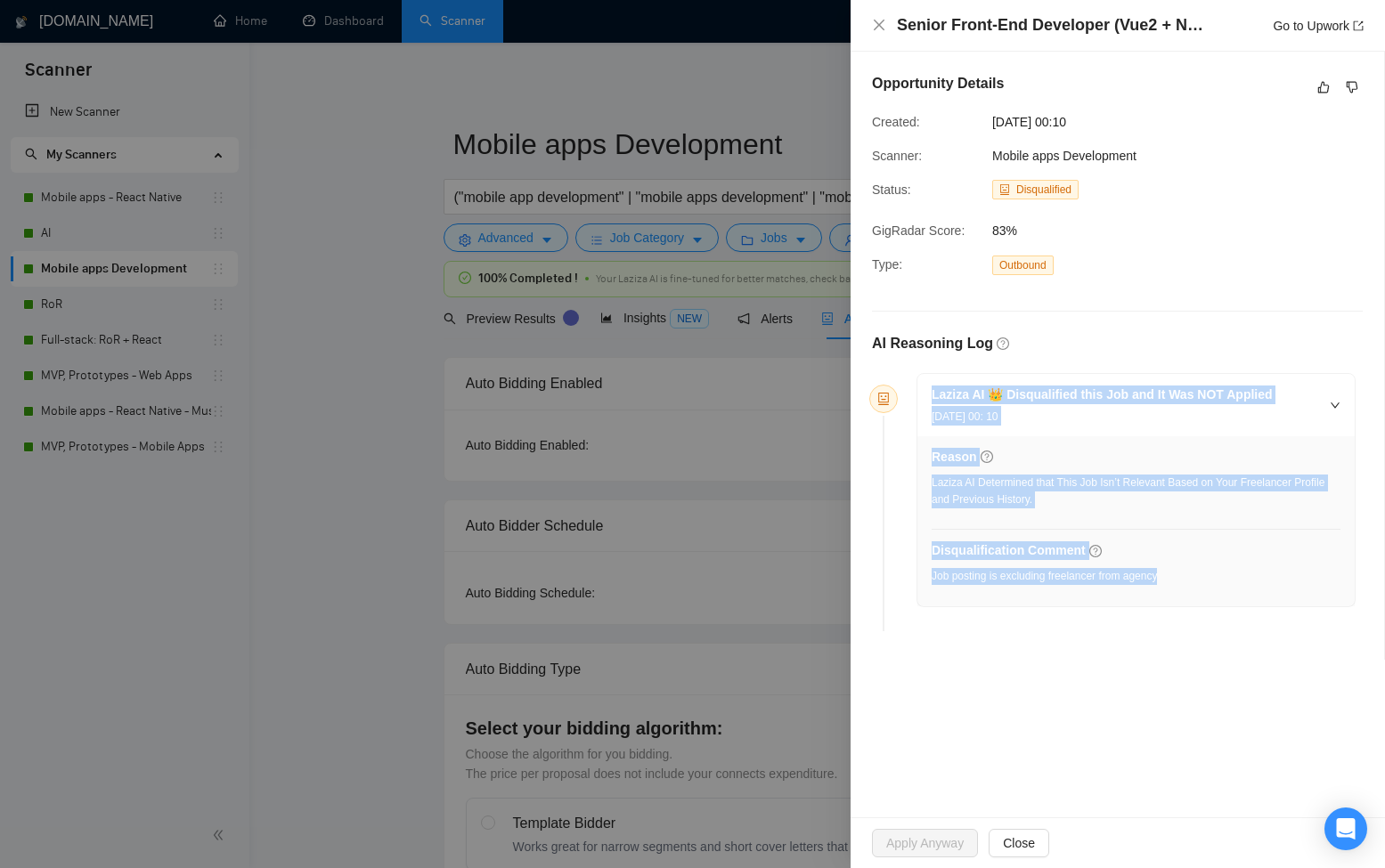
drag, startPoint x: 1168, startPoint y: 569, endPoint x: 928, endPoint y: 393, distance: 297.6
click at [928, 393] on div "Laziza AI 👑 Disqualified this Job and It Was NOT Applied 23 Aug, 2025 00: 10 Re…" at bounding box center [1135, 490] width 437 height 232
copy div "Laziza AI 👑 Disqualified this Job and It Was NOT Applied 23 Aug, 2025 00: 10 Re…"
click at [1299, 30] on link "Go to Upwork" at bounding box center [1318, 25] width 91 height 14
click at [1321, 88] on icon "like" at bounding box center [1323, 87] width 13 height 14
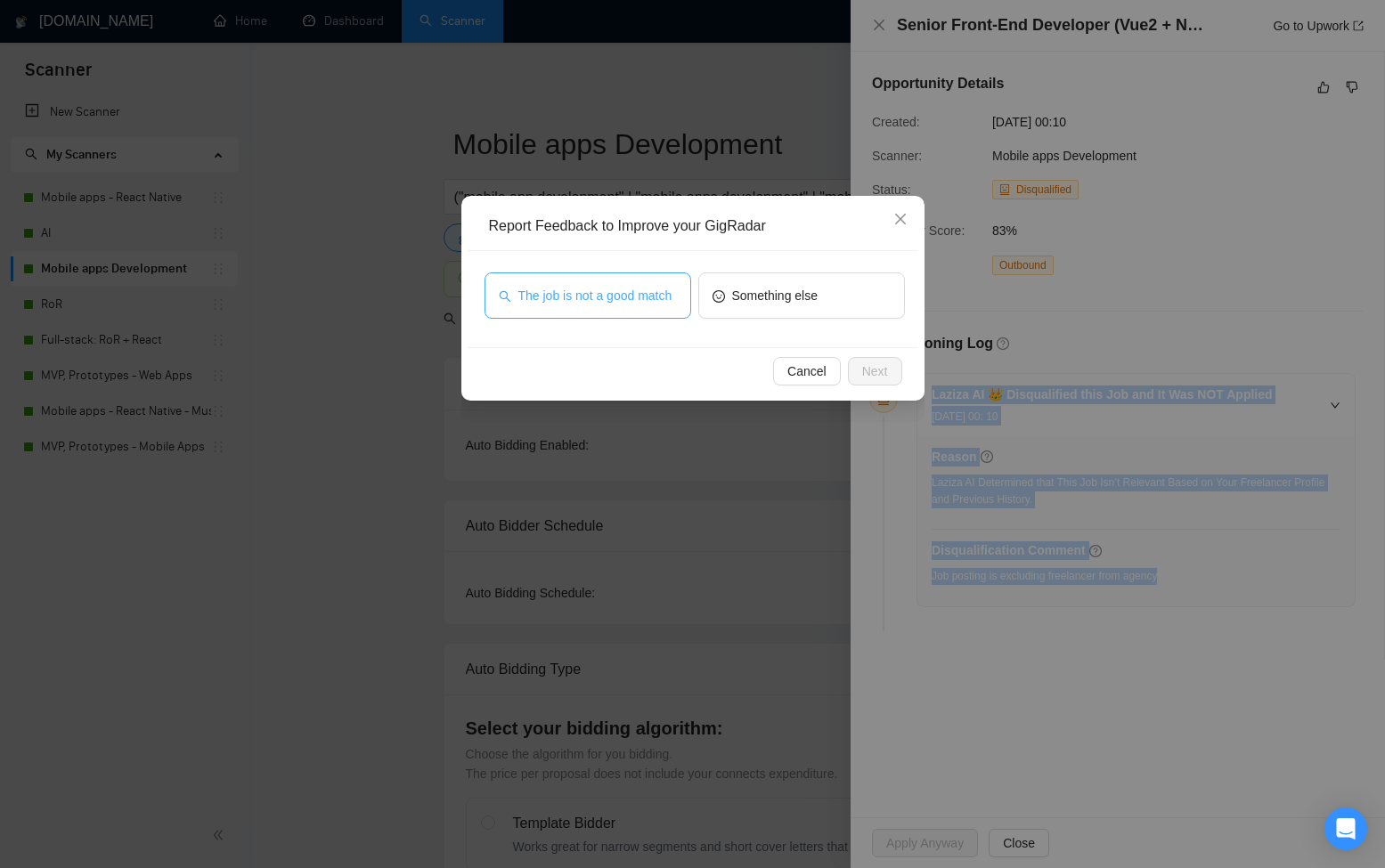
drag, startPoint x: 588, startPoint y: 283, endPoint x: 628, endPoint y: 311, distance: 48.8
click at [588, 286] on span "The job is not a good match" at bounding box center [594, 295] width 154 height 19
click at [848, 366] on button "Next" at bounding box center [874, 370] width 54 height 29
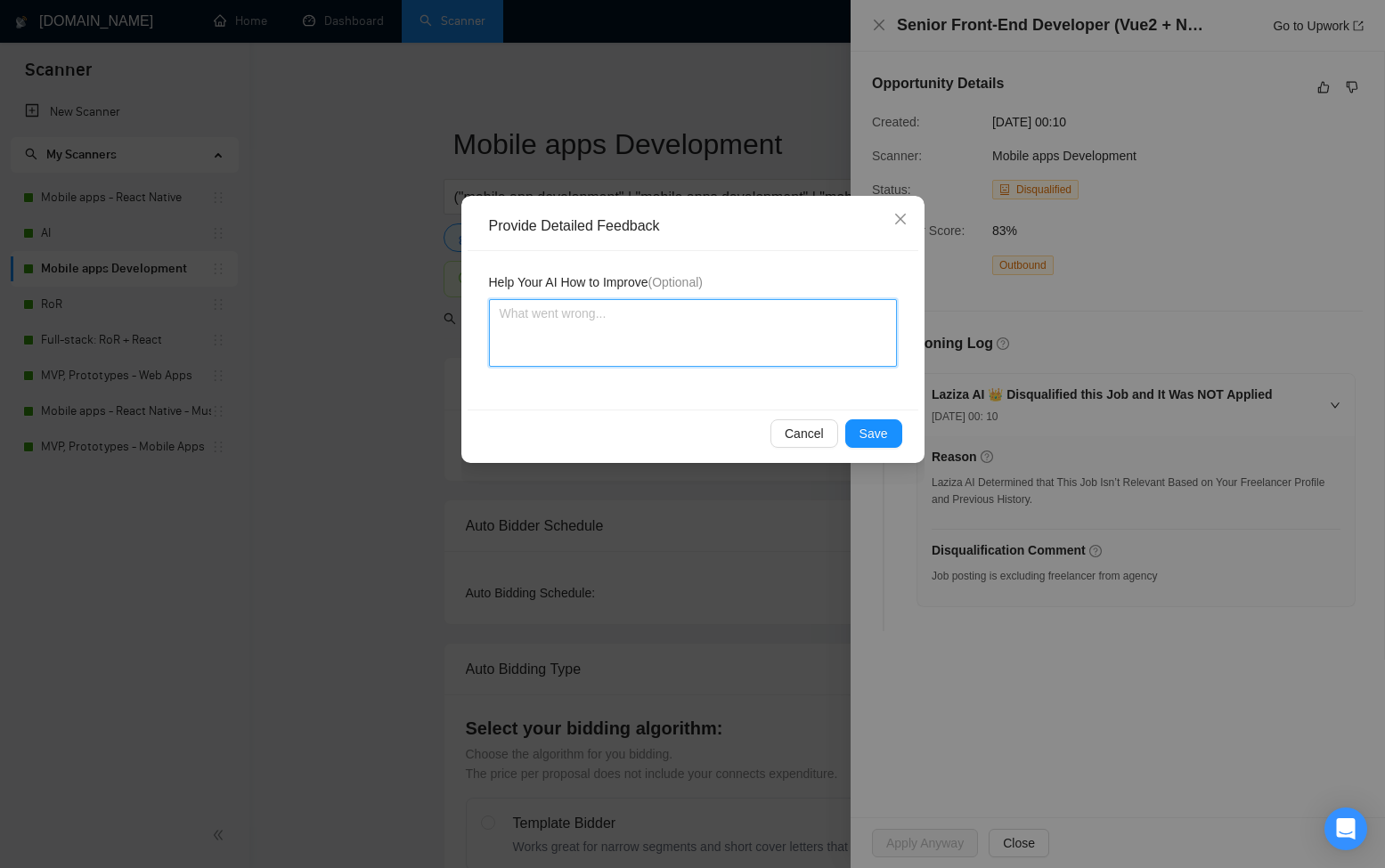
drag, startPoint x: 741, startPoint y: 341, endPoint x: 835, endPoint y: 416, distance: 120.3
click at [742, 342] on textarea at bounding box center [693, 333] width 408 height 67
paste textarea "This disqualification was accurate. The job post explicitly states “Freelancer …"
type textarea "This disqualification was accurate. The job post explicitly states “Freelancer …"
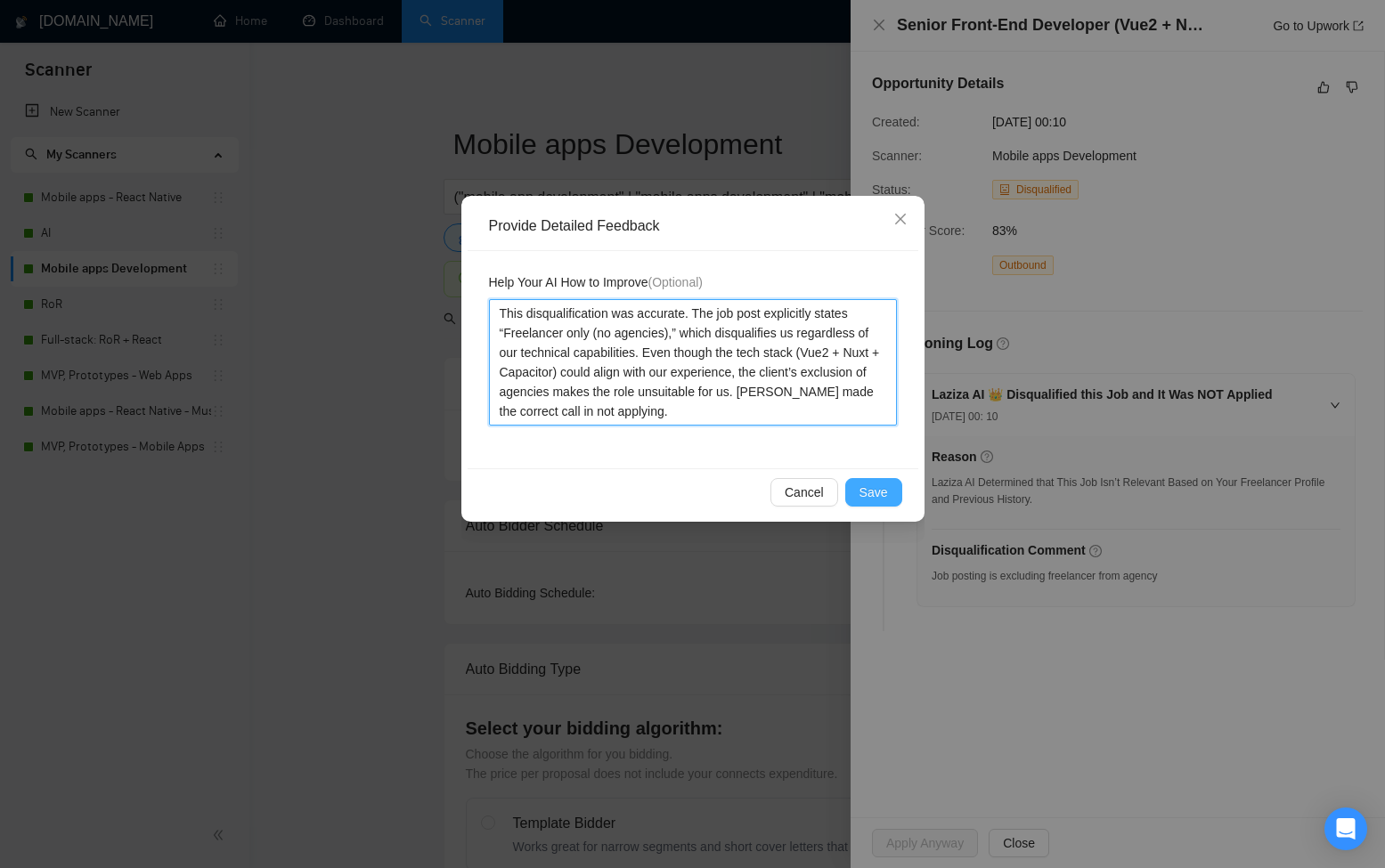
type textarea "This disqualification was accurate. The job post explicitly states “Freelancer …"
click at [886, 491] on span "Save" at bounding box center [874, 492] width 29 height 19
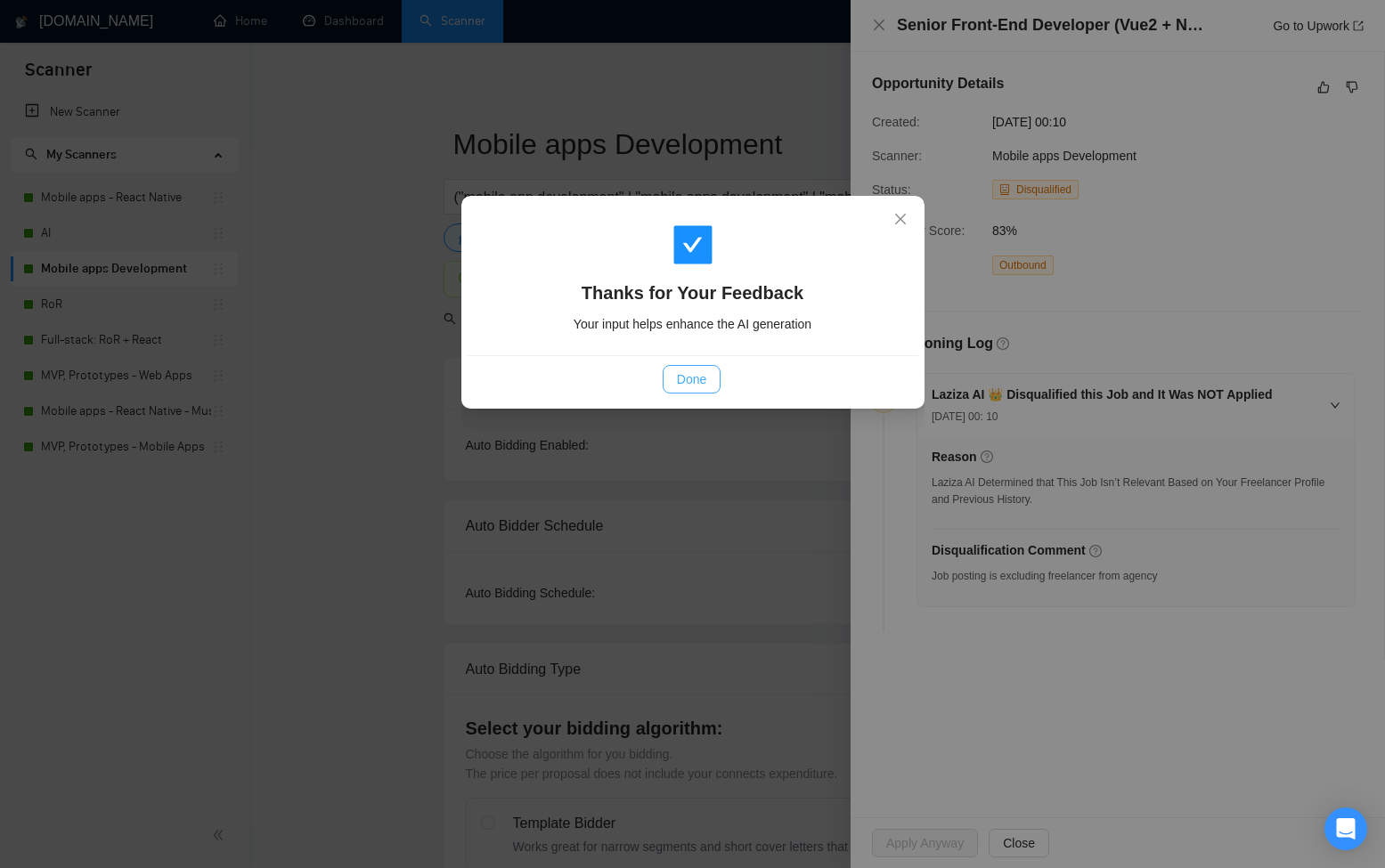
drag, startPoint x: 668, startPoint y: 382, endPoint x: 681, endPoint y: 377, distance: 13.9
click at [673, 382] on button "Done" at bounding box center [691, 379] width 58 height 29
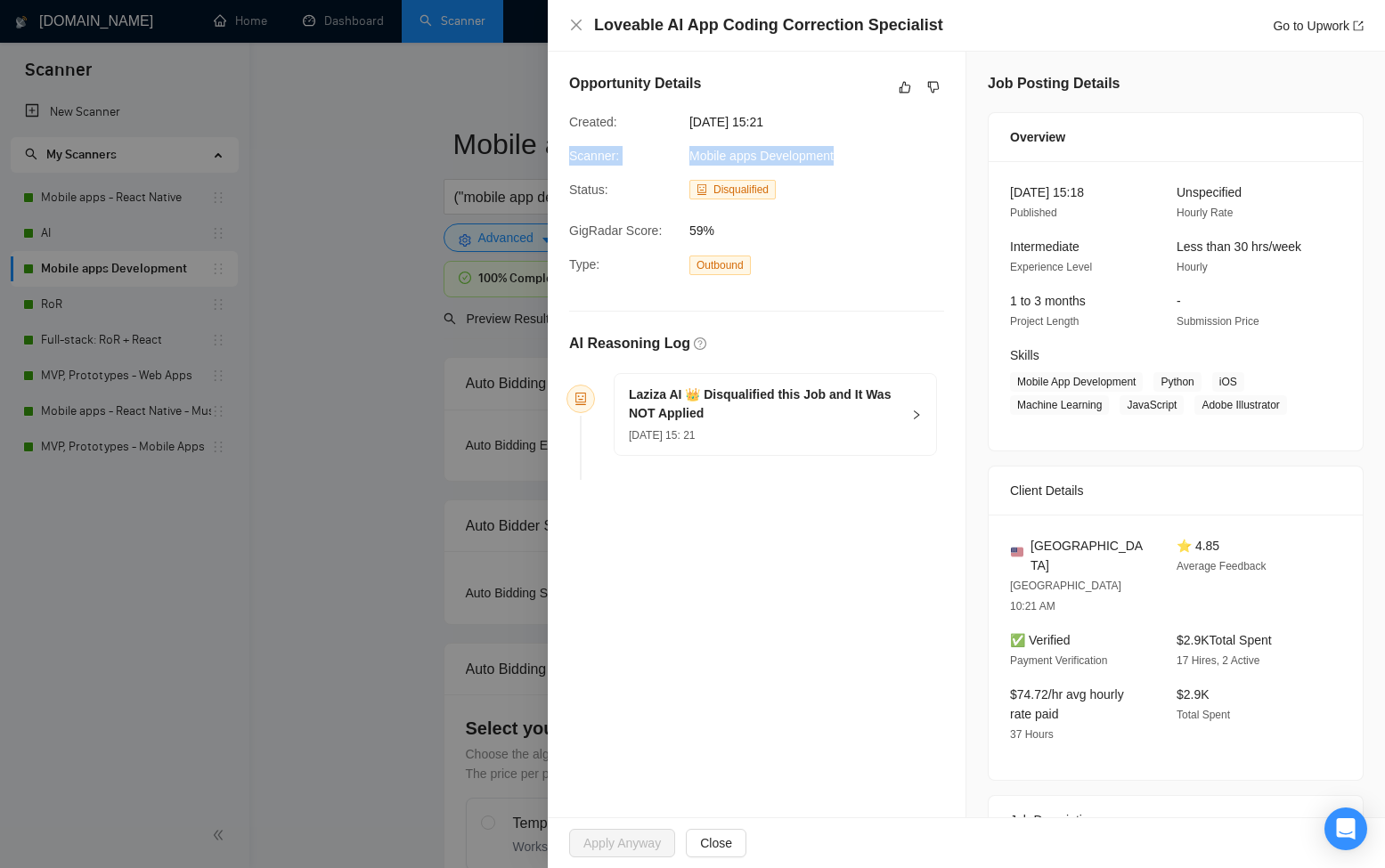
drag, startPoint x: 765, startPoint y: 151, endPoint x: 552, endPoint y: 152, distance: 213.0
click at [552, 152] on div "Opportunity Details Created: [DATE] 15:21 Scanner: Mobile apps Development Stat…" at bounding box center [756, 280] width 417 height 457
click at [804, 429] on div "[DATE] 15: 21" at bounding box center [764, 434] width 272 height 19
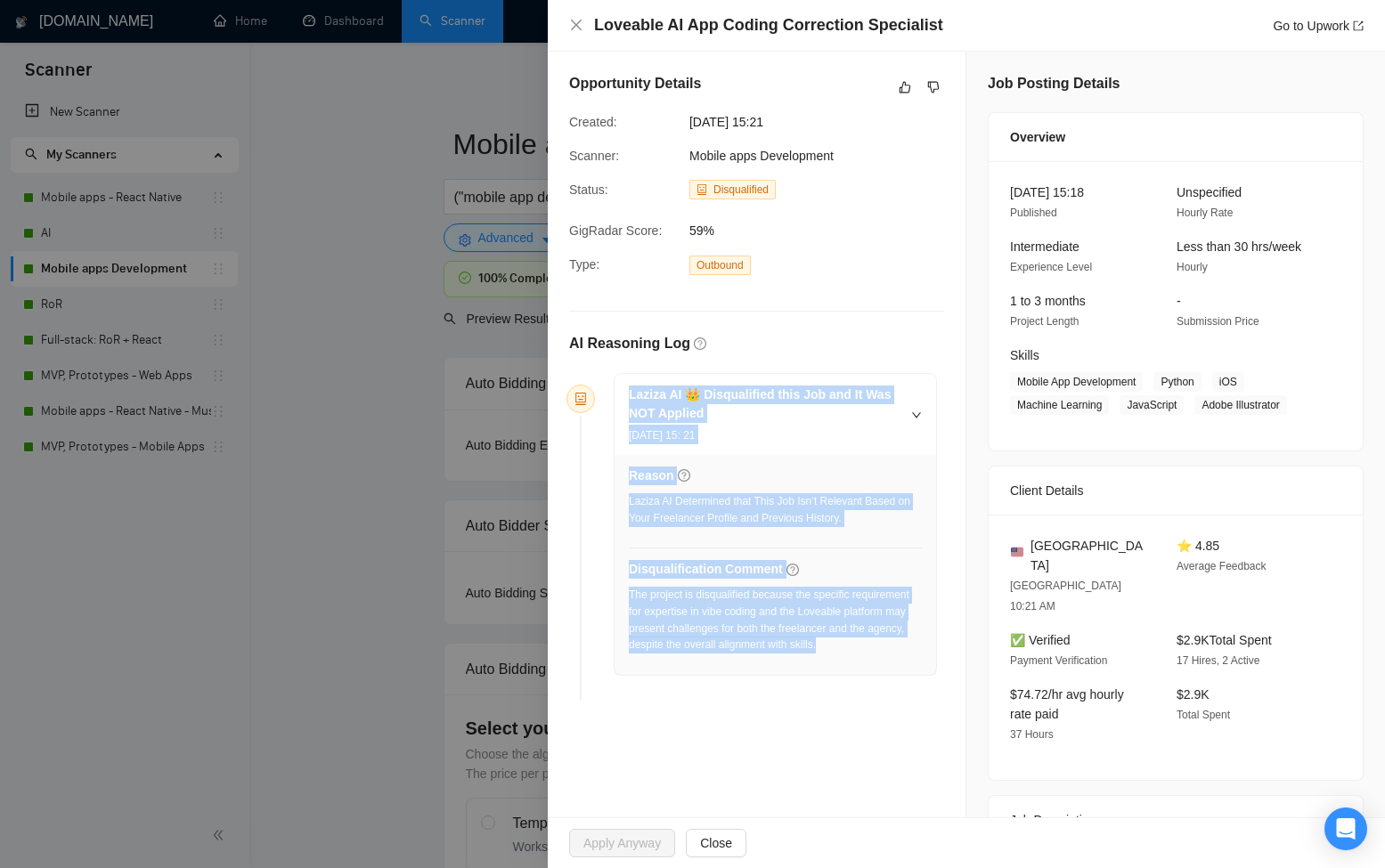
drag, startPoint x: 863, startPoint y: 626, endPoint x: 580, endPoint y: 396, distance: 364.7
click at [591, 390] on li "Laziza AI 👑 Disqualified this Job and It Was NOT Applied [DATE] 15: 21 Reason L…" at bounding box center [756, 540] width 360 height 321
copy div "Laziza AI 👑 Disqualified this Job and It Was NOT Applied [DATE] 15: 21 Reason L…"
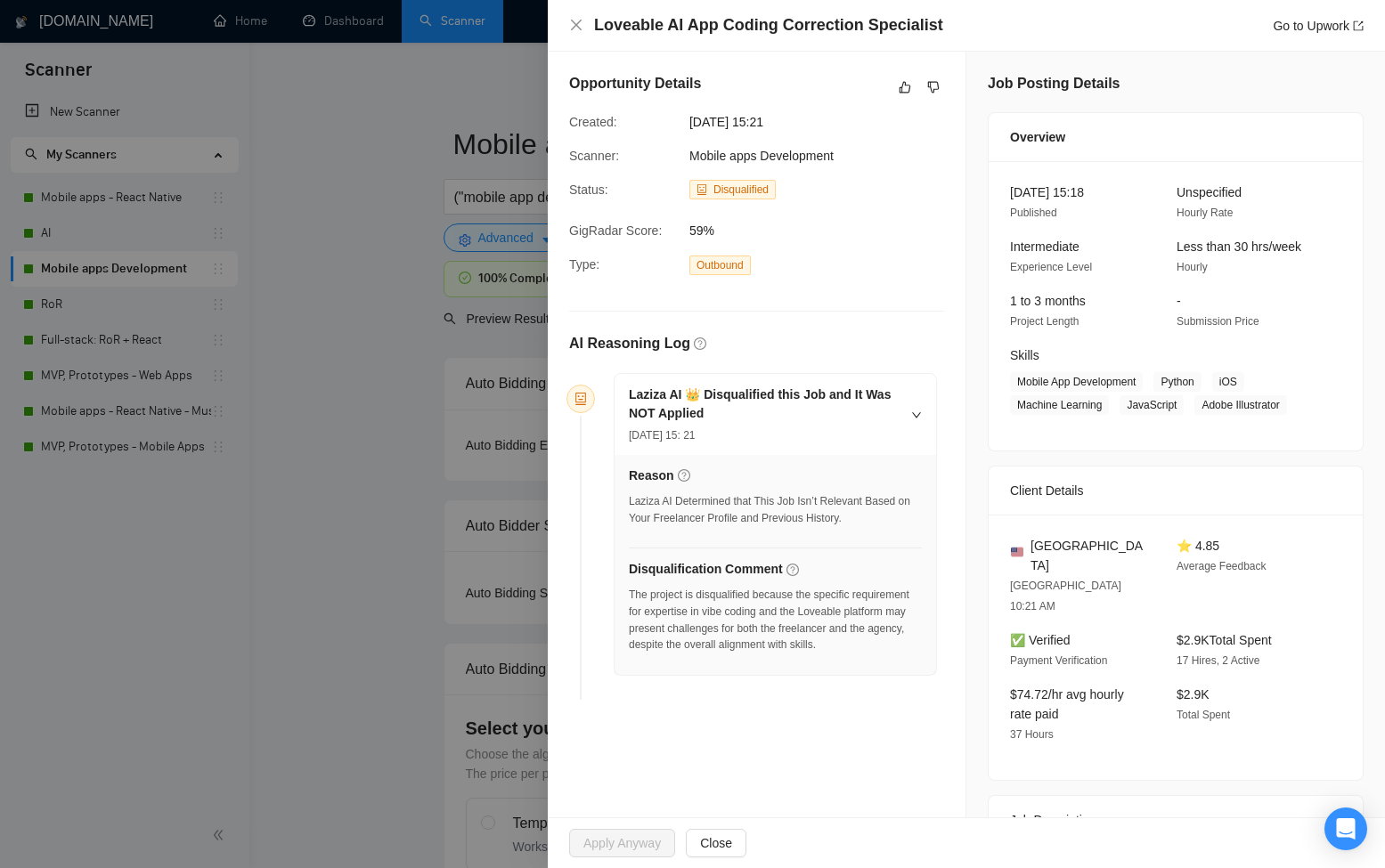
click at [1278, 37] on div "Loveable AI App Coding Correction Specialist Go to Upwork" at bounding box center [966, 26] width 837 height 52
click at [1279, 31] on link "Go to Upwork" at bounding box center [1318, 25] width 91 height 14
drag, startPoint x: 1015, startPoint y: 51, endPoint x: 924, endPoint y: 71, distance: 93.2
click at [1011, 52] on div "Job Posting Details Overview [DATE] 15:18 Published Unspecified Hourly Rate Int…" at bounding box center [1175, 562] width 418 height 1021
click at [894, 82] on button "button" at bounding box center [904, 87] width 21 height 21
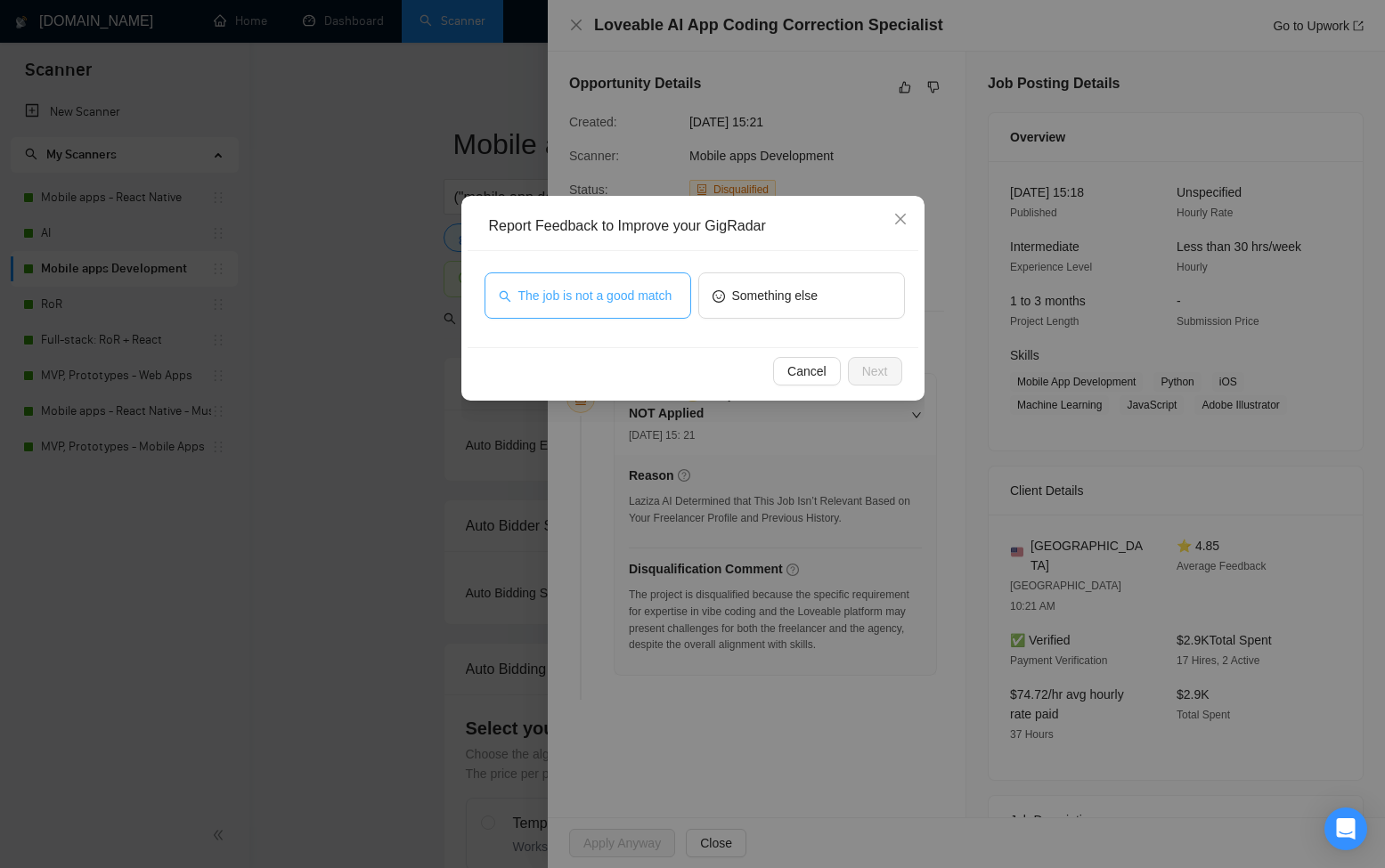
drag, startPoint x: 613, startPoint y: 292, endPoint x: 620, endPoint y: 301, distance: 11.4
click at [613, 293] on span "The job is not a good match" at bounding box center [594, 295] width 154 height 19
click at [853, 360] on button "Next" at bounding box center [874, 370] width 54 height 29
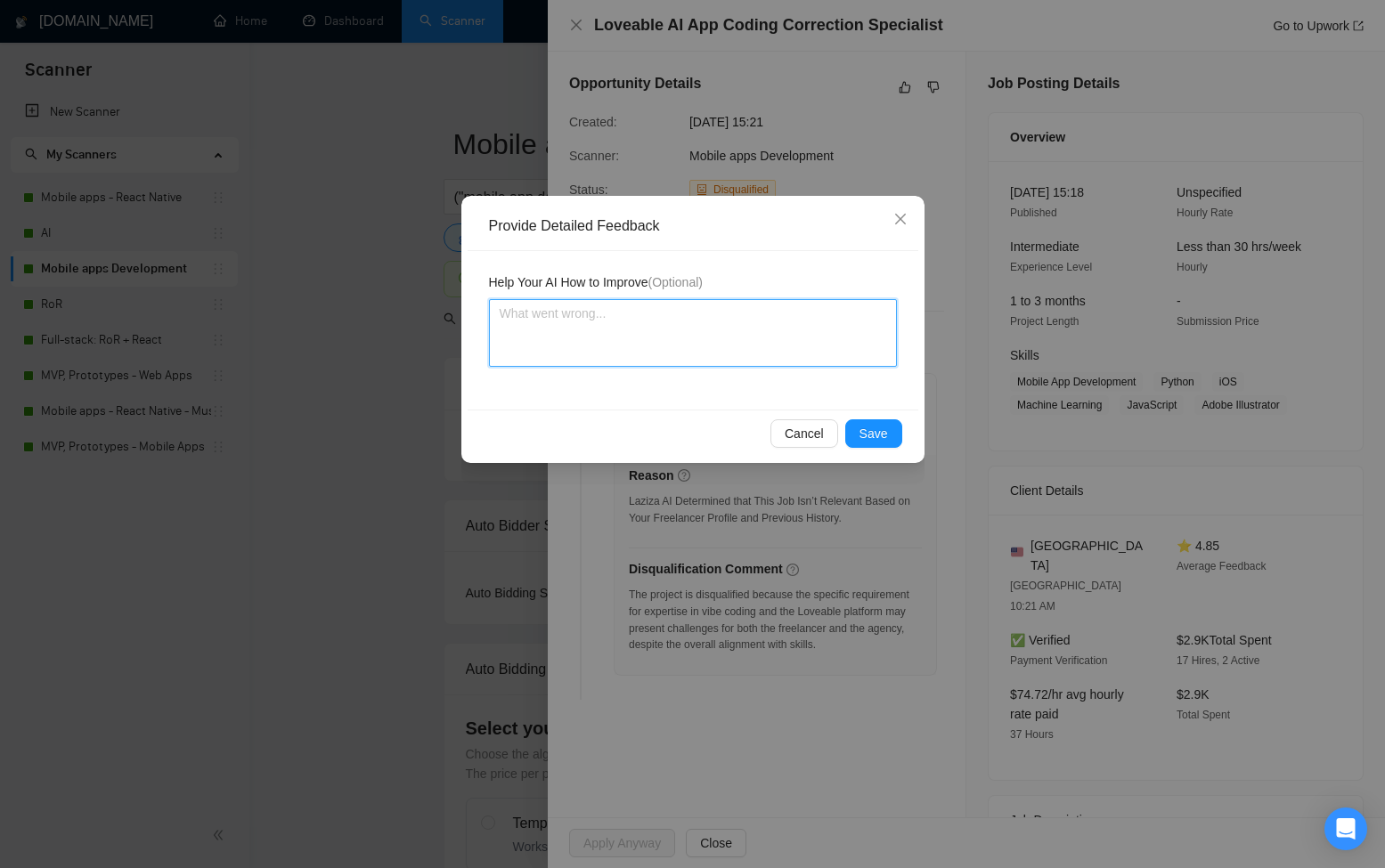
click at [639, 326] on textarea at bounding box center [693, 333] width 408 height 67
paste textarea "[PERSON_NAME] made a reasonable decision in disqualifying this job. The posting…"
type textarea "[PERSON_NAME] made a reasonable decision in disqualifying this job. The posting…"
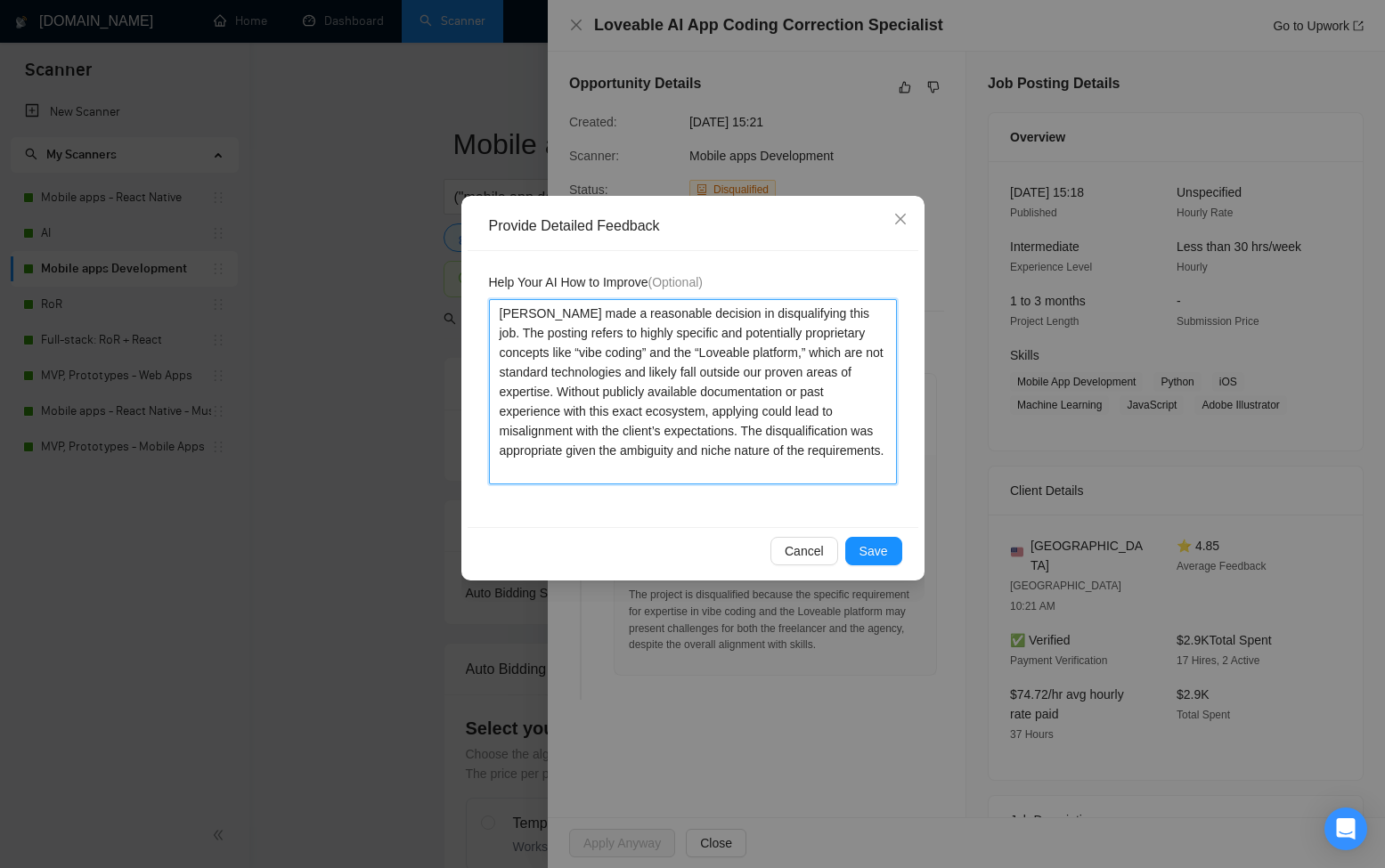
type textarea "[PERSON_NAME] made a reasonable decision in disqualifying this job. The posting…"
click at [858, 566] on div "Cancel Save" at bounding box center [692, 550] width 451 height 47
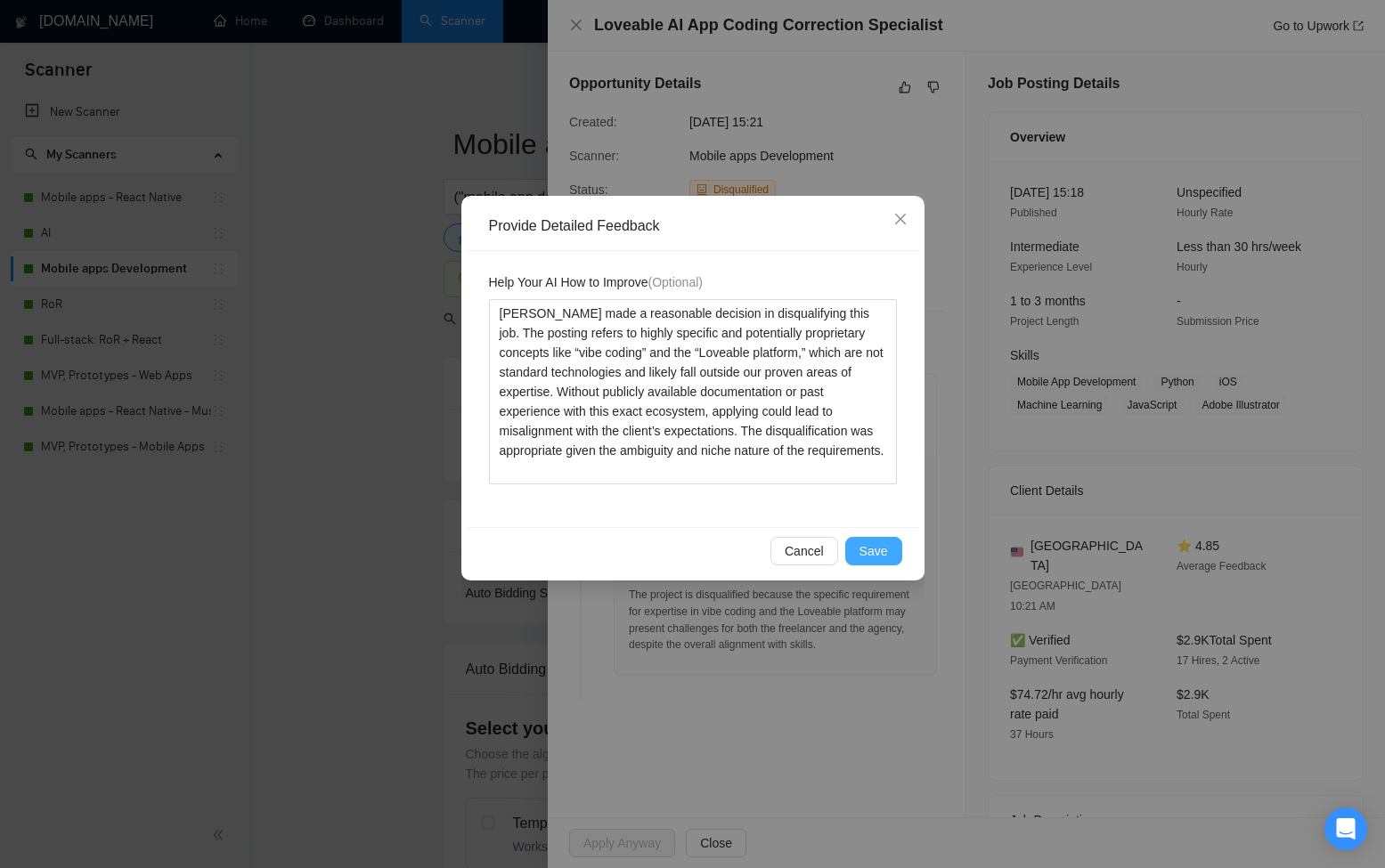
click at [874, 549] on span "Save" at bounding box center [874, 551] width 29 height 19
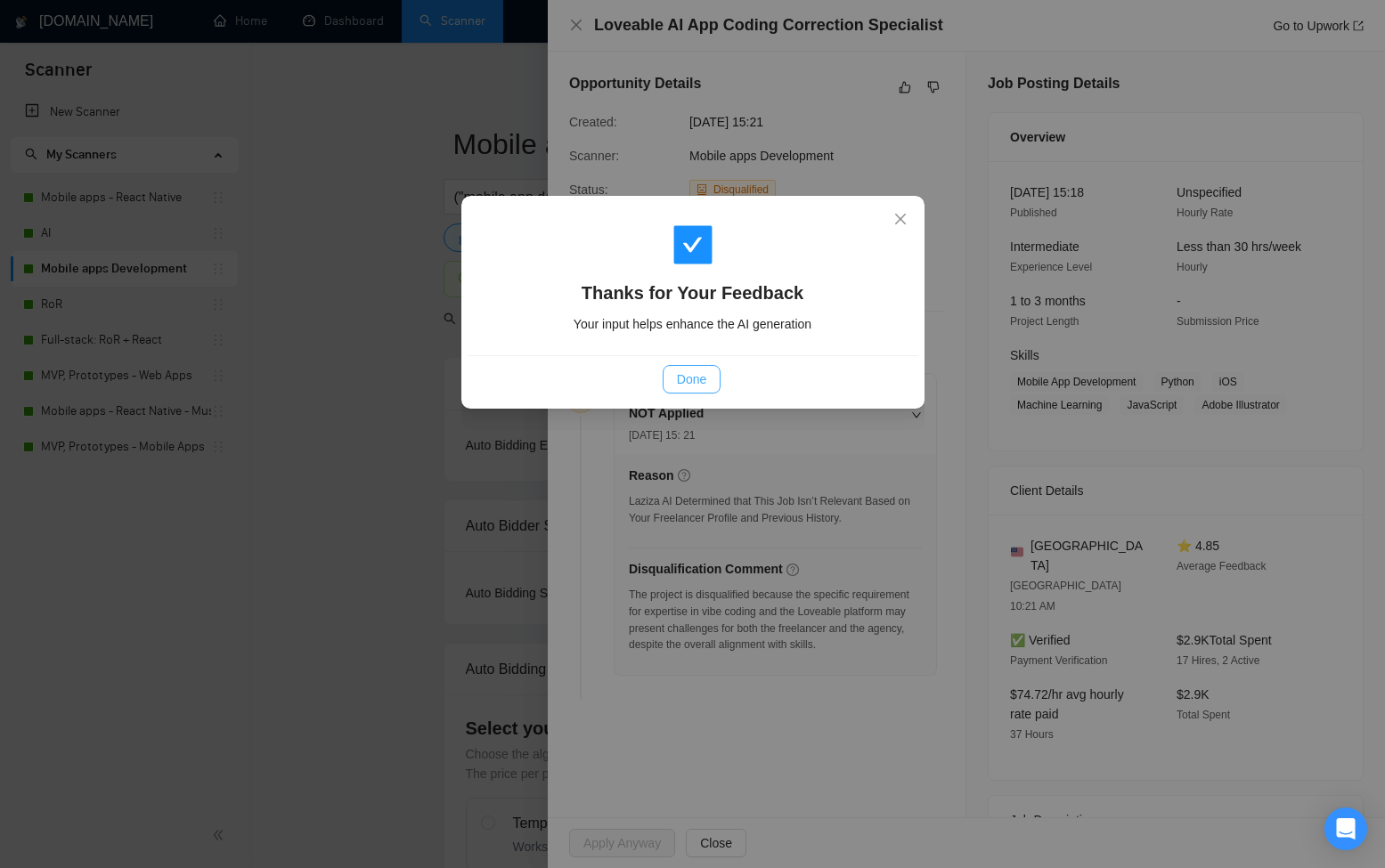
drag, startPoint x: 704, startPoint y: 382, endPoint x: 694, endPoint y: 384, distance: 10.2
click at [704, 382] on span "Done" at bounding box center [691, 379] width 29 height 19
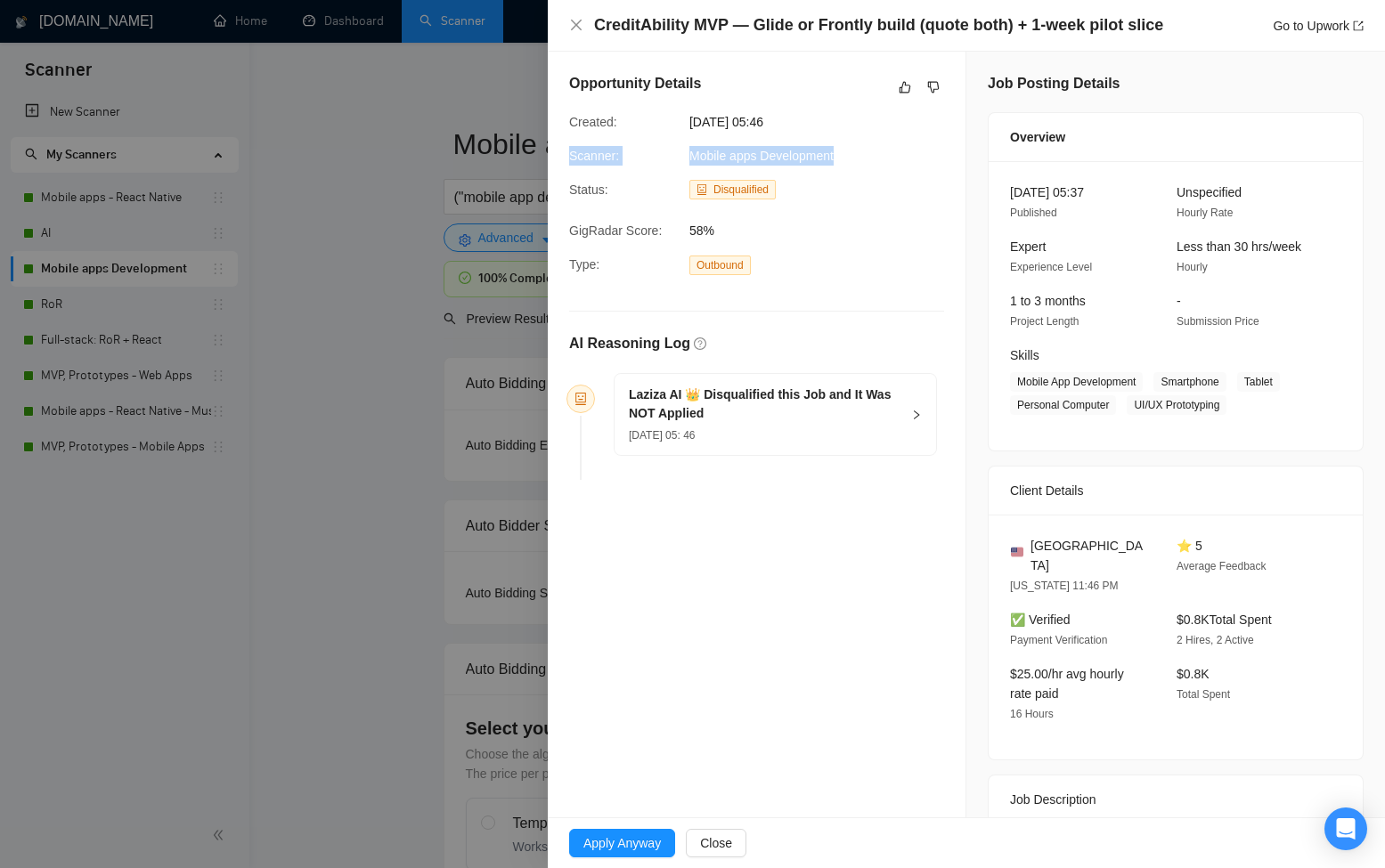
drag, startPoint x: 860, startPoint y: 160, endPoint x: 569, endPoint y: 155, distance: 291.0
click at [564, 148] on div "Scanner: Mobile apps Development" at bounding box center [742, 155] width 360 height 19
copy div "Scanner: Mobile apps Development"
click at [748, 414] on h5 "Laziza AI 👑 Disqualified this Job and It Was NOT Applied" at bounding box center [764, 404] width 272 height 38
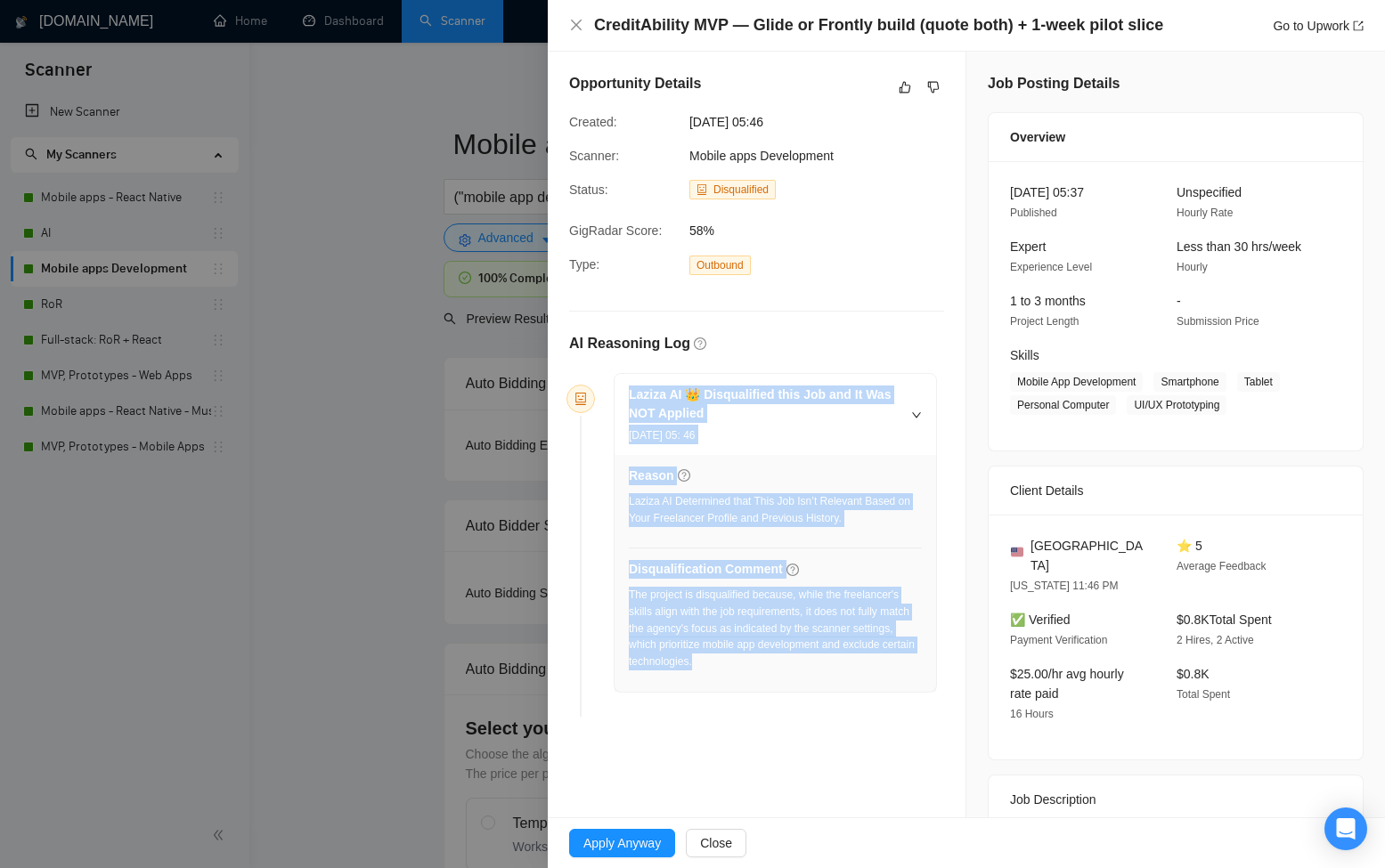
drag, startPoint x: 818, startPoint y: 668, endPoint x: 626, endPoint y: 375, distance: 350.3
click at [626, 375] on div "Laziza AI 👑 Disqualified this Job and It Was NOT Applied 25 Aug, 2025 05: 46 Re…" at bounding box center [775, 533] width 322 height 318
copy div "Laziza AI 👑 Disqualified this Job and It Was NOT Applied 25 Aug, 2025 05: 46 Re…"
click at [1309, 30] on link "Go to Upwork" at bounding box center [1318, 25] width 91 height 14
click at [904, 83] on icon "like" at bounding box center [905, 87] width 13 height 14
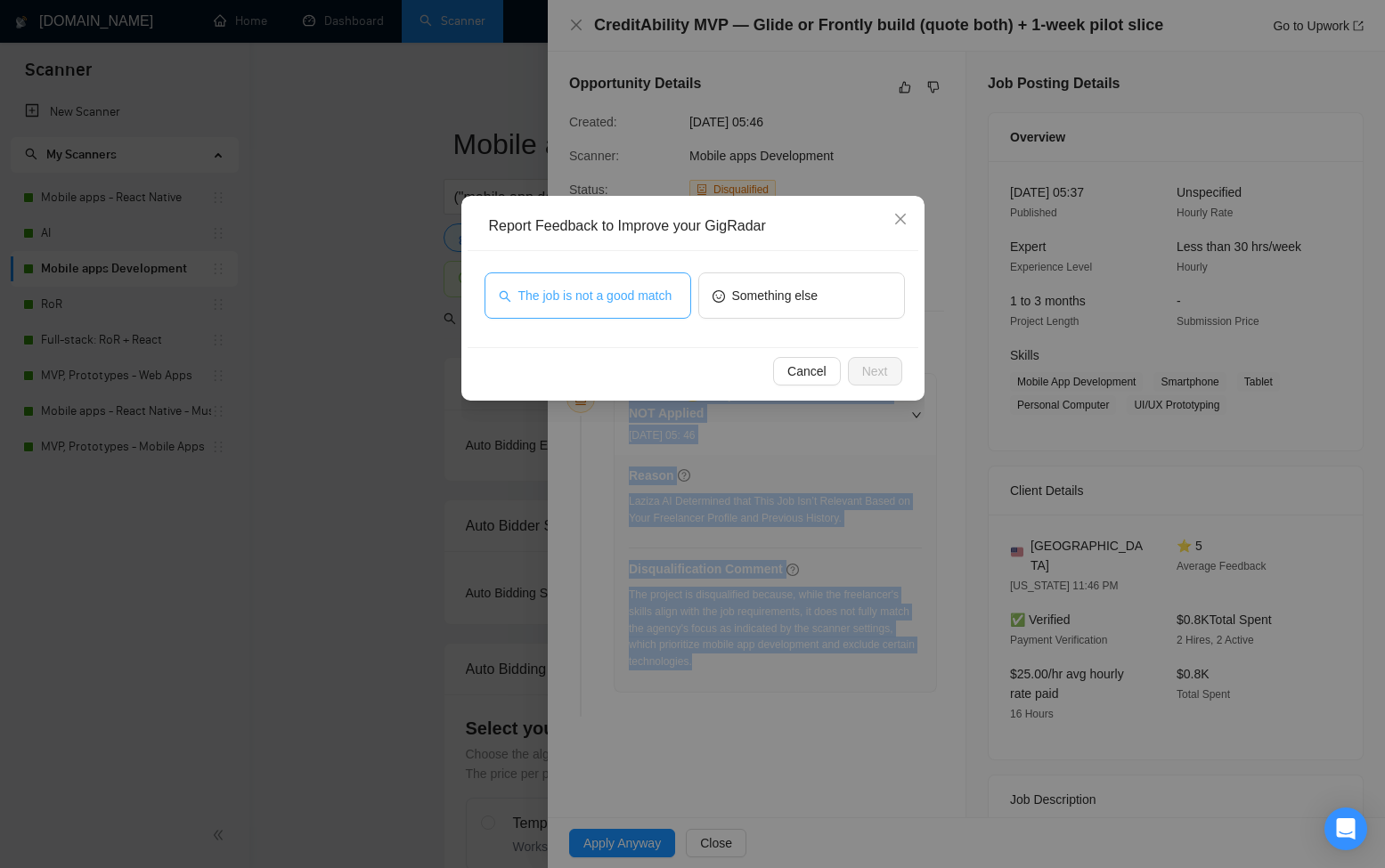
drag, startPoint x: 596, startPoint y: 284, endPoint x: 628, endPoint y: 295, distance: 33.8
click at [604, 286] on span "The job is not a good match" at bounding box center [594, 295] width 154 height 19
click at [874, 367] on span "Next" at bounding box center [874, 370] width 26 height 19
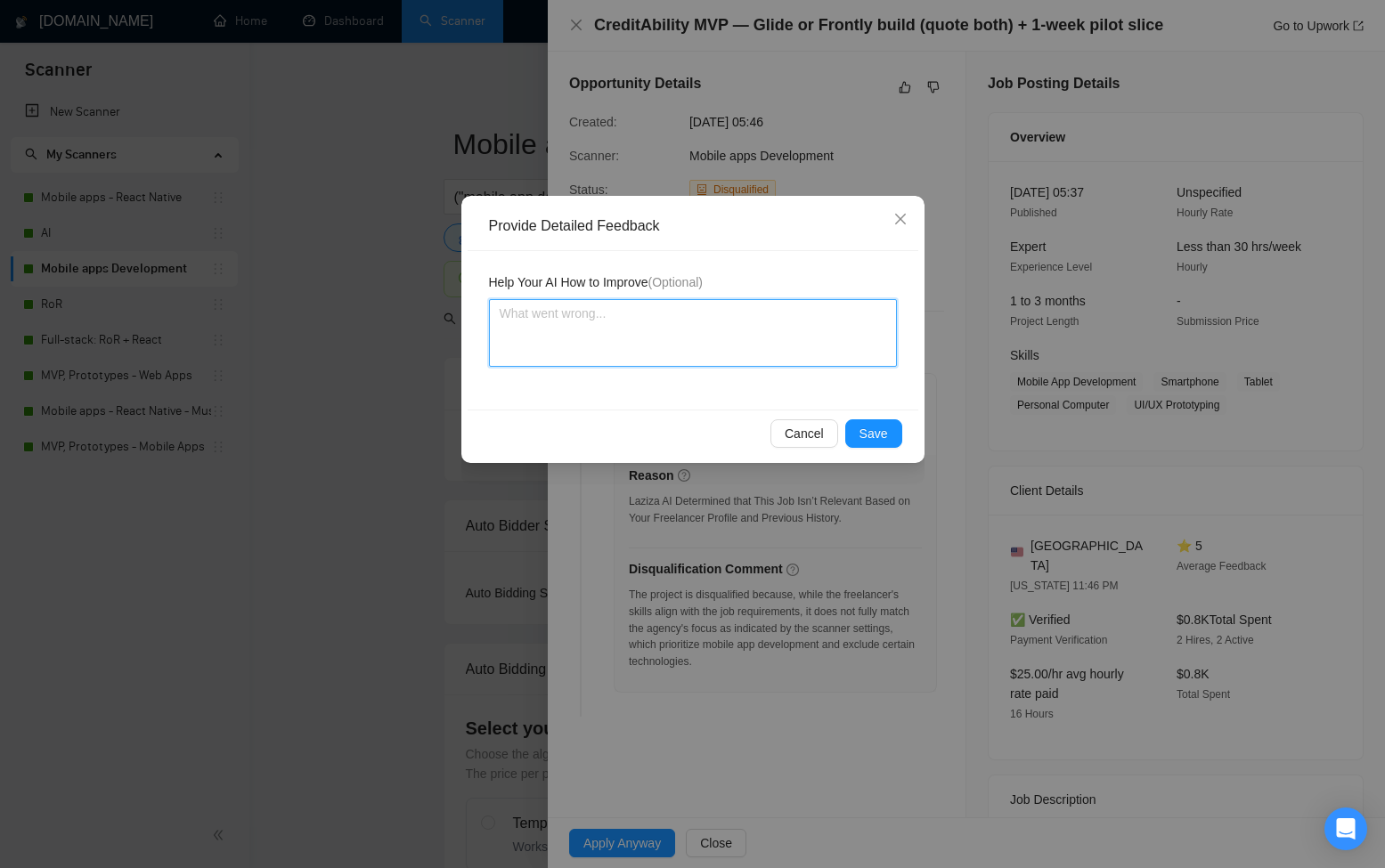
click at [685, 331] on textarea at bounding box center [693, 333] width 408 height 67
paste textarea "Laziza’s disqualification here was slightly conservative but justifiable. While…"
type textarea "Laziza’s disqualification here was slightly conservative but justifiable. While…"
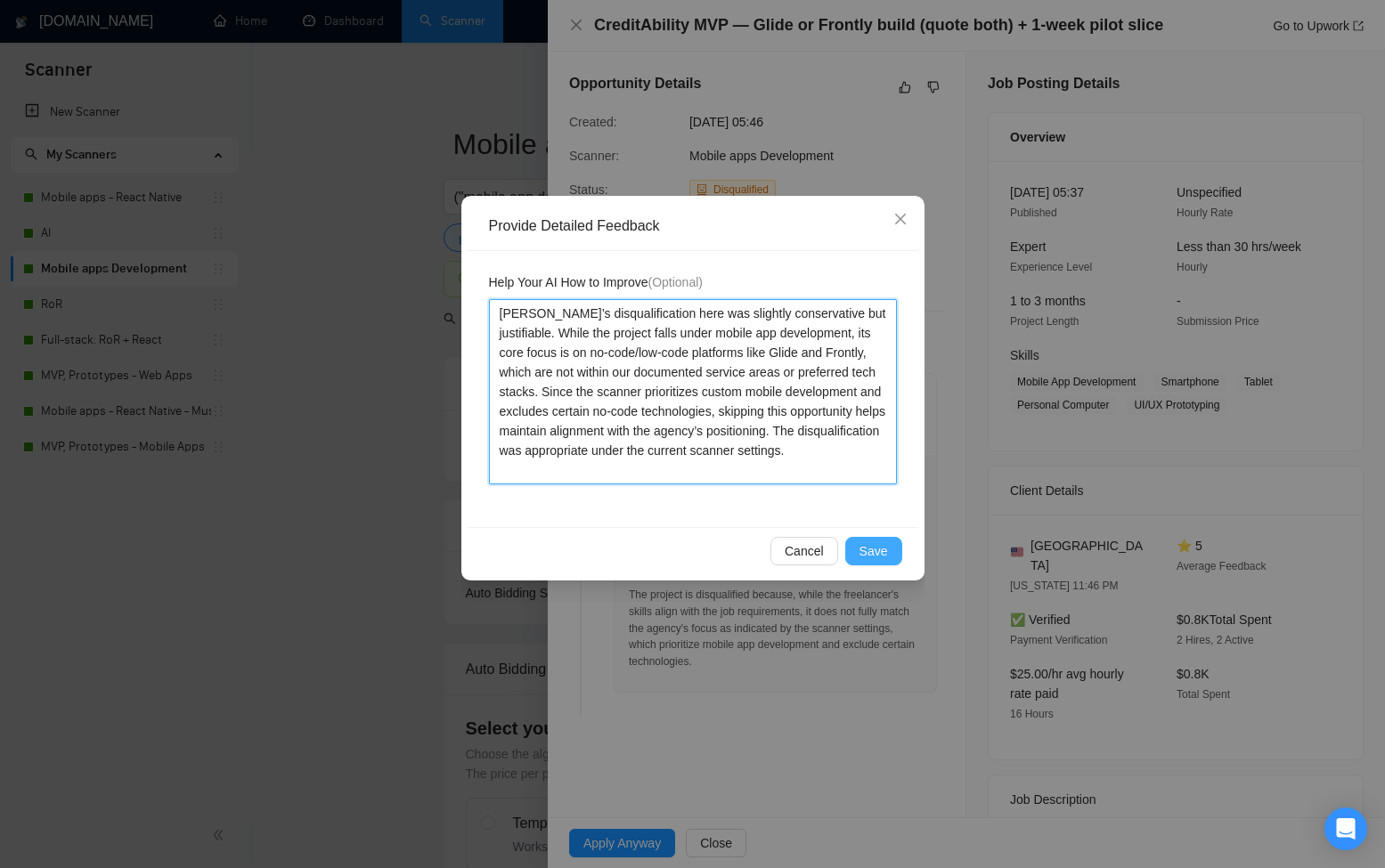
type textarea "Laziza’s disqualification here was slightly conservative but justifiable. While…"
drag, startPoint x: 867, startPoint y: 542, endPoint x: 868, endPoint y: 486, distance: 56.0
click at [867, 542] on span "Save" at bounding box center [874, 551] width 29 height 19
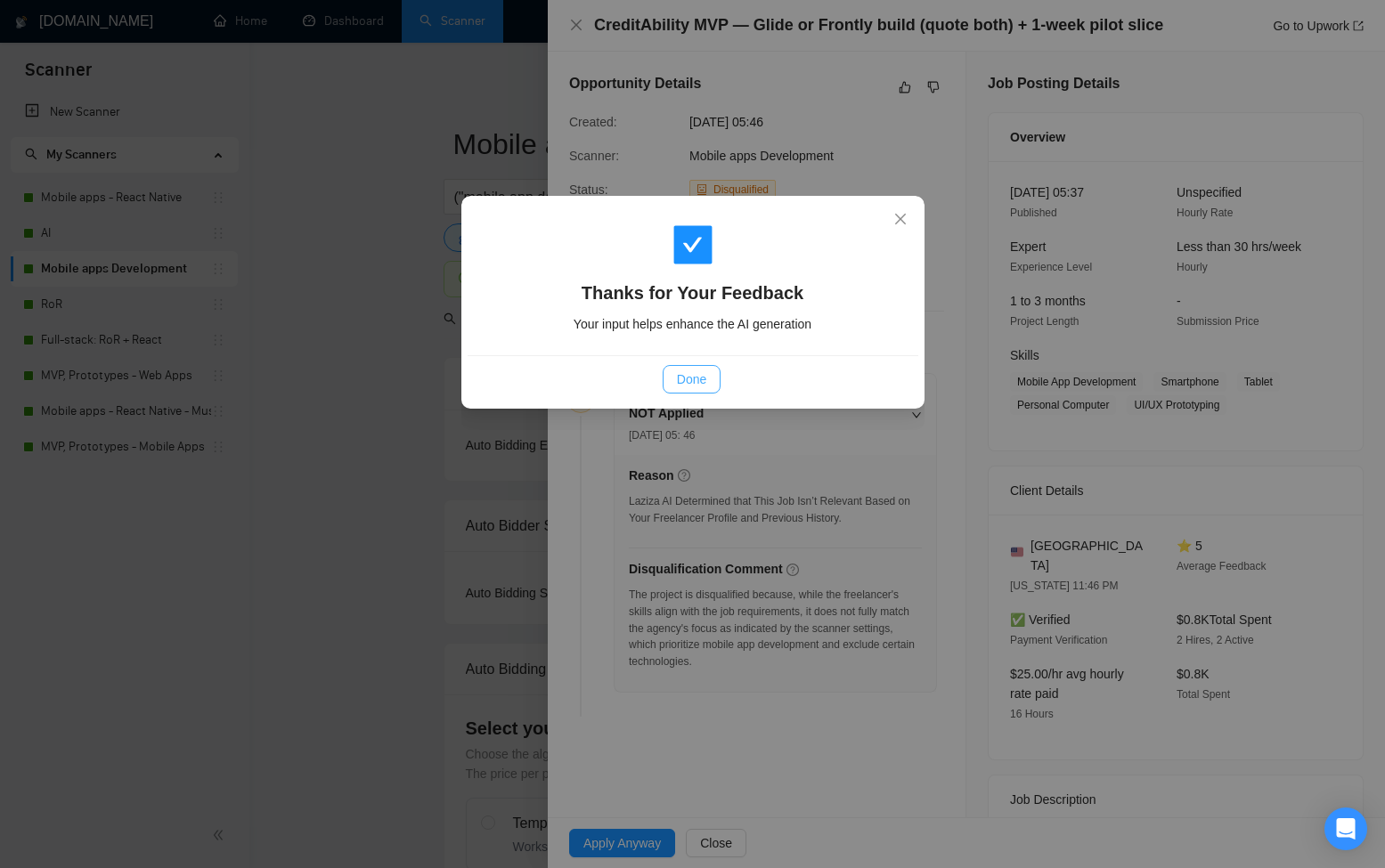
click at [683, 361] on div "Done" at bounding box center [692, 379] width 451 height 47
click at [687, 380] on span "Done" at bounding box center [691, 379] width 29 height 19
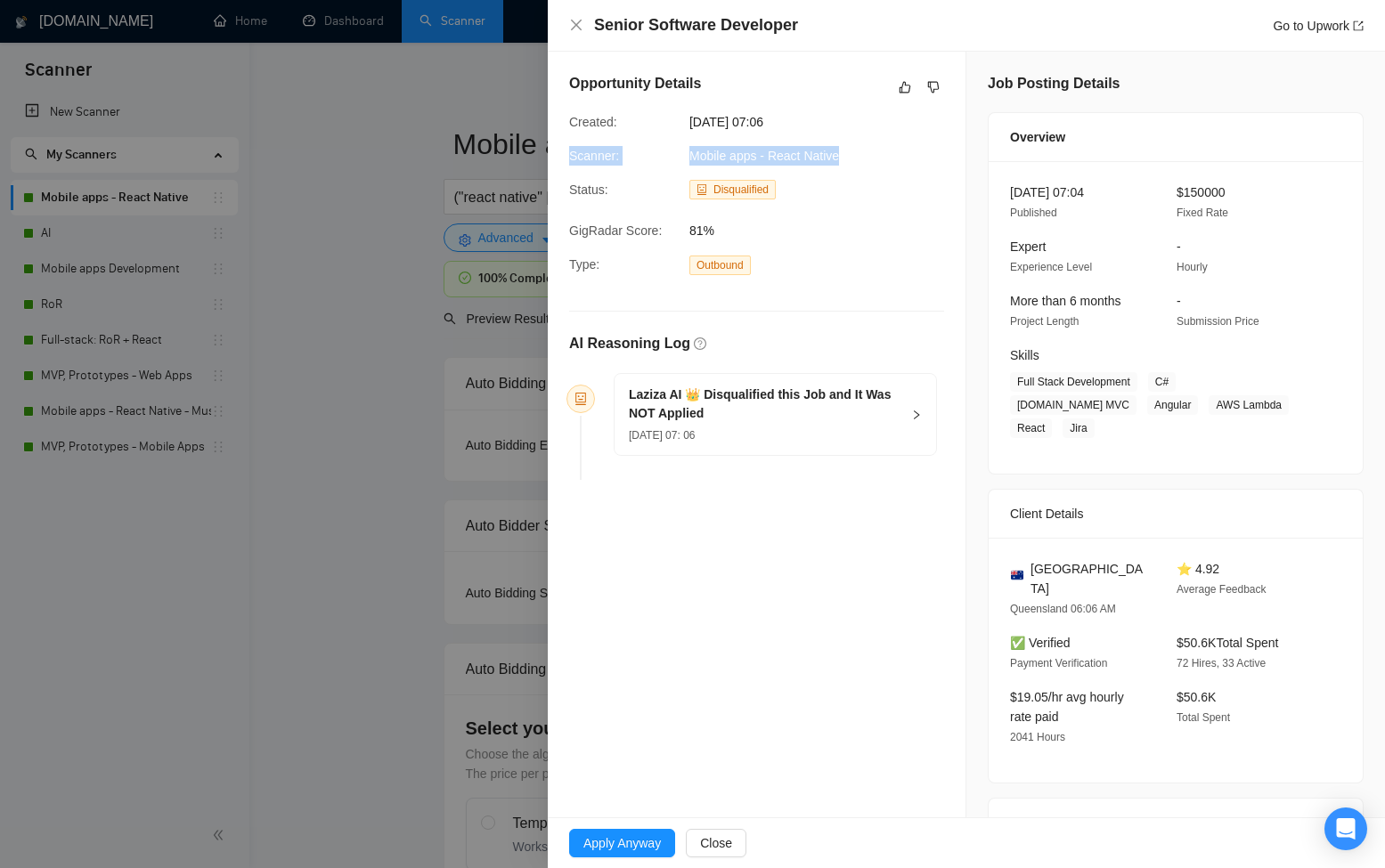
drag, startPoint x: 1032, startPoint y: 154, endPoint x: 869, endPoint y: 158, distance: 163.0
click at [863, 158] on div "Mobile apps - React Native" at bounding box center [772, 155] width 181 height 19
drag, startPoint x: 858, startPoint y: 158, endPoint x: 562, endPoint y: 153, distance: 296.0
click at [562, 153] on div "Scanner: Mobile apps - React Native" at bounding box center [742, 155] width 360 height 19
copy div "Scanner: Mobile apps - React Native"
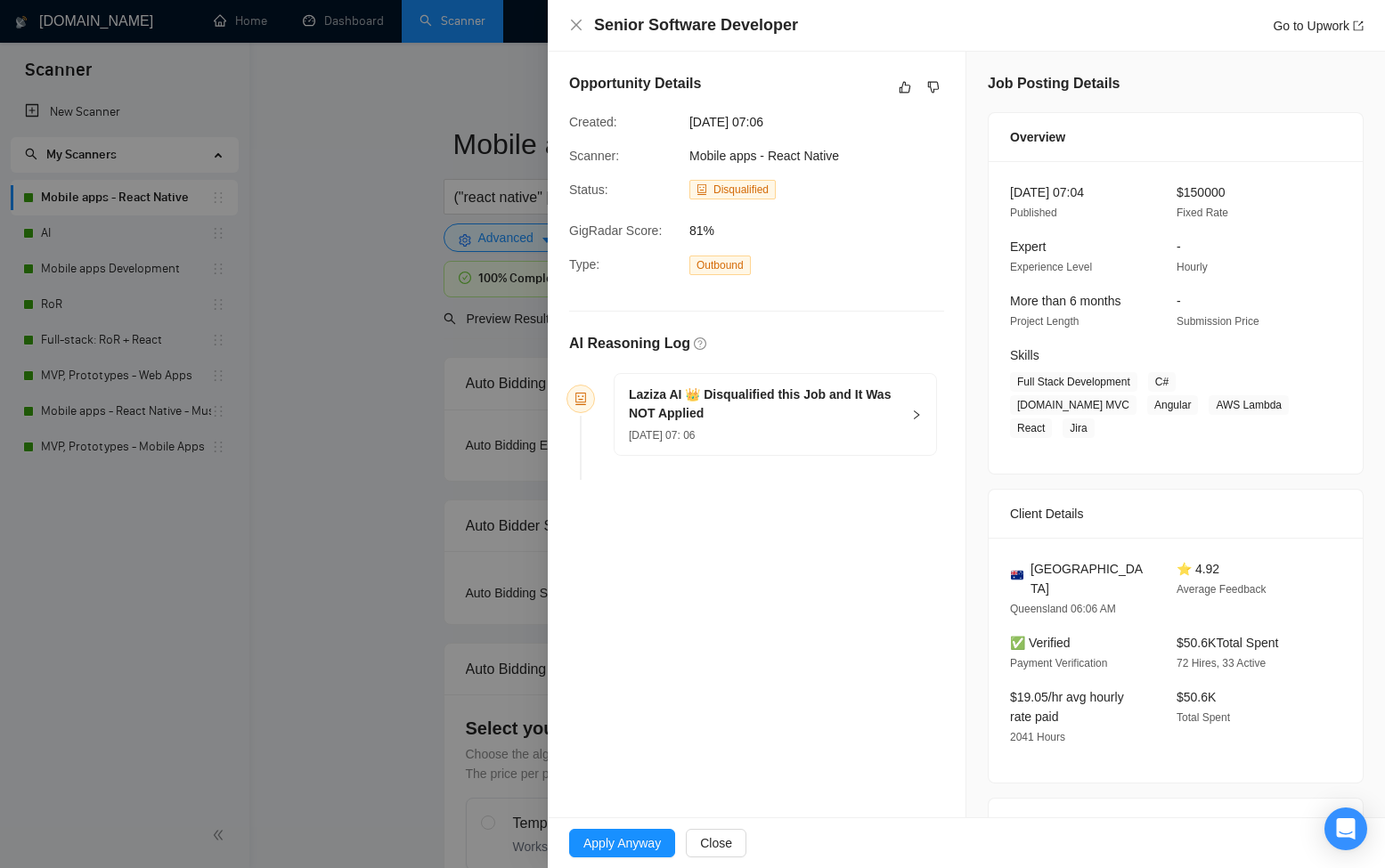
click at [754, 411] on h5 "Laziza AI 👑 Disqualified this Job and It Was NOT Applied" at bounding box center [764, 404] width 272 height 38
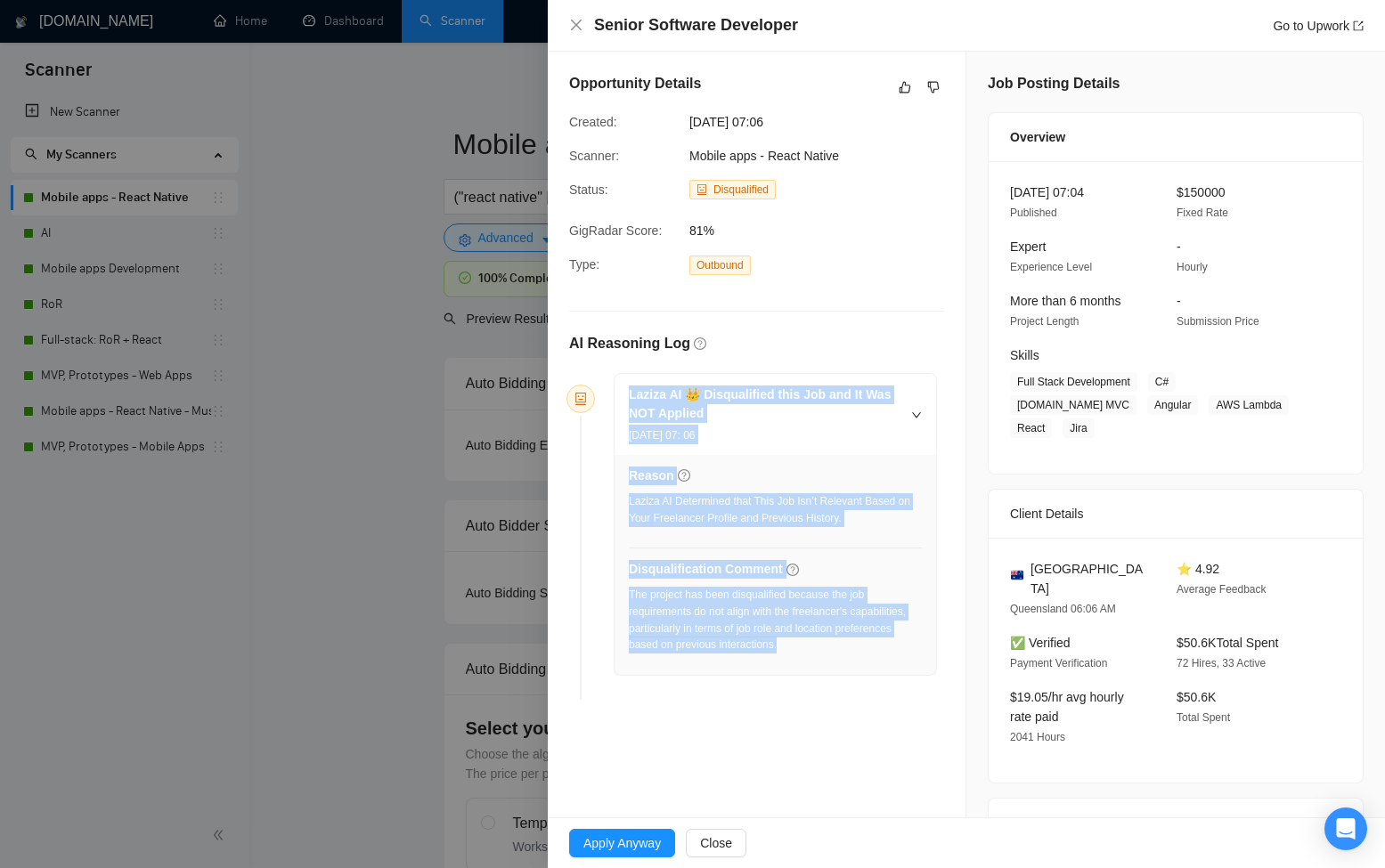
drag, startPoint x: 867, startPoint y: 644, endPoint x: 608, endPoint y: 405, distance: 352.4
click at [608, 405] on div "Laziza AI 👑 Disqualified this Job and It Was NOT Applied [DATE] 07: 06 Reason L…" at bounding box center [768, 524] width 337 height 303
copy div "Laziza AI 👑 Disqualified this Job and It Was NOT Applied [DATE] 07: 06 Reason L…"
click at [1306, 24] on link "Go to Upwork" at bounding box center [1318, 25] width 91 height 14
click at [898, 79] on button "button" at bounding box center [904, 87] width 21 height 21
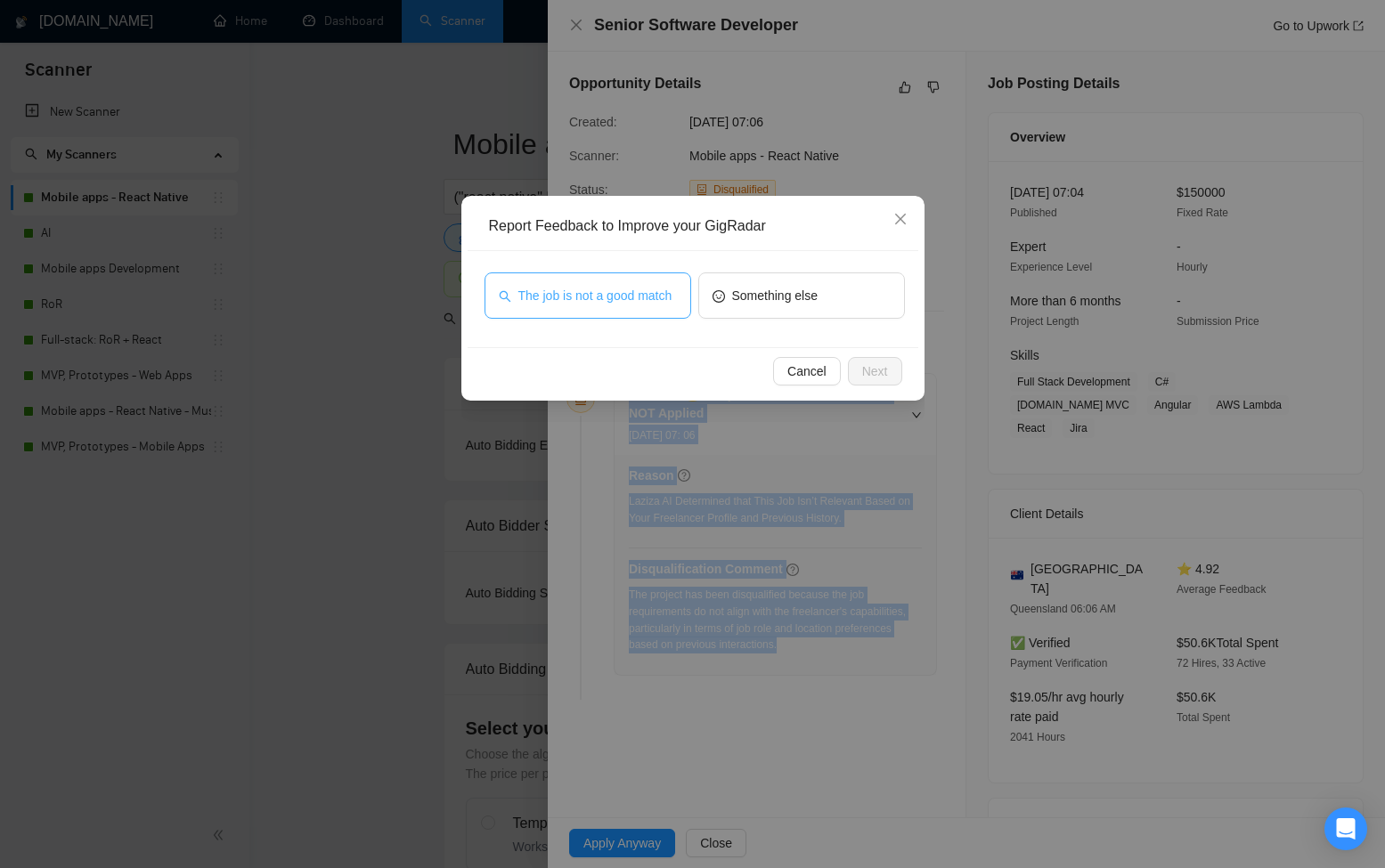
drag, startPoint x: 612, startPoint y: 292, endPoint x: 627, endPoint y: 304, distance: 19.2
click at [612, 292] on span "The job is not a good match" at bounding box center [594, 295] width 154 height 19
drag, startPoint x: 881, startPoint y: 373, endPoint x: 856, endPoint y: 381, distance: 26.2
click at [881, 373] on span "Next" at bounding box center [874, 370] width 26 height 19
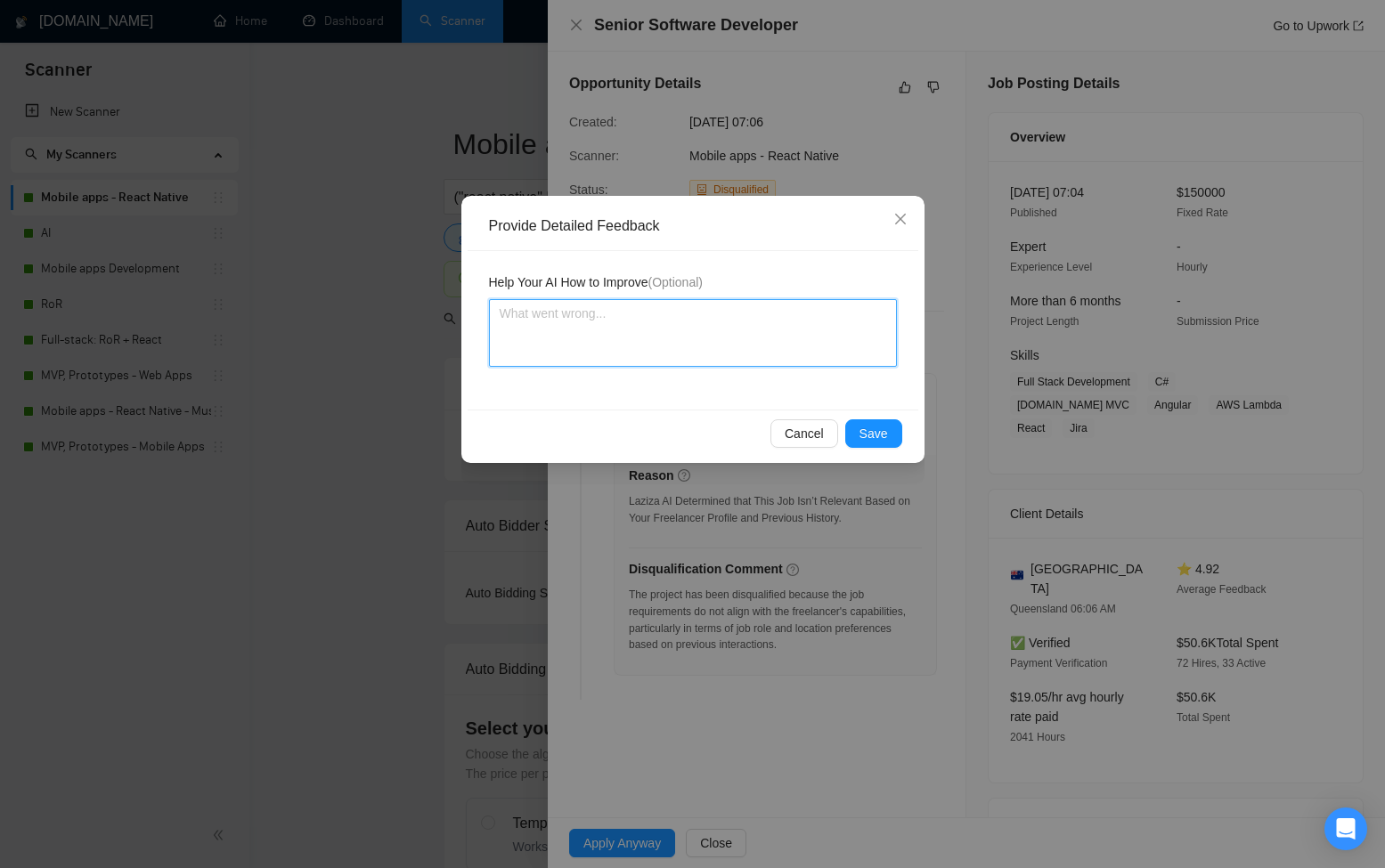
click at [535, 329] on textarea at bounding box center [693, 333] width 408 height 67
paste textarea "[PERSON_NAME] made the correct decision in disqualifying this job. Although the…"
type textarea "[PERSON_NAME] made the correct decision in disqualifying this job. Although the…"
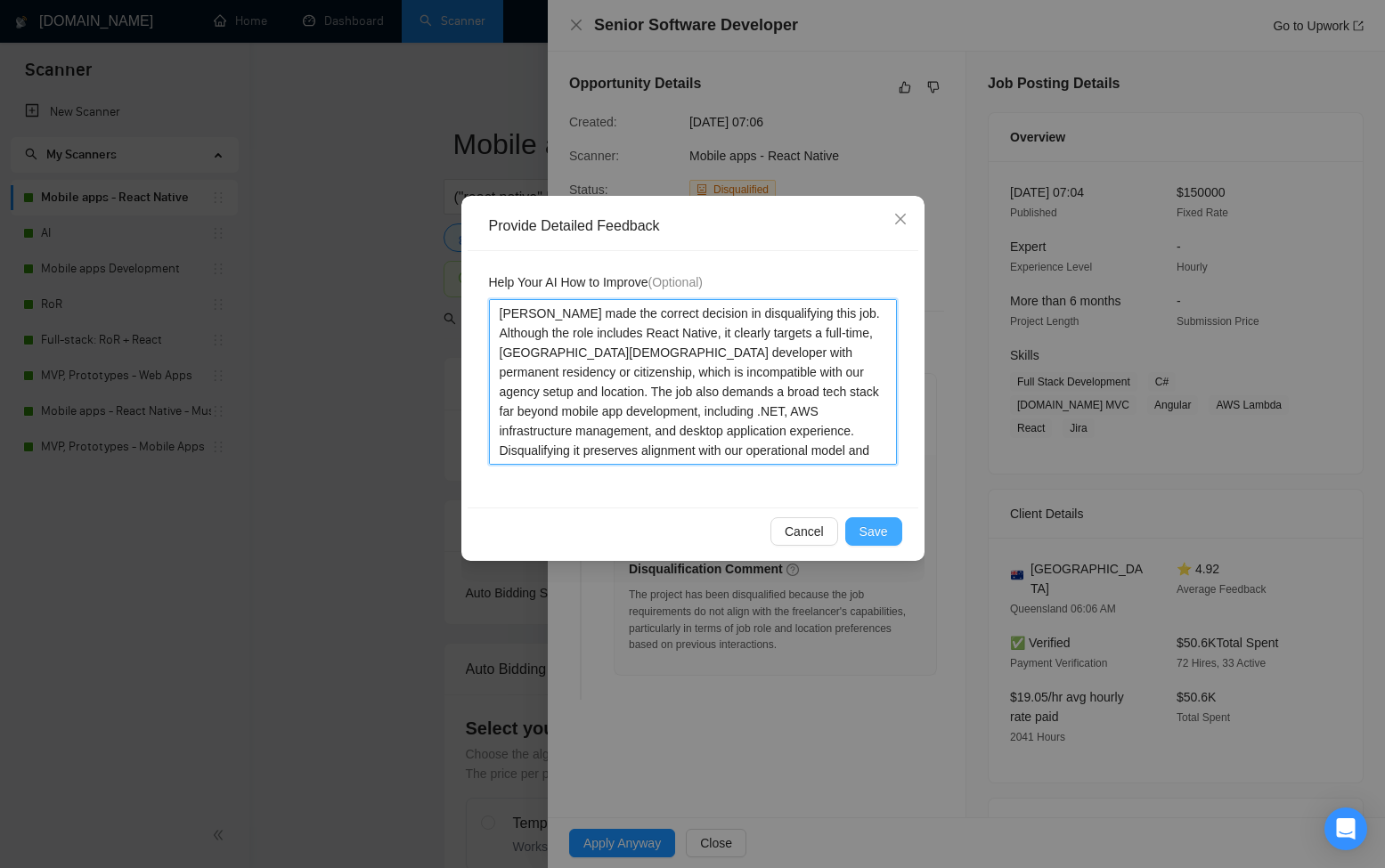
type textarea "[PERSON_NAME] made the correct decision in disqualifying this job. Although the…"
click at [878, 532] on span "Save" at bounding box center [874, 531] width 29 height 19
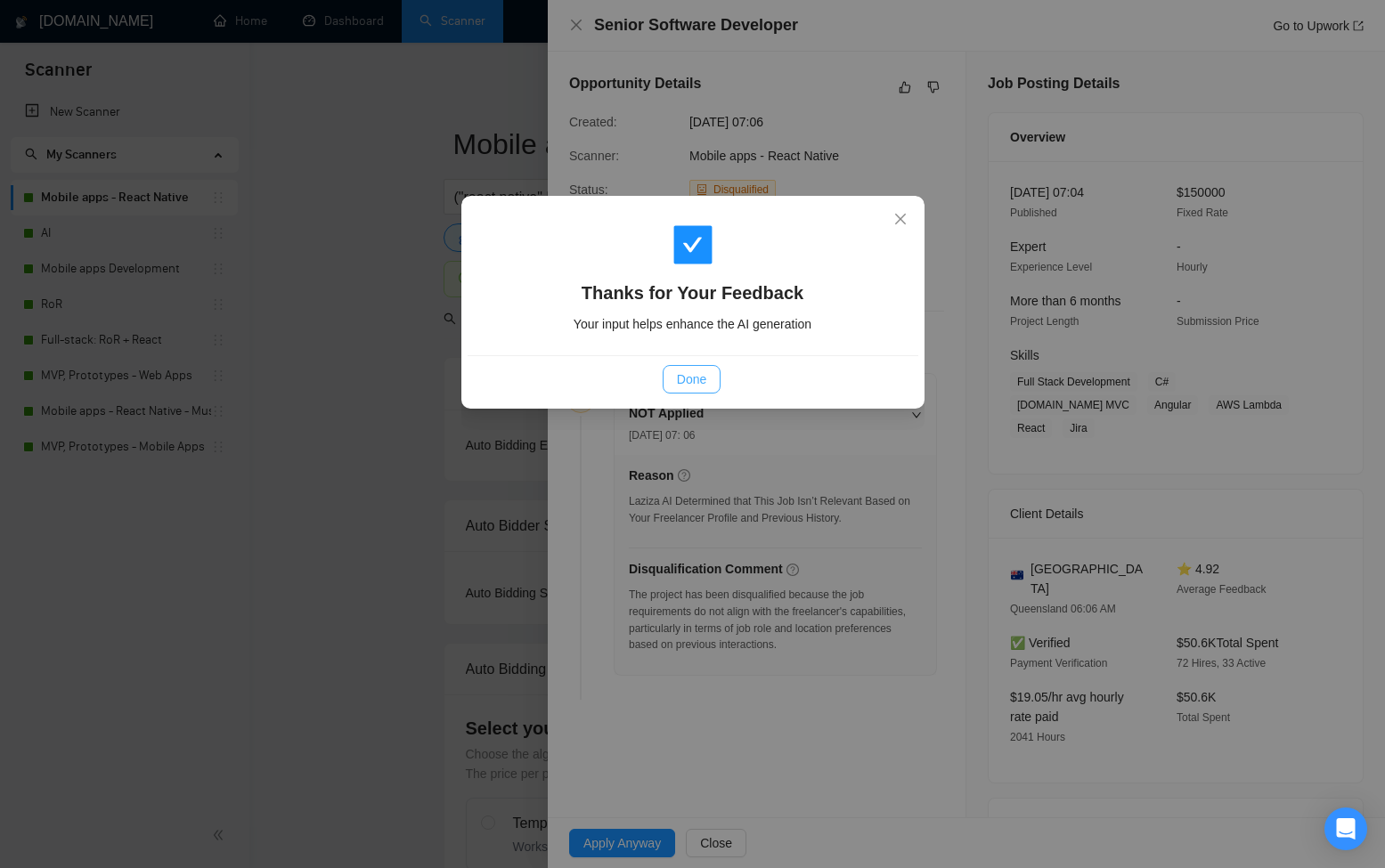
click at [685, 374] on span "Done" at bounding box center [691, 379] width 29 height 19
